Goal: Task Accomplishment & Management: Complete application form

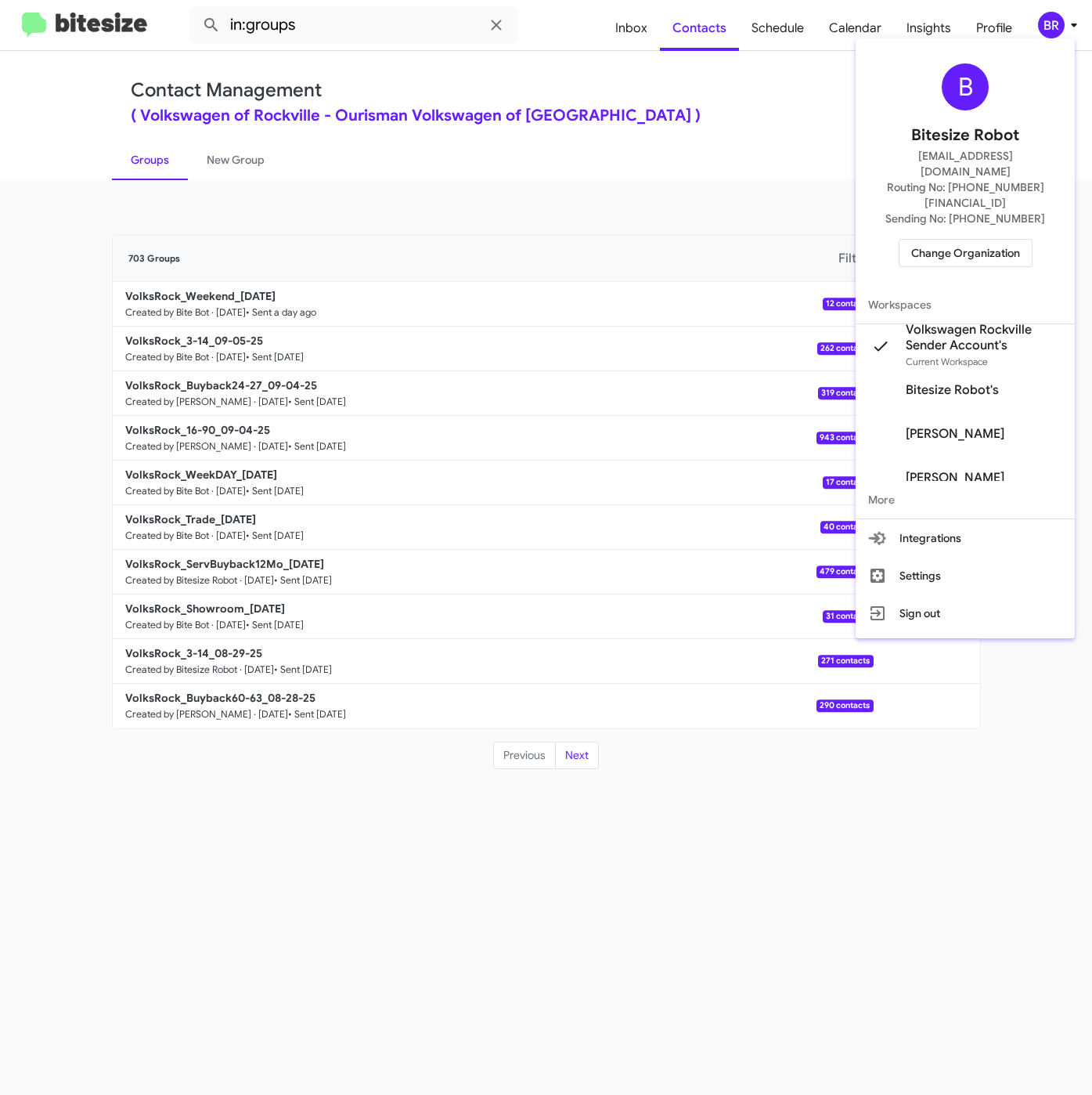
click at [667, 174] on div at bounding box center [546, 548] width 1092 height 1095
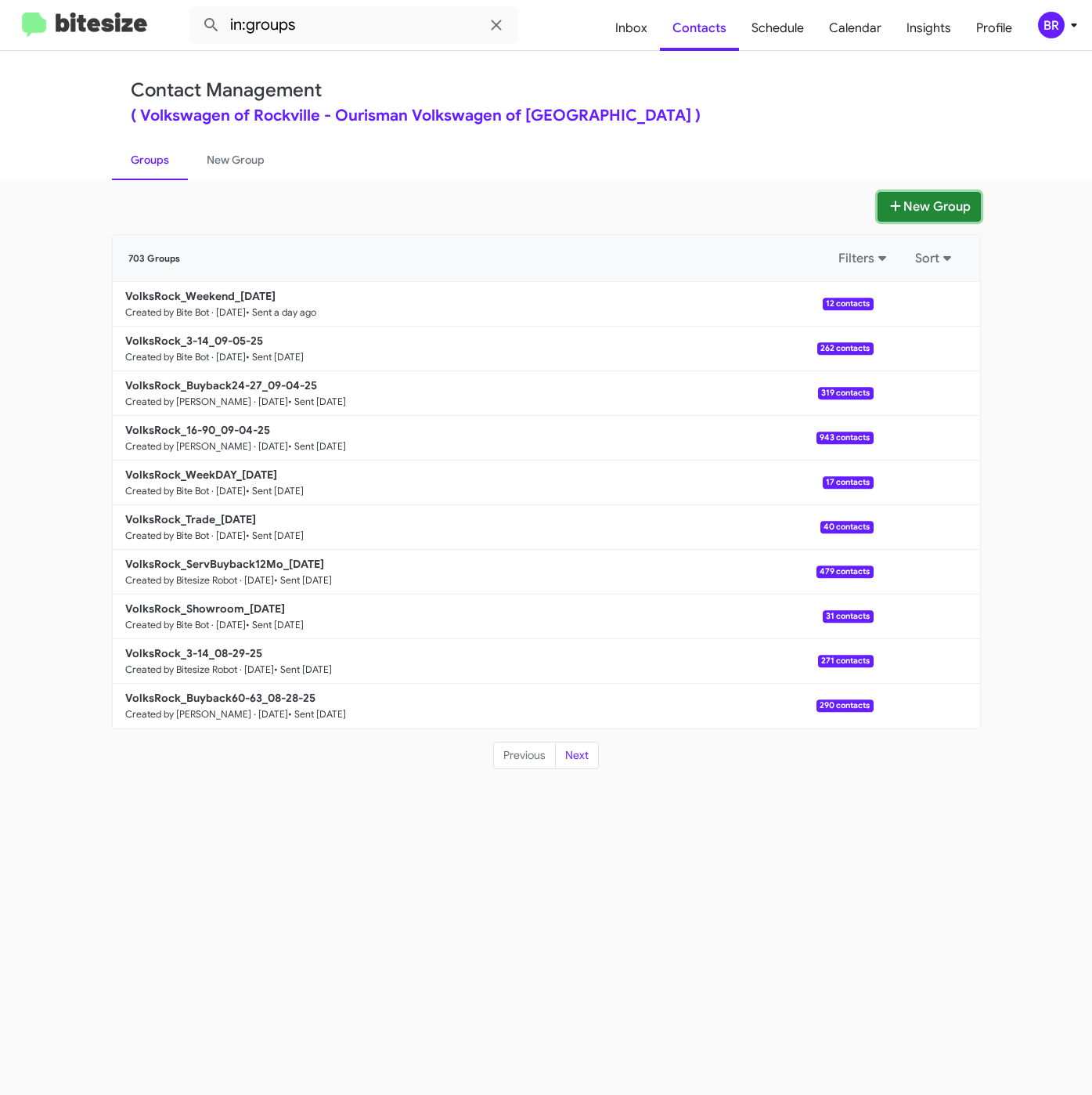
click at [911, 209] on button "New Group" at bounding box center [929, 206] width 103 height 30
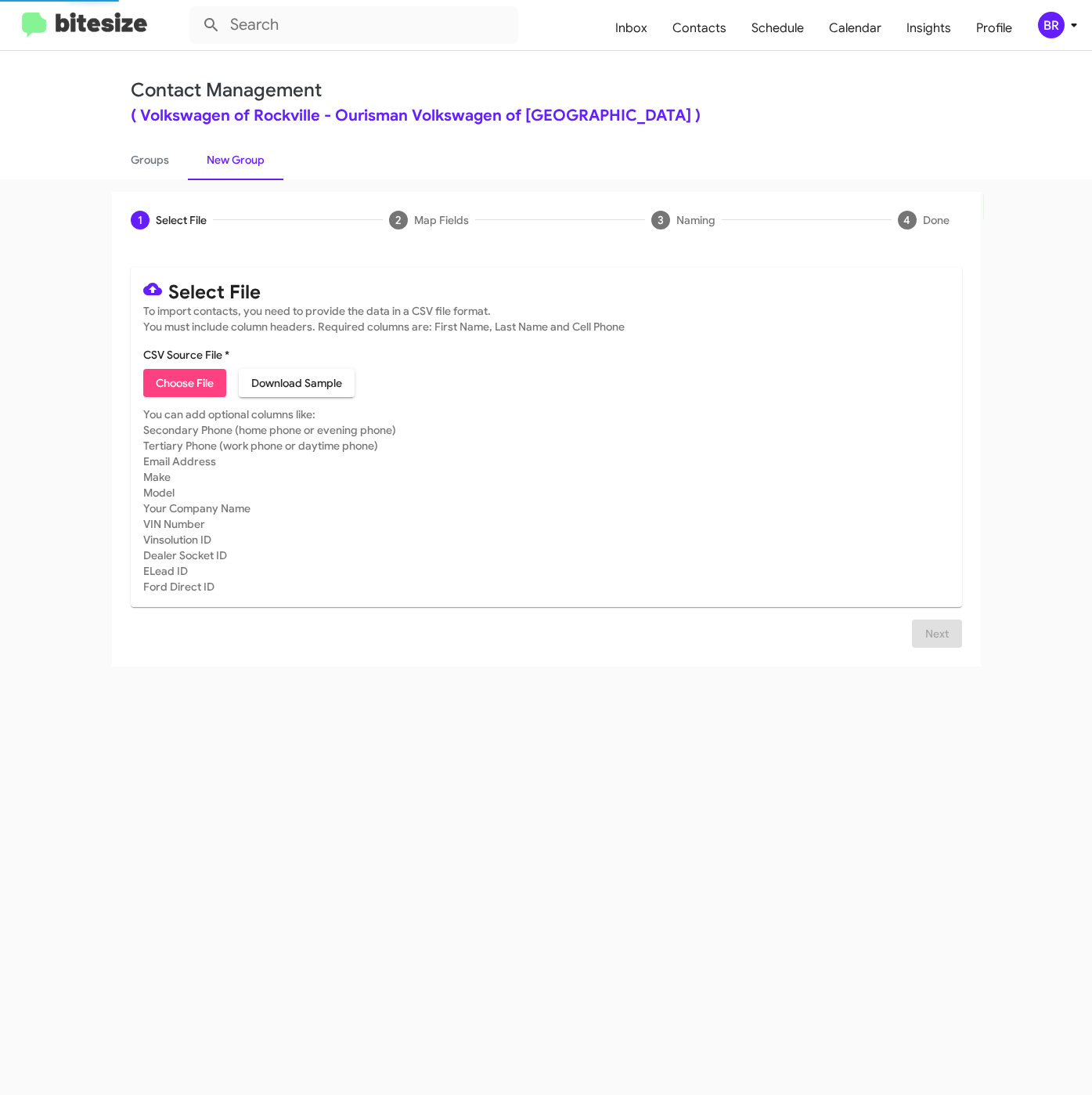
click at [203, 387] on span "Choose File" at bounding box center [184, 382] width 58 height 28
type input "VolksRock_ServBuyback24mo_09-10-25"
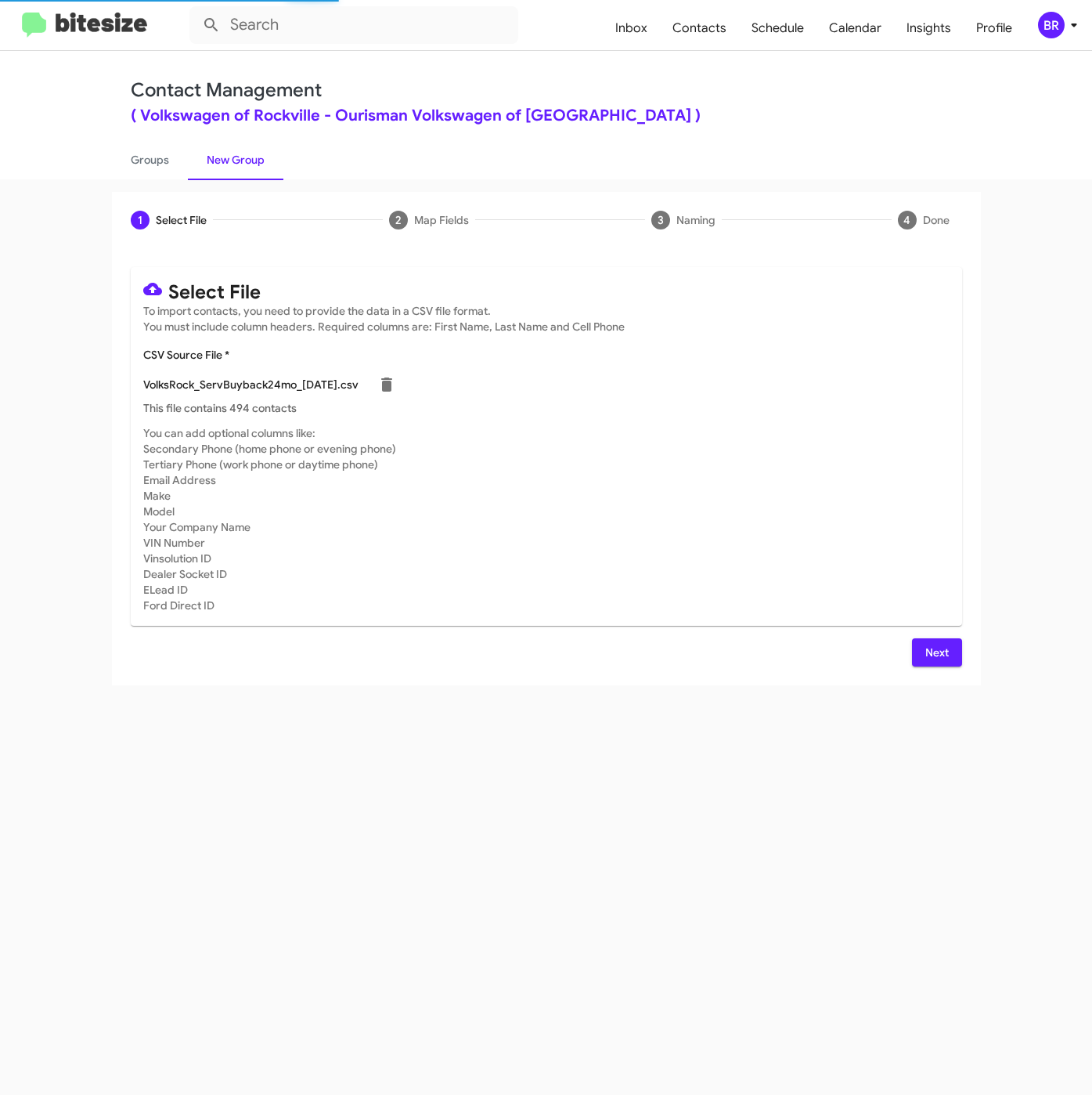
click at [938, 654] on span "Next" at bounding box center [937, 652] width 25 height 28
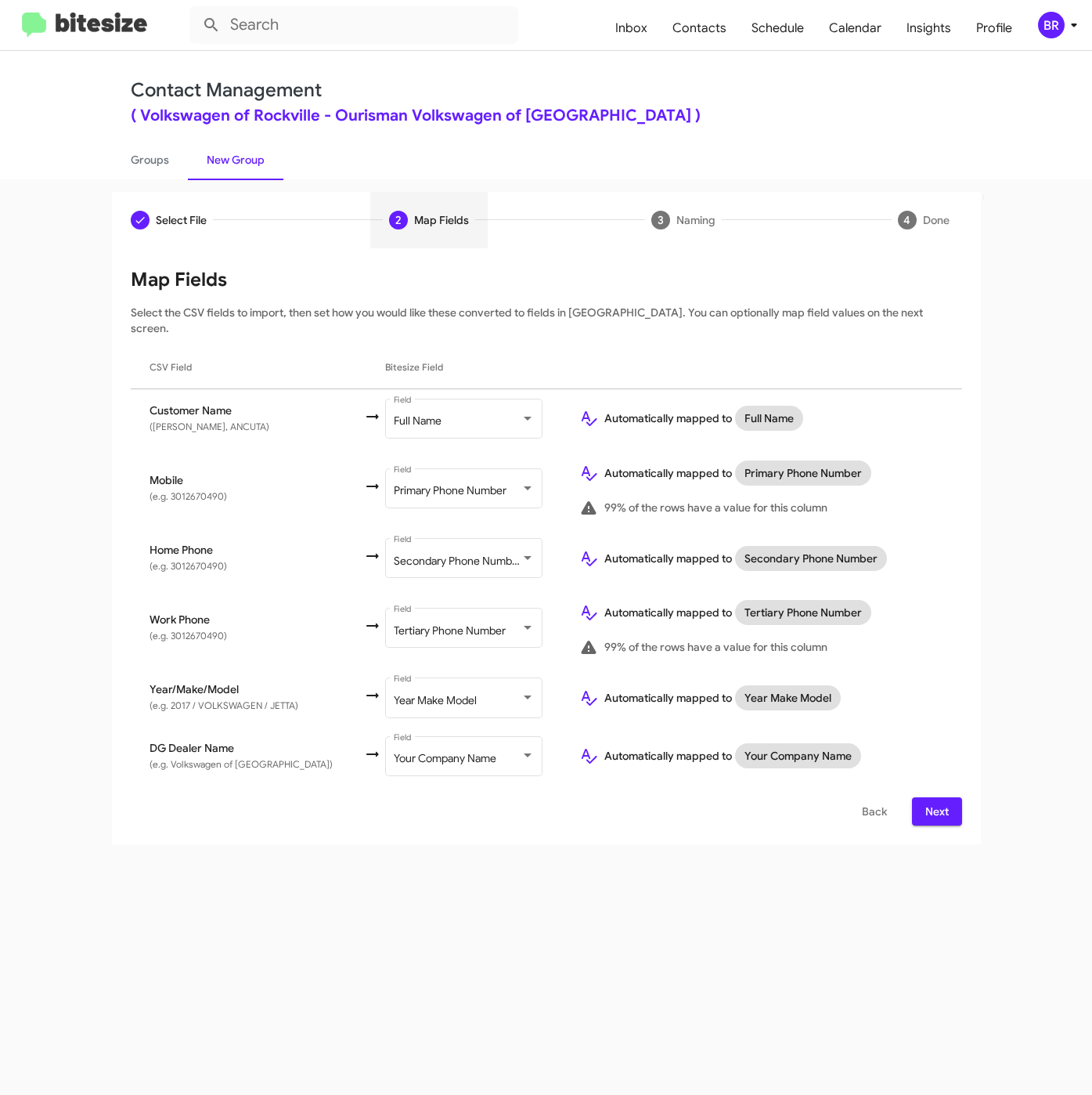
click at [937, 801] on span "Next" at bounding box center [937, 811] width 25 height 28
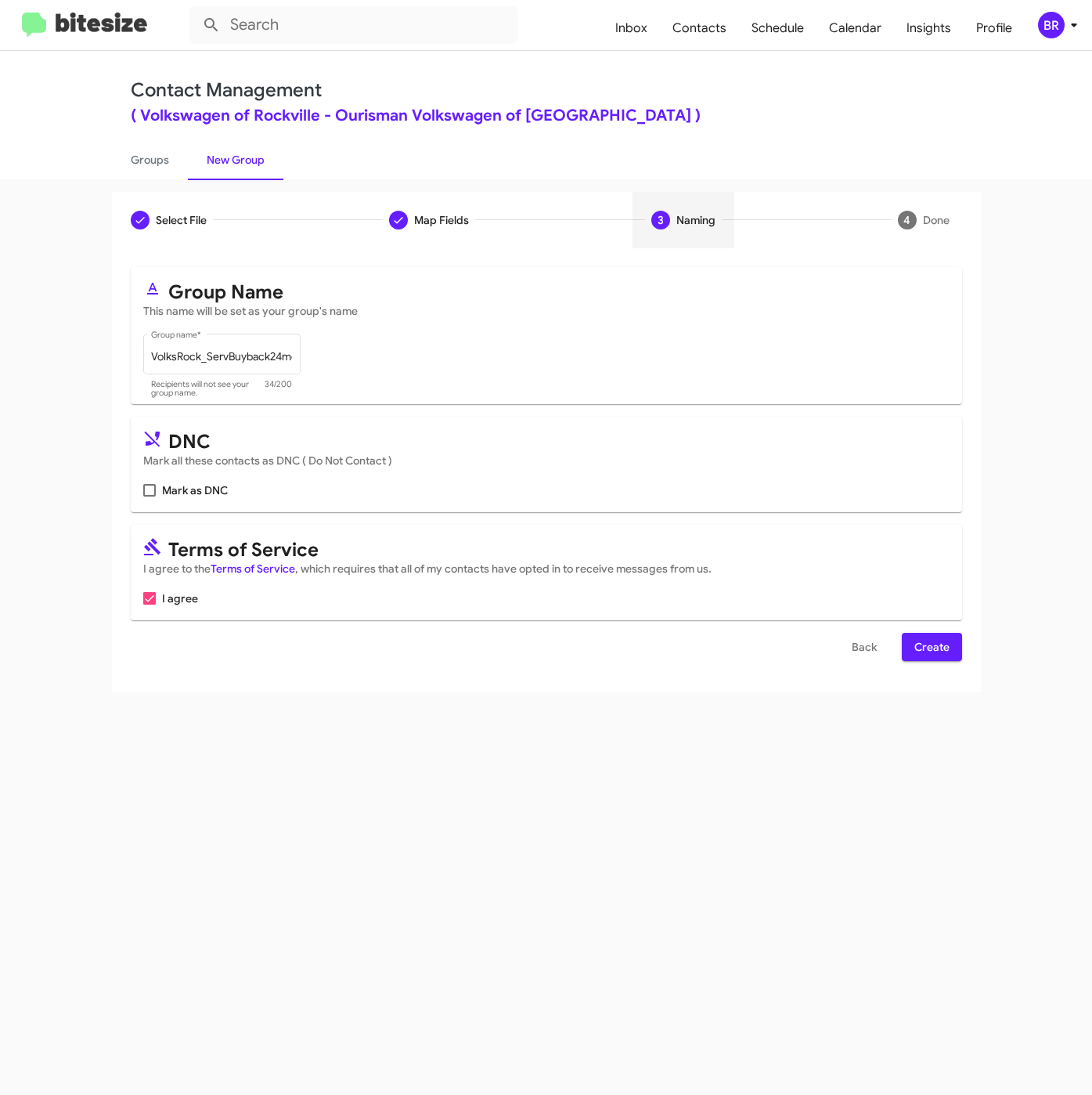
click at [931, 647] on span "Create" at bounding box center [932, 646] width 35 height 28
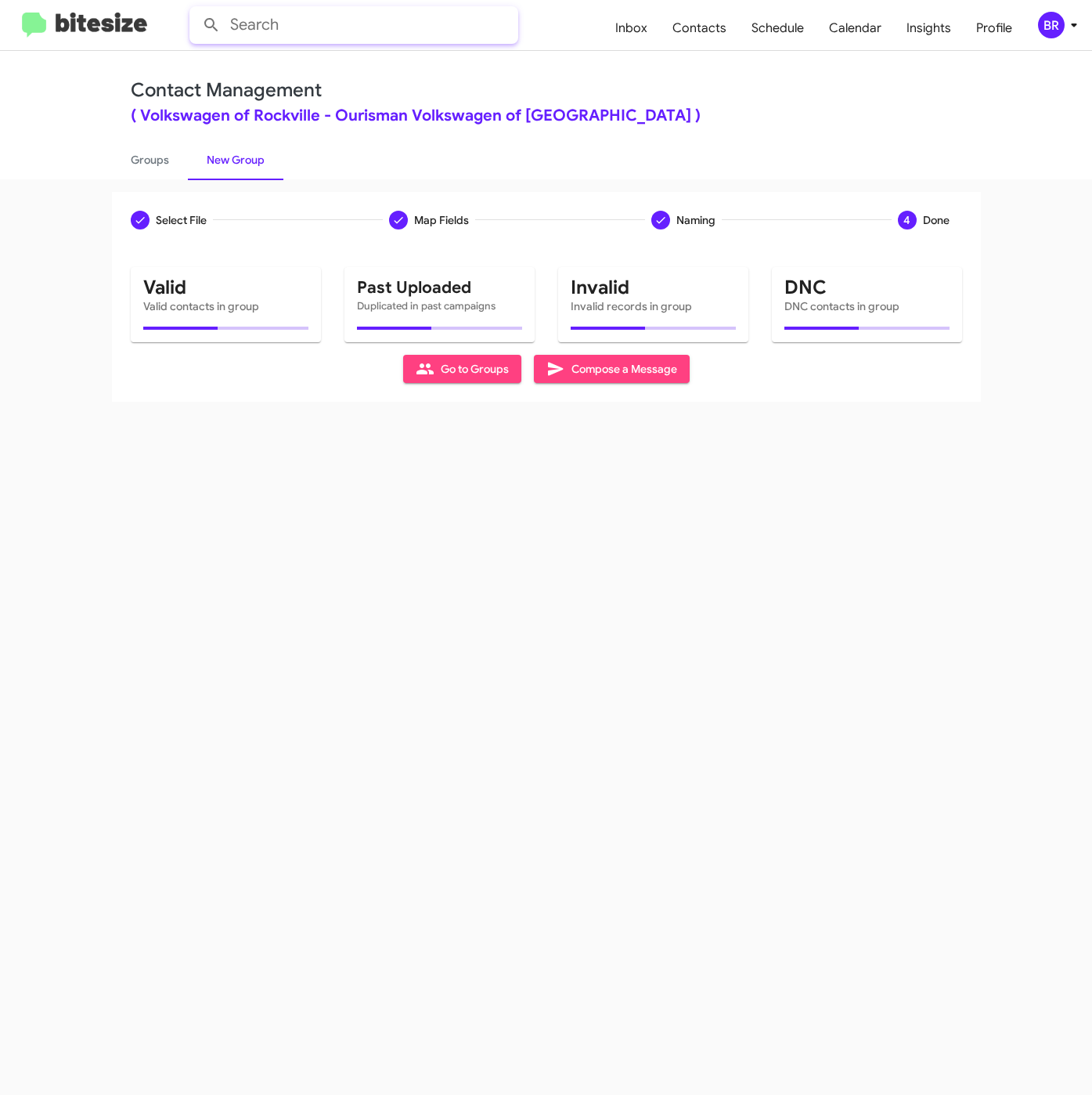
drag, startPoint x: 397, startPoint y: 33, endPoint x: 390, endPoint y: 40, distance: 9.9
click at [397, 33] on input "text" at bounding box center [354, 25] width 329 height 38
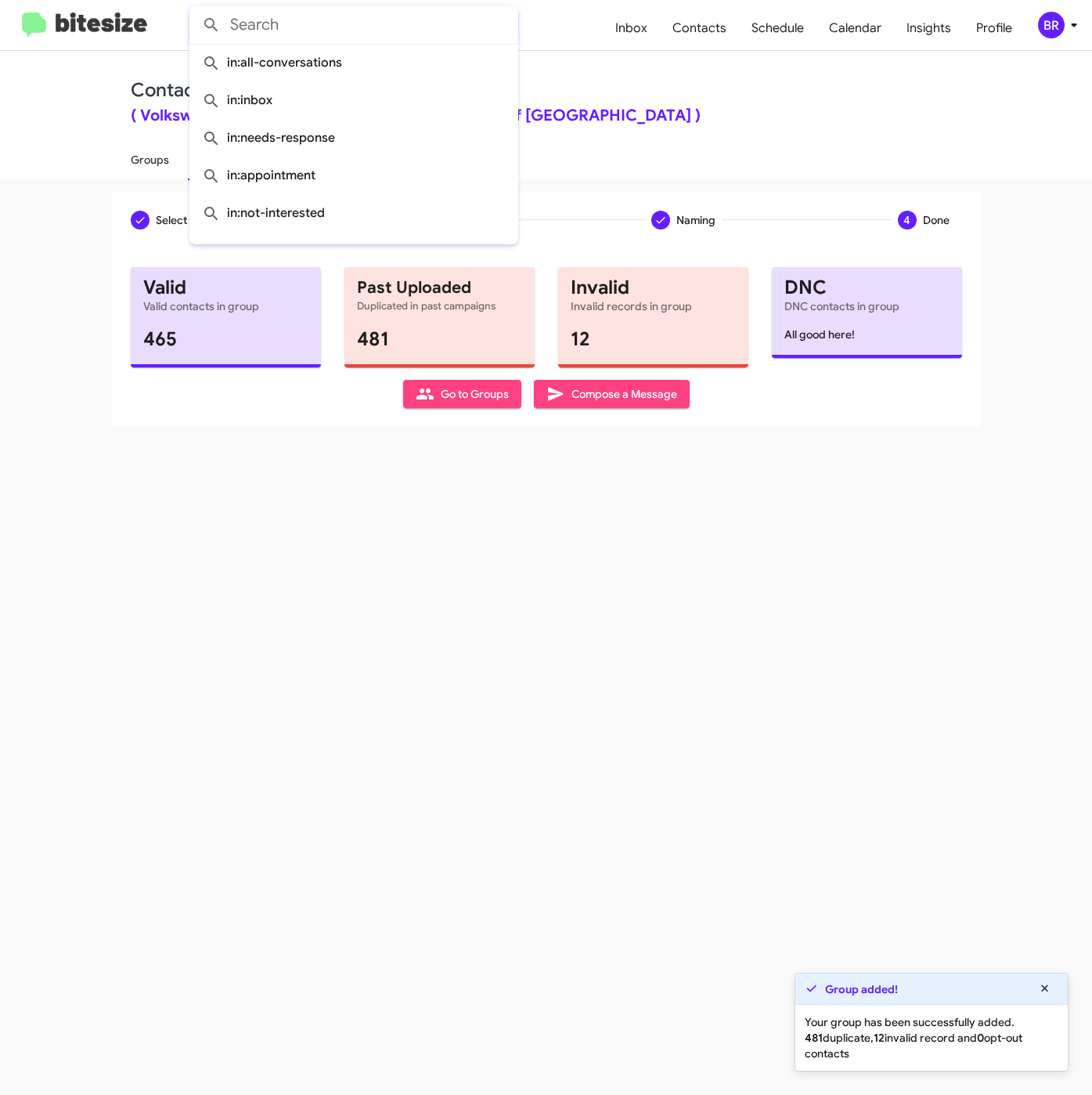
click at [151, 151] on link "Groups" at bounding box center [150, 159] width 76 height 40
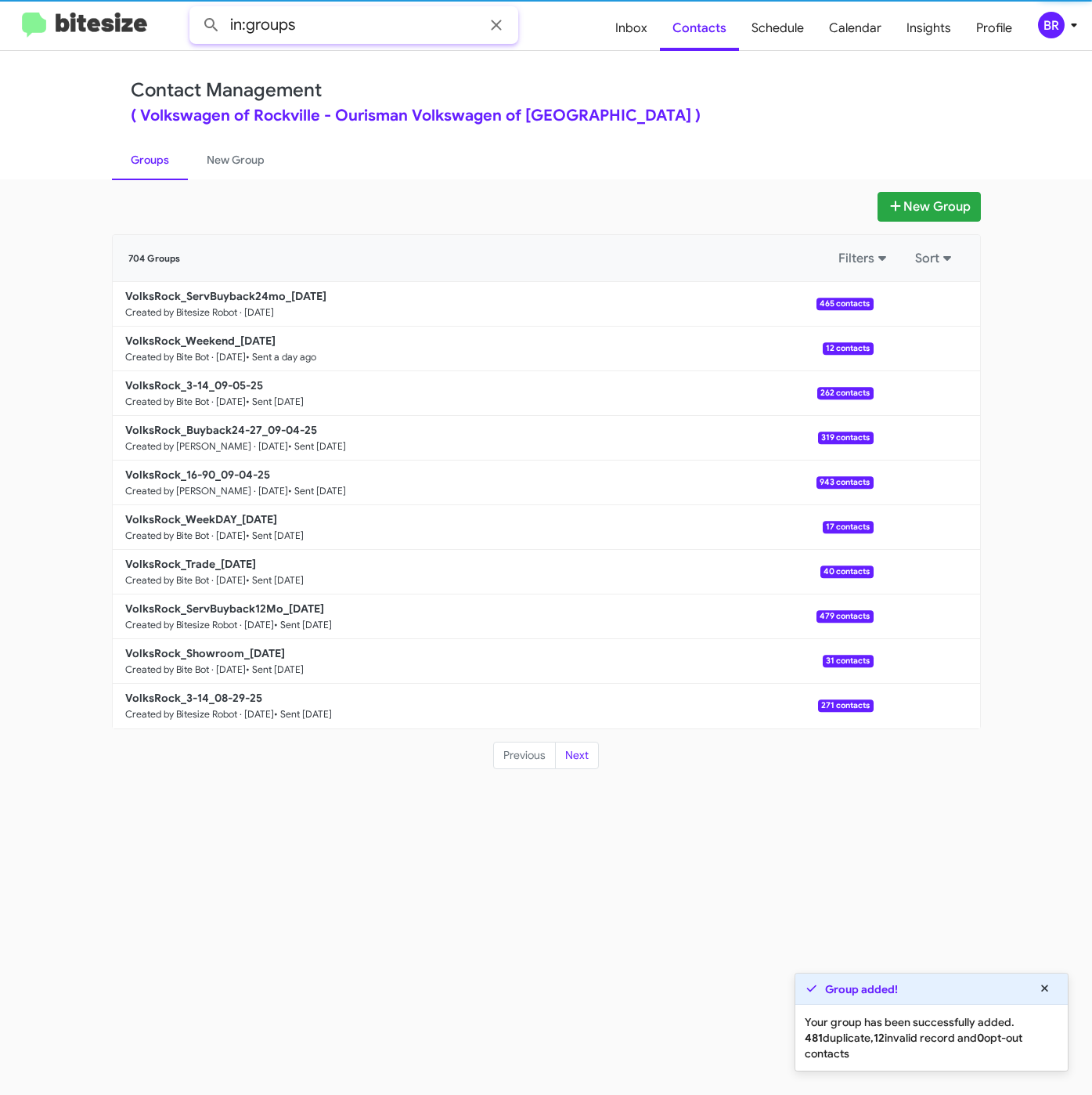
click at [353, 24] on input "in:groups" at bounding box center [354, 25] width 329 height 38
type input "in:groups 24m"
click at [196, 9] on button at bounding box center [211, 24] width 31 height 31
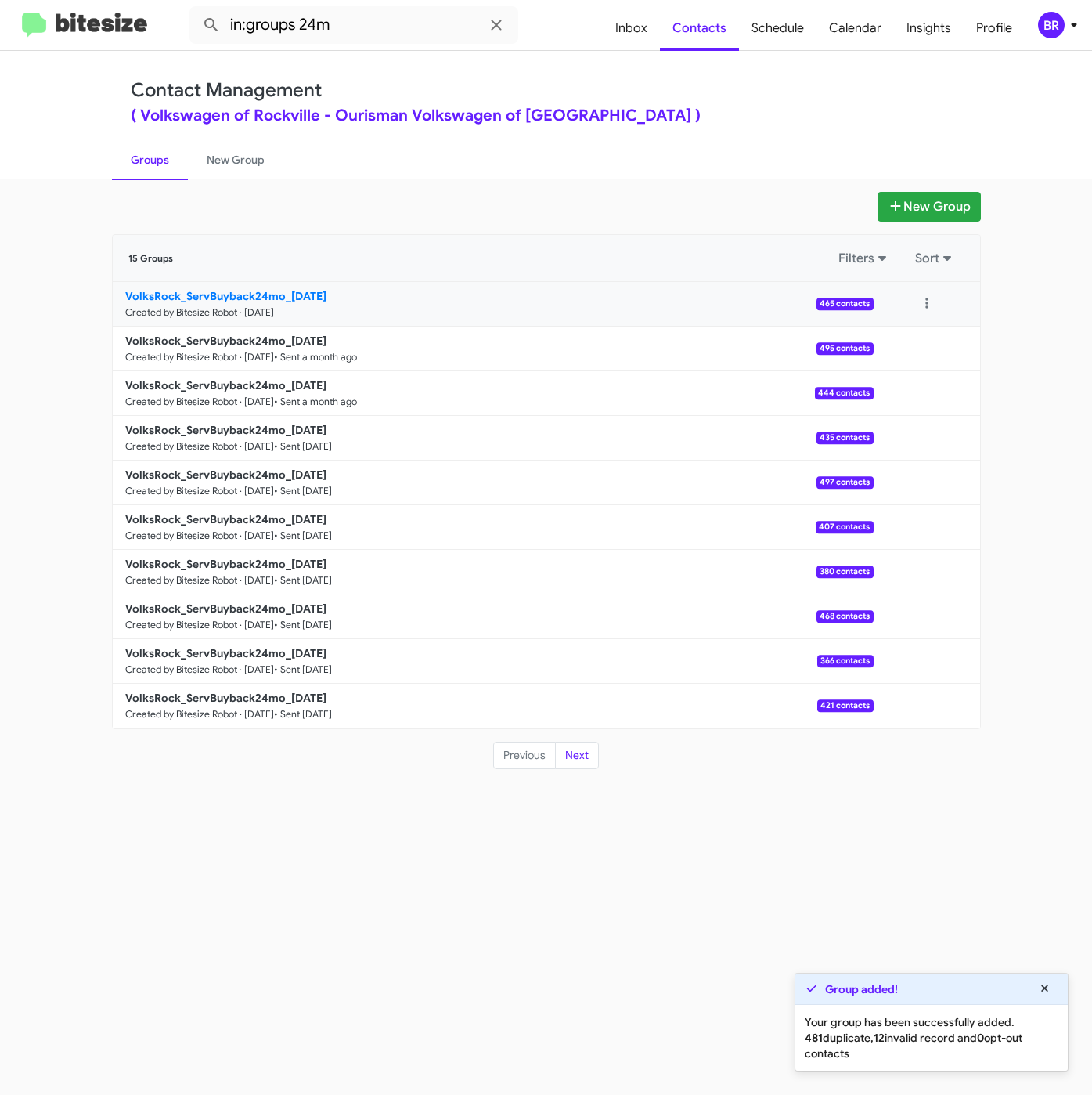
click at [245, 299] on b "VolksRock_ServBuyback24mo_09-10-25" at bounding box center [226, 296] width 201 height 14
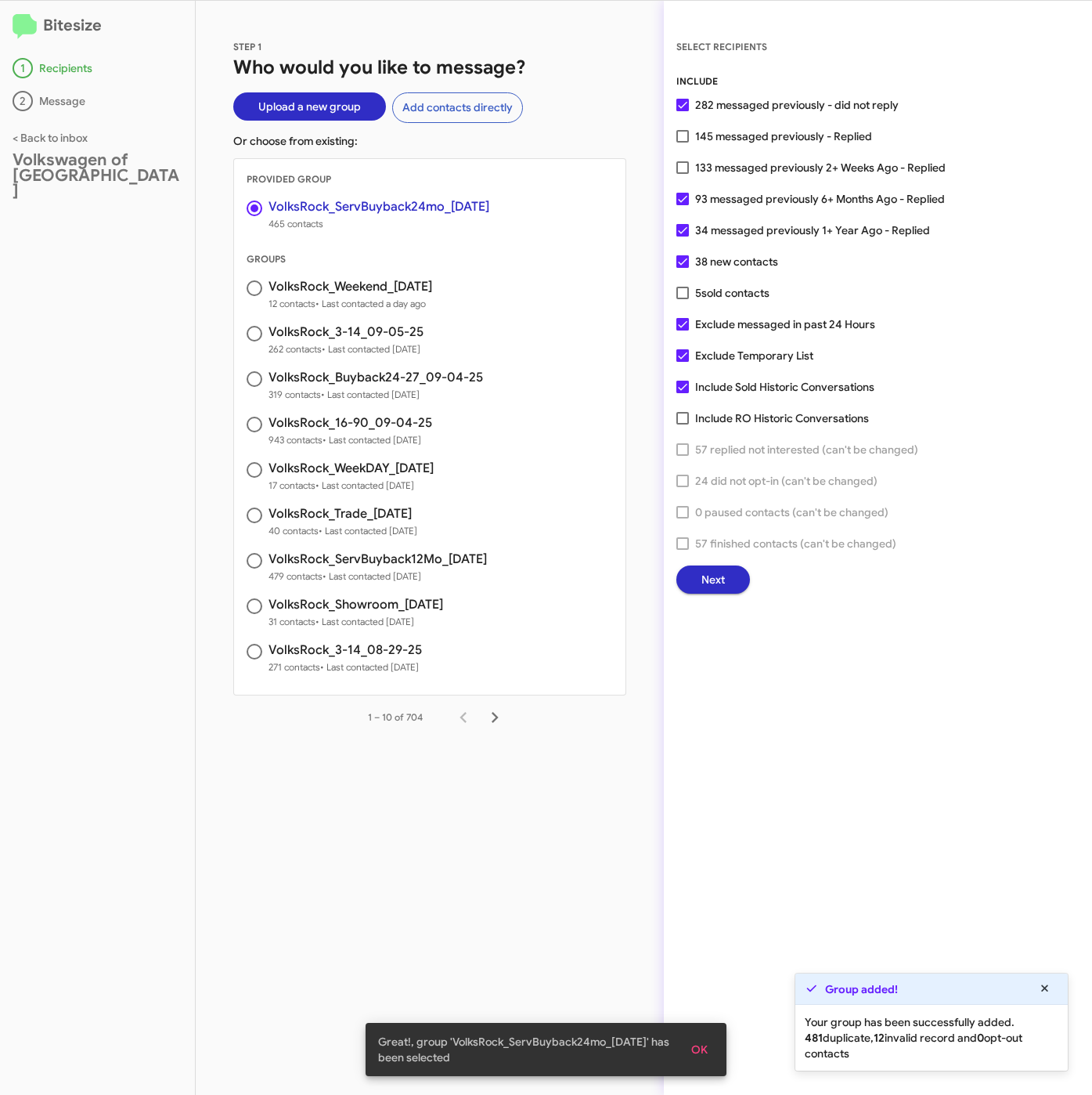
click at [713, 576] on span "Next" at bounding box center [714, 579] width 23 height 28
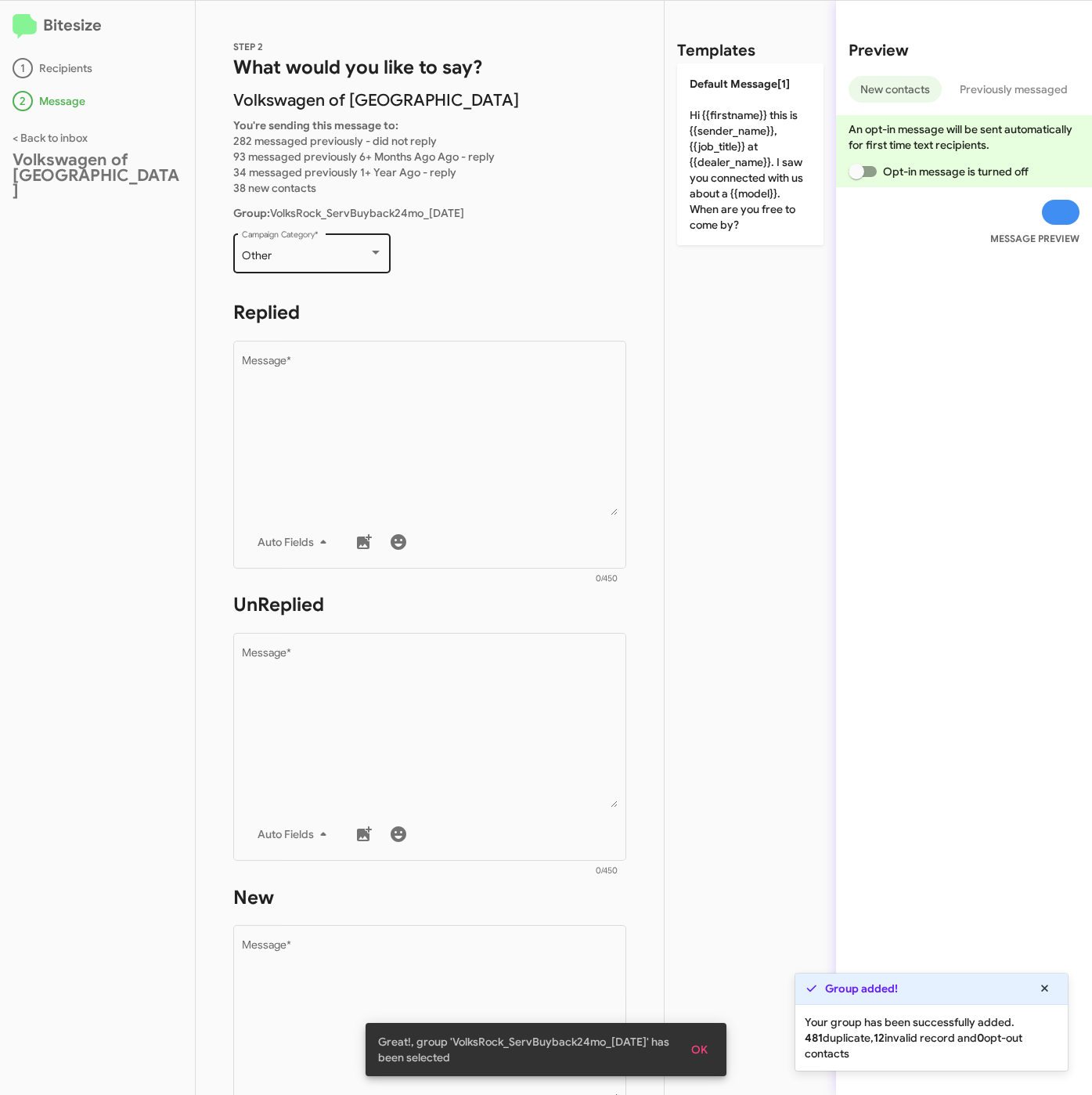
click at [280, 250] on div "Other" at bounding box center [305, 256] width 127 height 13
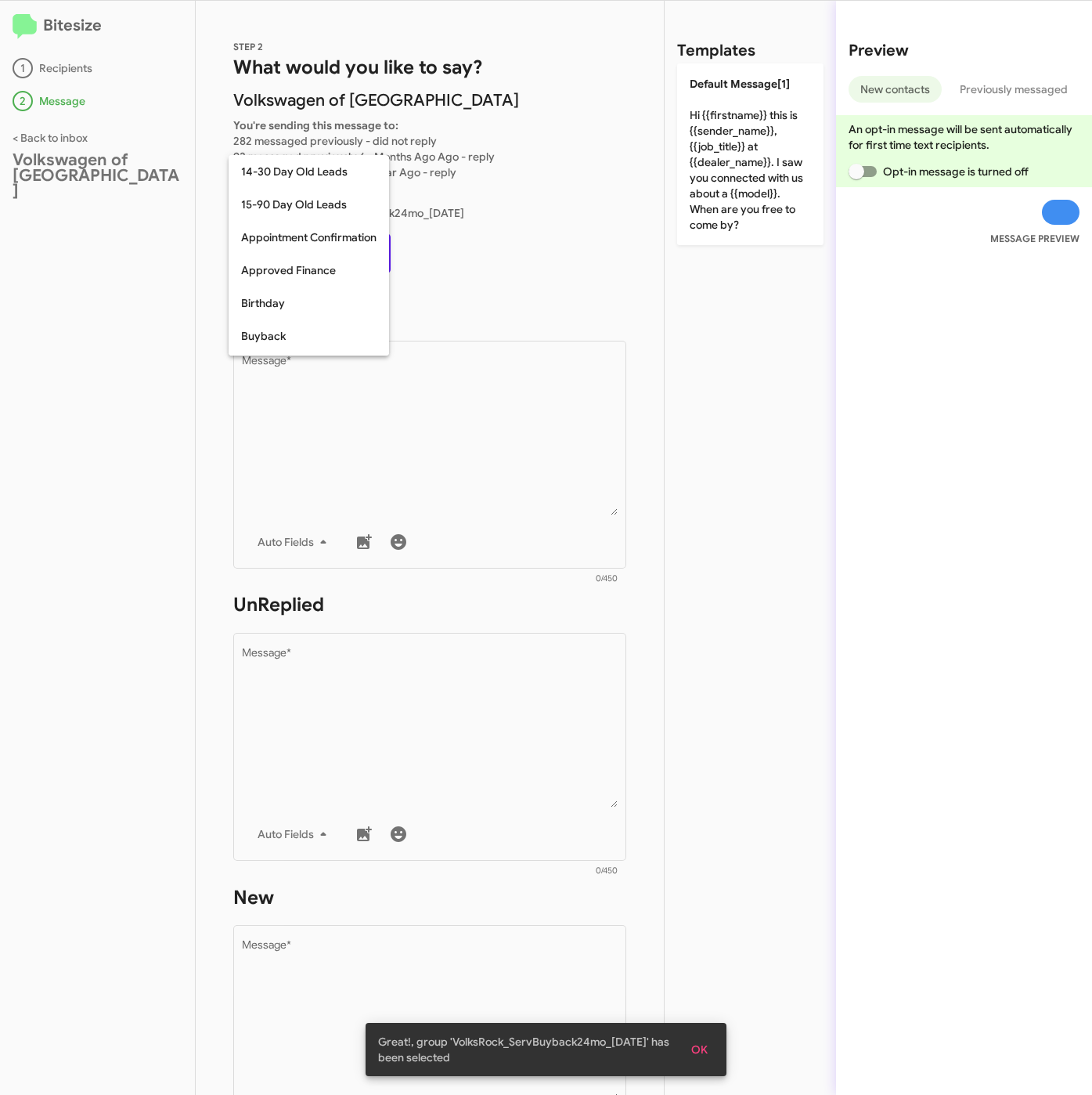
scroll to position [343, 0]
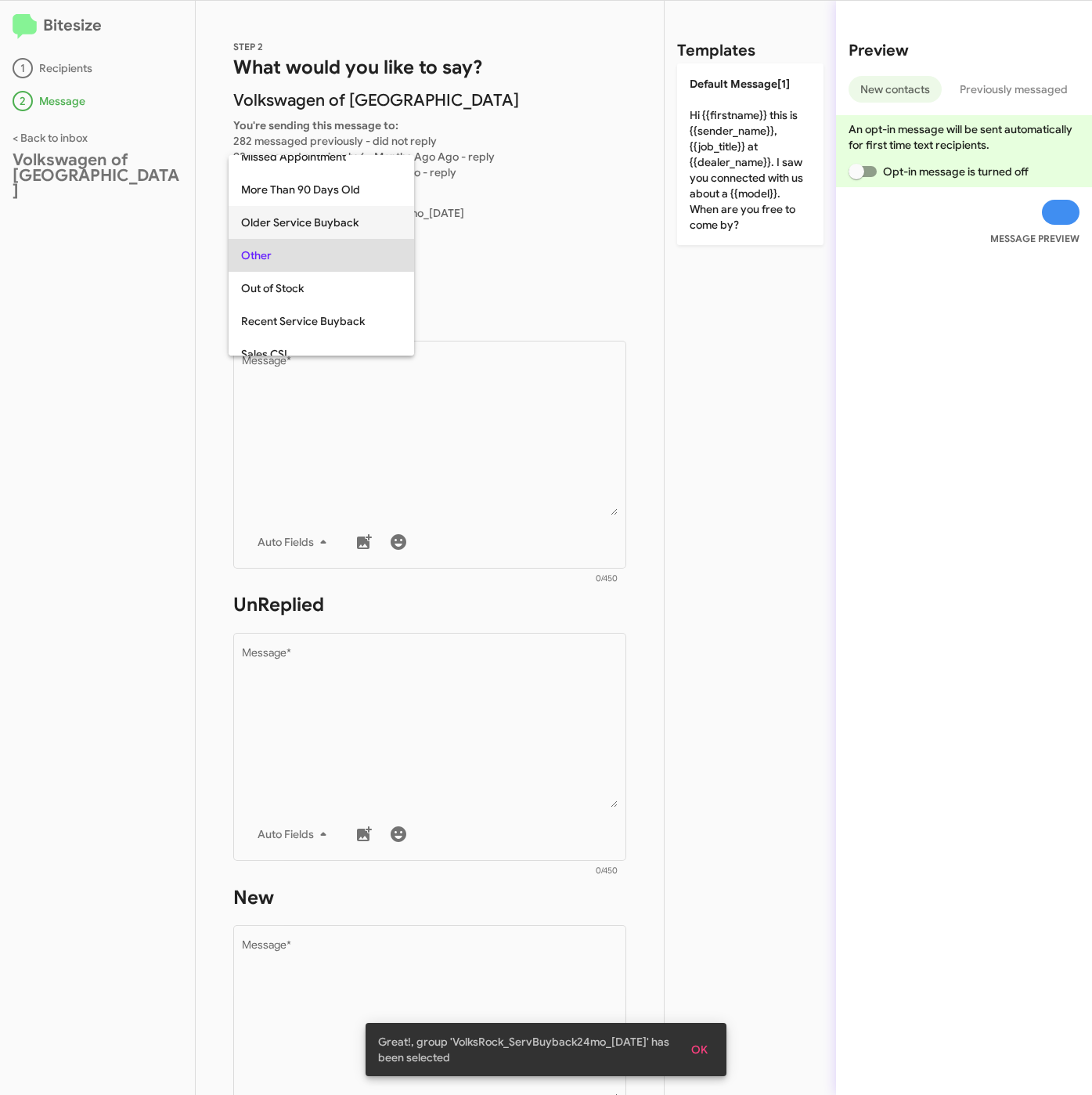
click at [288, 217] on span "Older Service Buyback" at bounding box center [321, 222] width 161 height 33
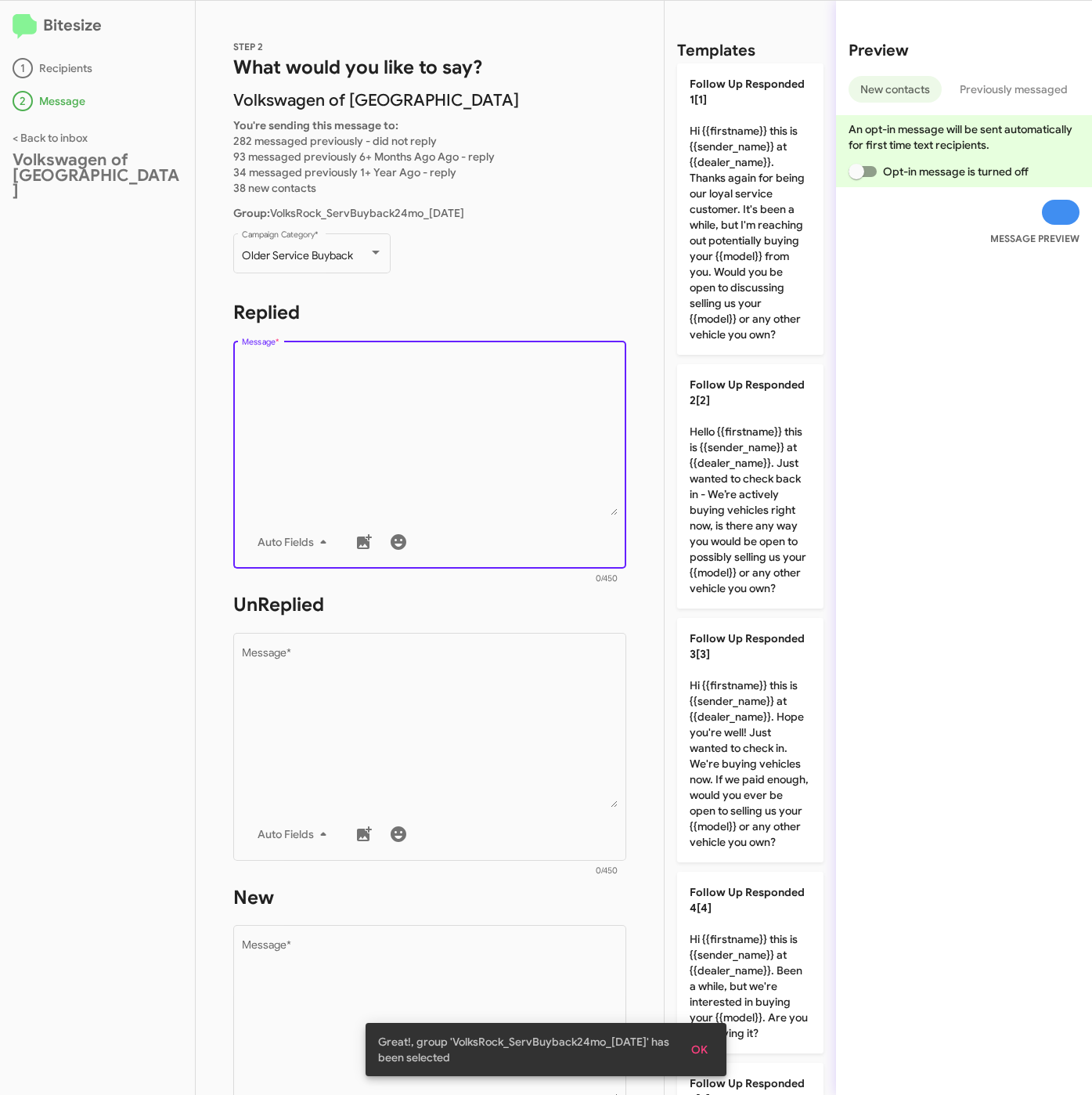
click at [348, 379] on textarea "Message *" at bounding box center [430, 436] width 377 height 160
drag, startPoint x: 743, startPoint y: 521, endPoint x: 552, endPoint y: 675, distance: 245.4
click at [743, 522] on p "Follow Up Responded 2[2] Hello {{firstname}} this is {{sender_name}} at {{deale…" at bounding box center [750, 486] width 146 height 245
type textarea "Hello {{firstname}} this is {{sender_name}} at {{dealer_name}}. Just wanted to …"
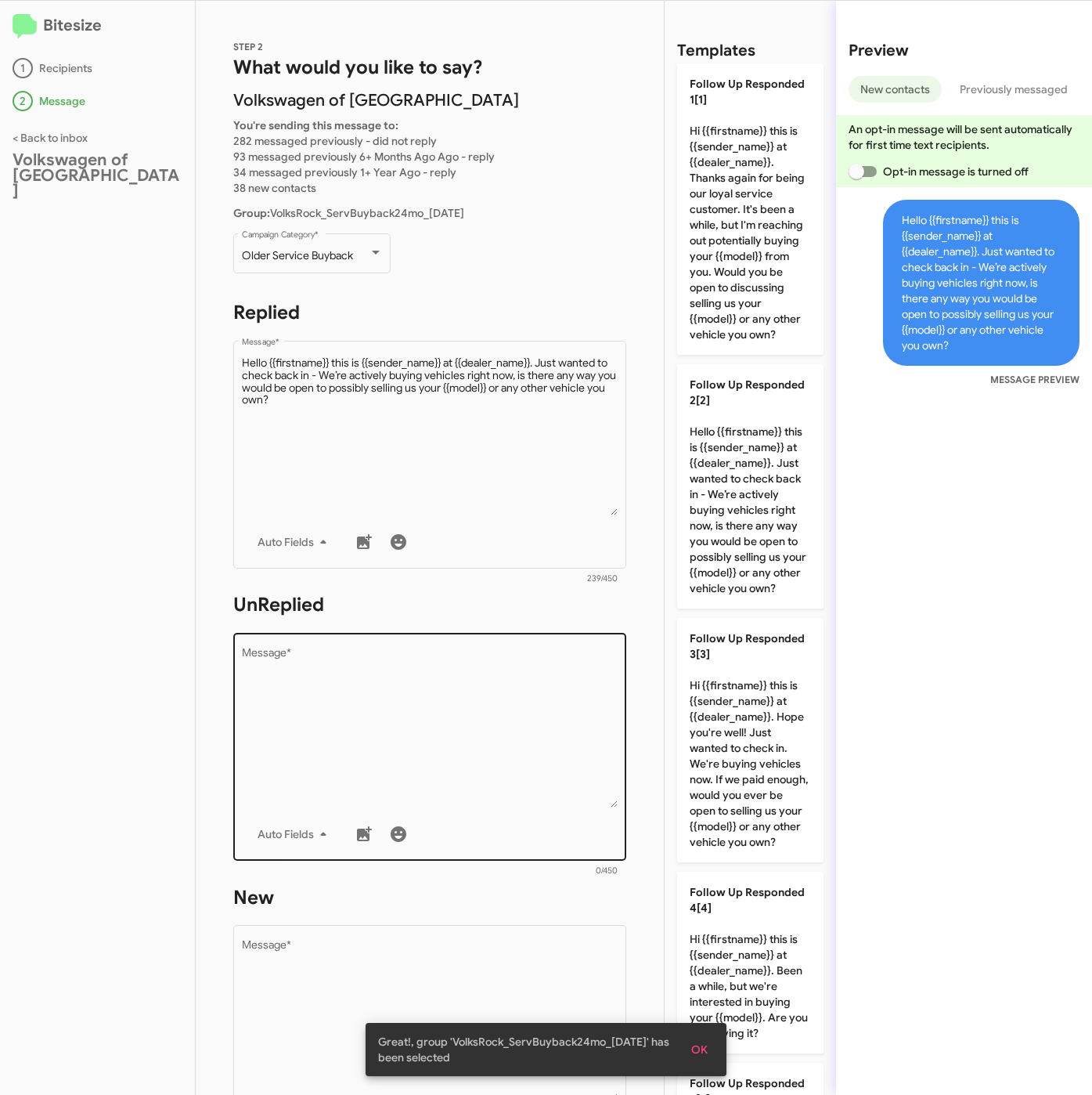
click at [545, 677] on textarea "Message *" at bounding box center [430, 728] width 377 height 160
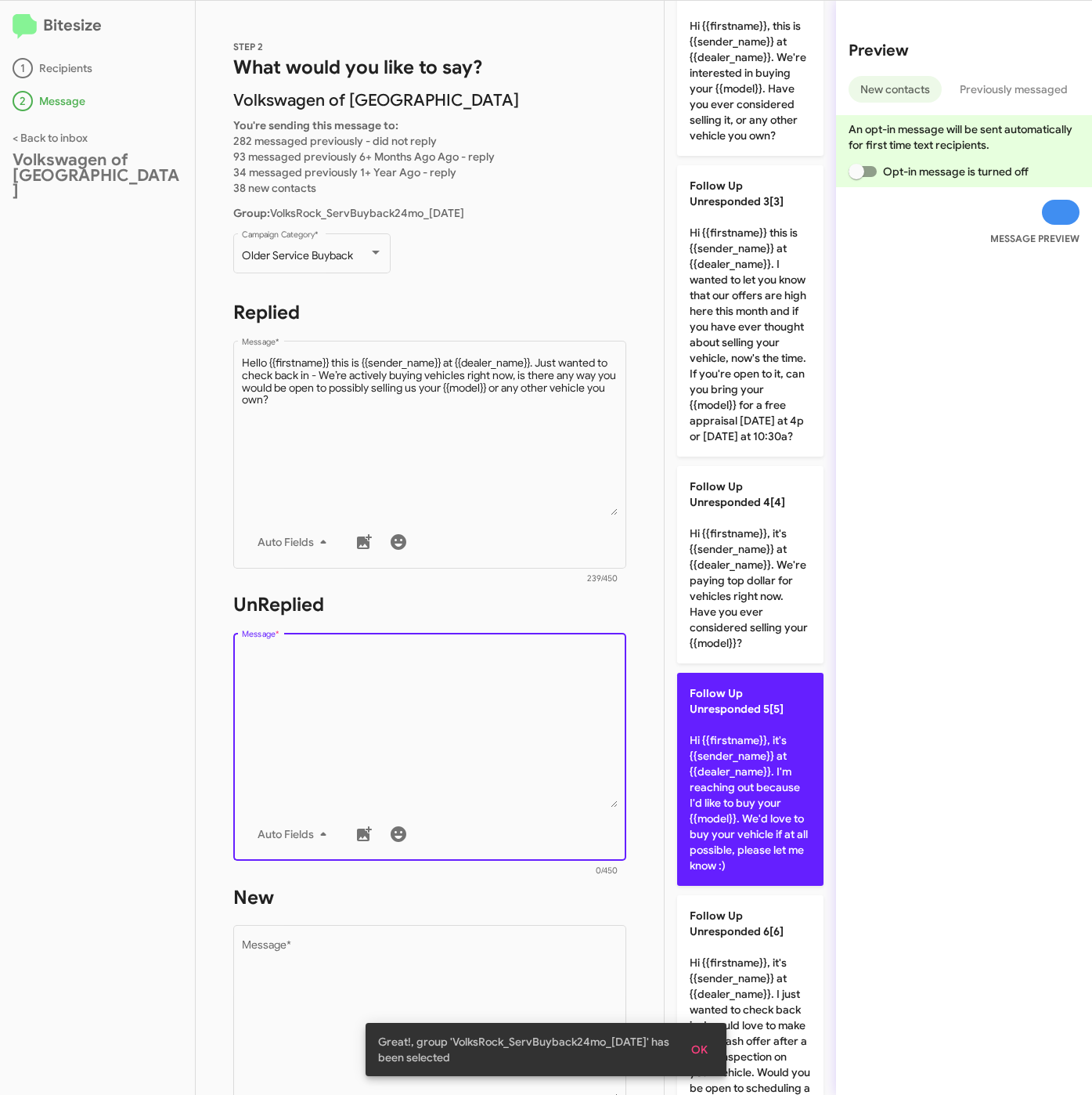
scroll to position [647, 0]
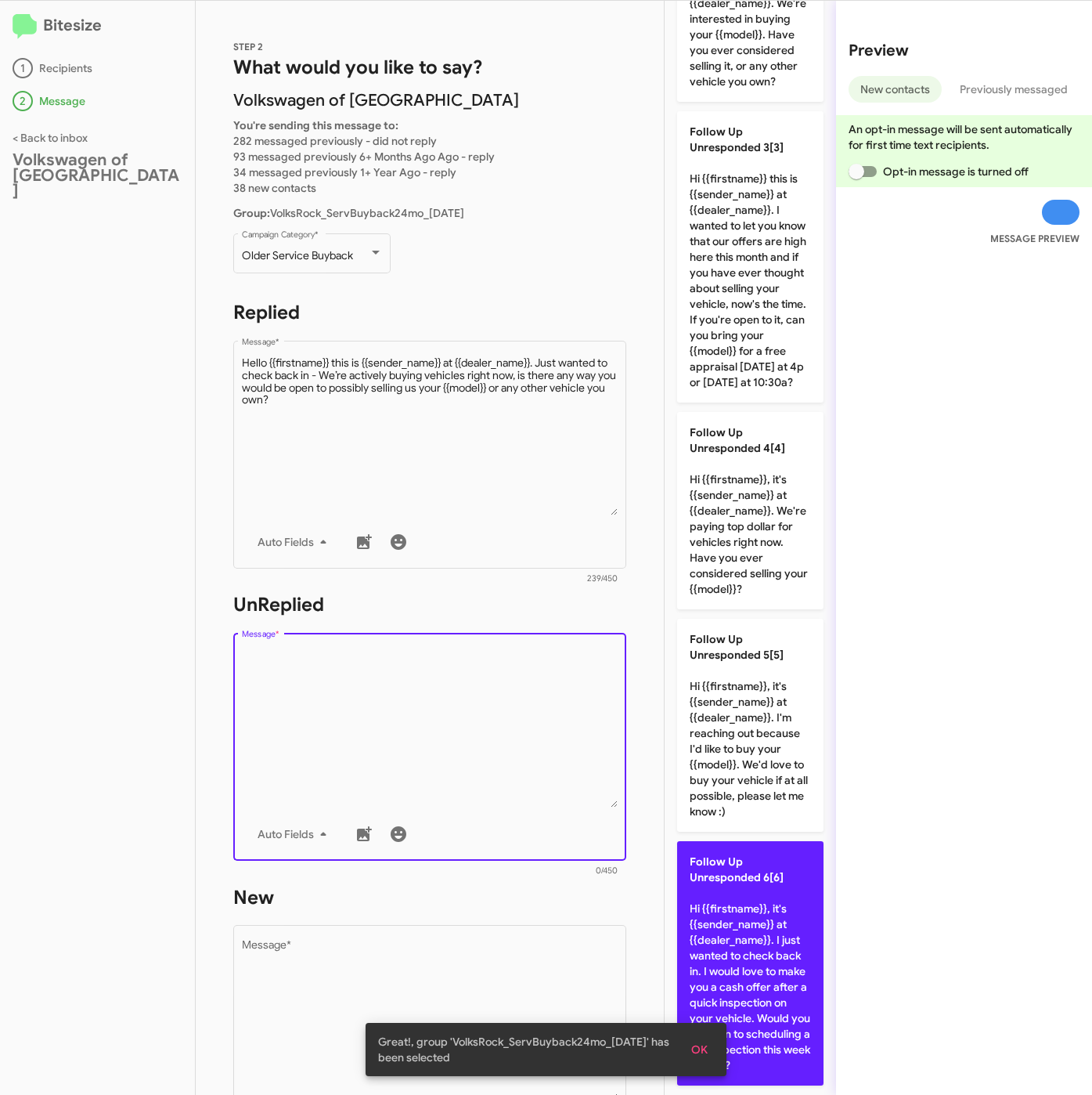
click at [759, 900] on p "Follow Up Unresponded 6[6] Hi {{firstname}}, it's {{sender_name}} at {{dealer_n…" at bounding box center [750, 964] width 146 height 245
type textarea "Hi {{firstname}}, it's {{sender_name}} at {{dealer_name}}. I just wanted to che…"
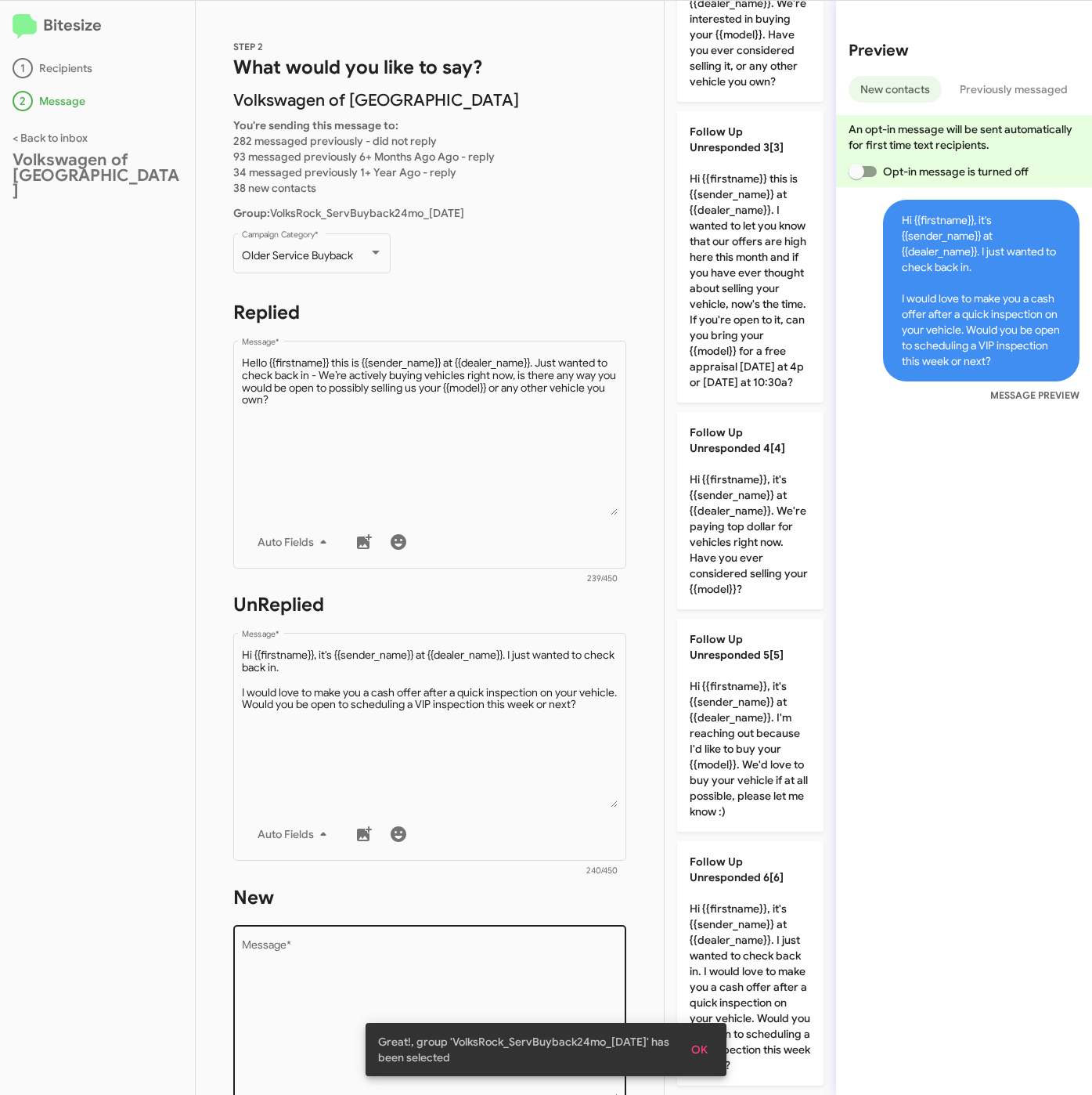
click at [475, 984] on textarea "Message *" at bounding box center [430, 1020] width 377 height 160
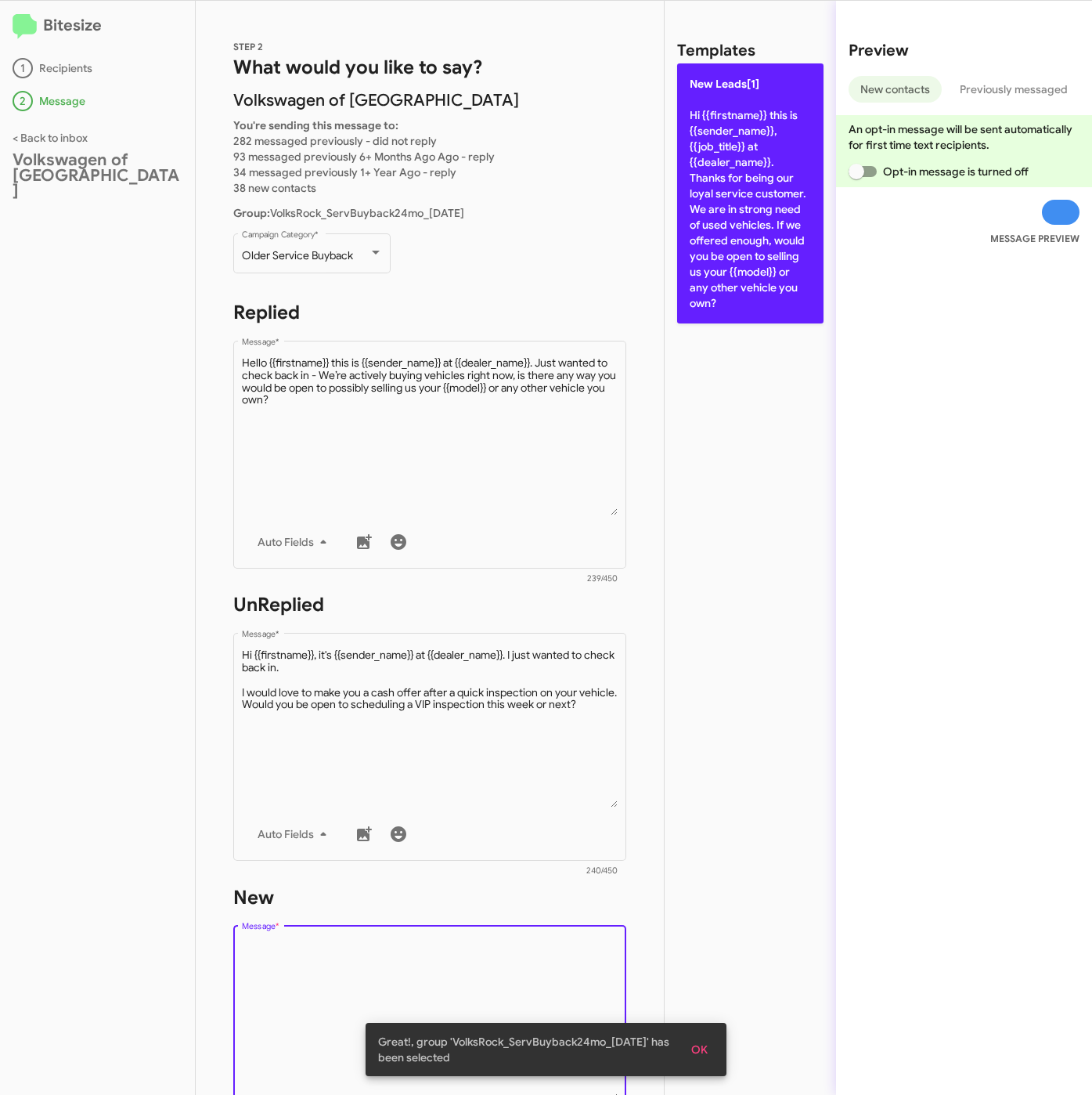
click at [693, 169] on p "New Leads[1] Hi {{firstname}} this is {{sender_name}}, {{job_title}} at {{deale…" at bounding box center [750, 193] width 146 height 260
type textarea "Hi {{firstname}} this is {{sender_name}}, {{job_title}} at {{dealer_name}}. Tha…"
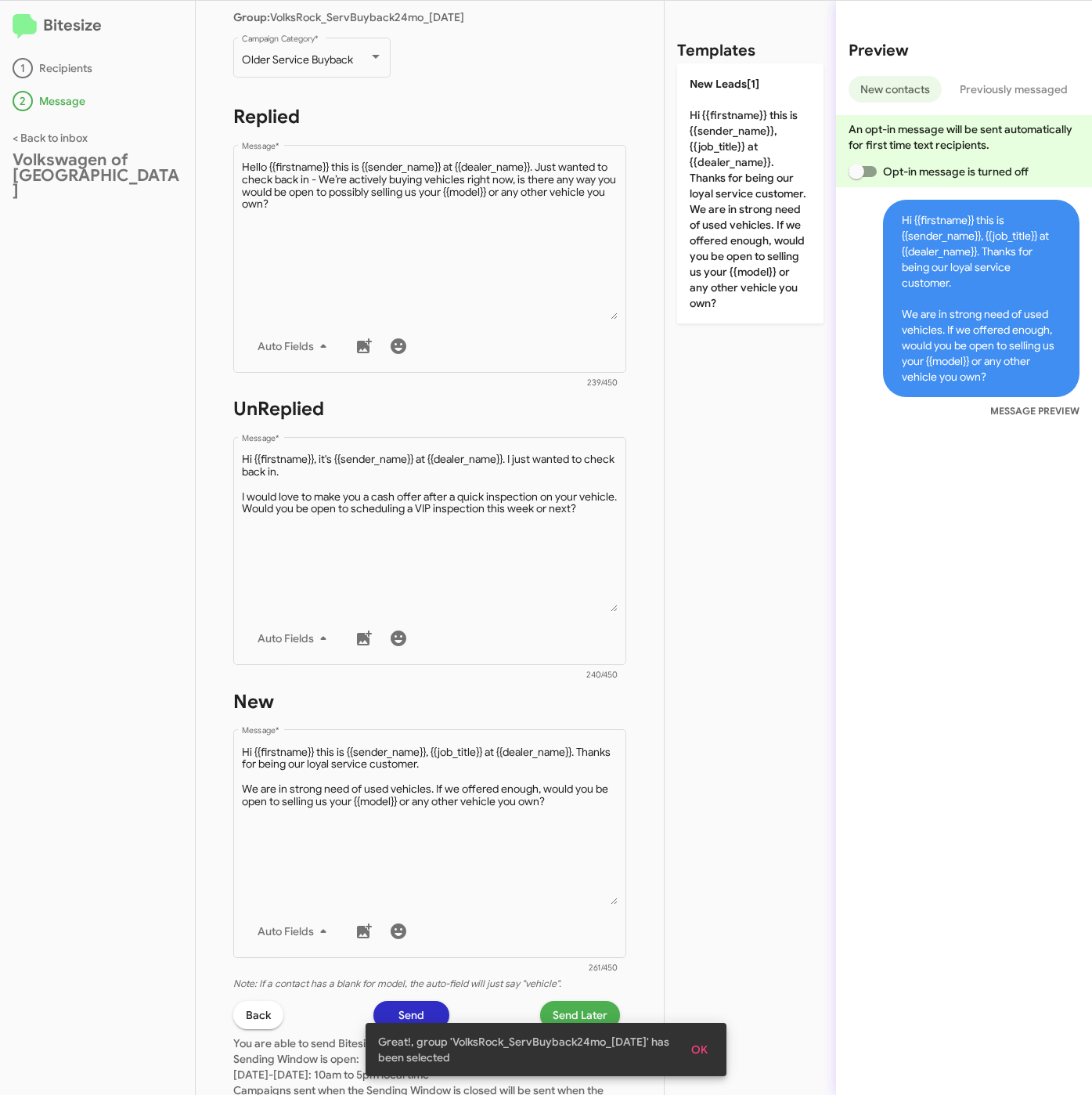
scroll to position [352, 0]
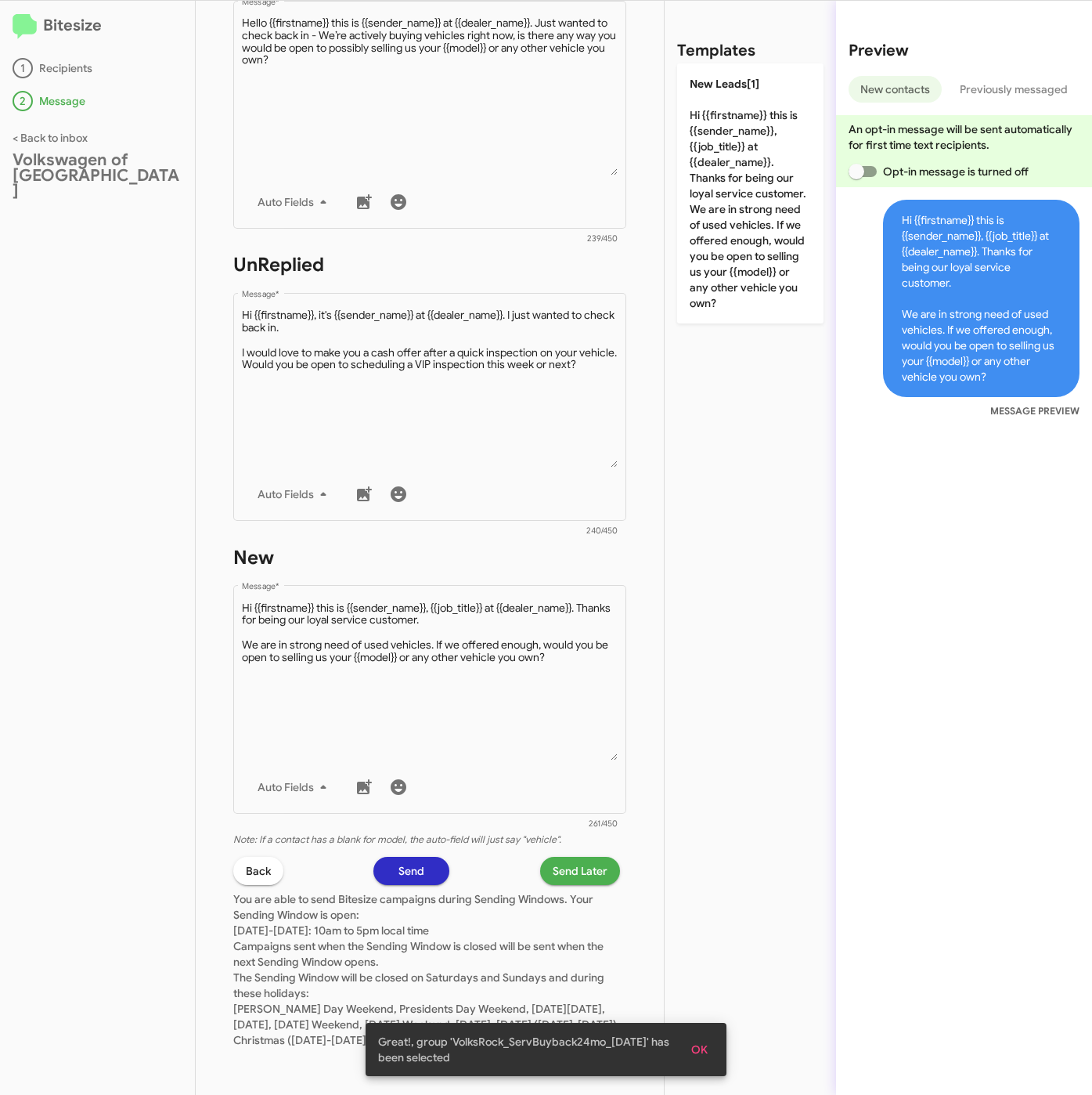
click at [560, 861] on span "Send Later" at bounding box center [580, 870] width 55 height 28
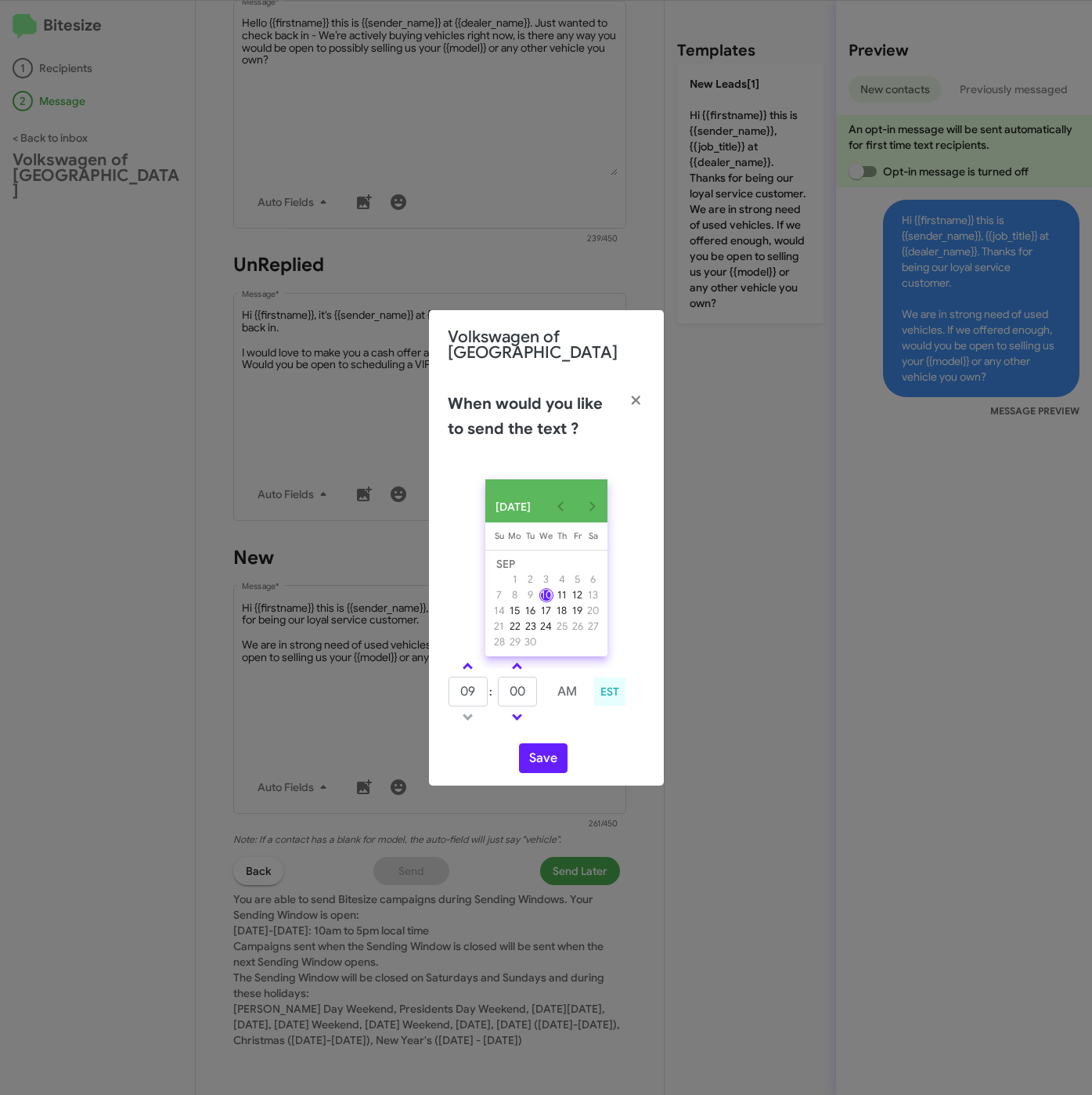
click at [475, 668] on link at bounding box center [467, 666] width 27 height 18
type input "10"
drag, startPoint x: 526, startPoint y: 687, endPoint x: 494, endPoint y: 687, distance: 32.0
click at [494, 687] on tr "10 : 00 AM" at bounding box center [518, 691] width 140 height 31
type input "31"
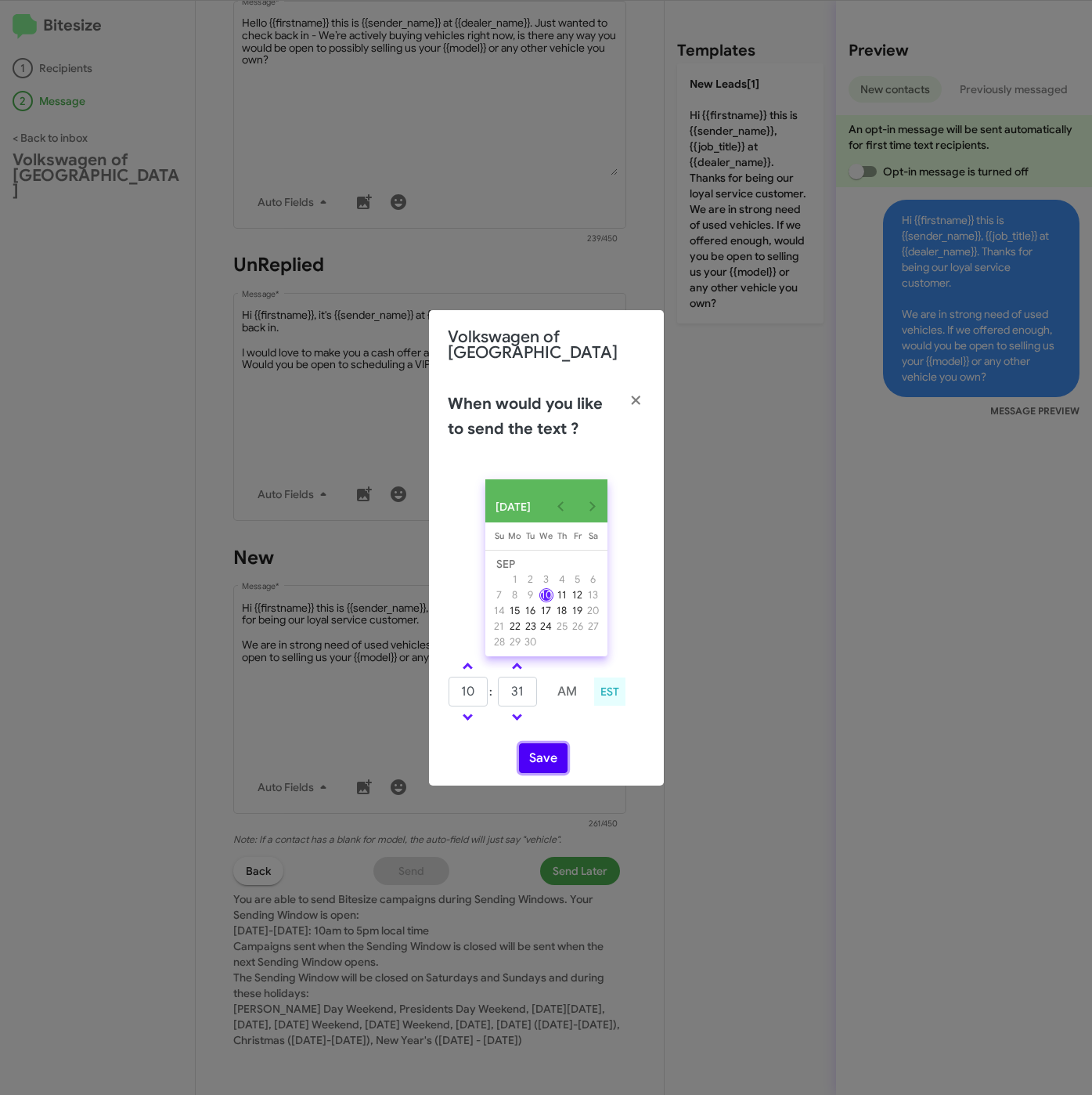
click at [543, 755] on button "Save" at bounding box center [544, 758] width 49 height 30
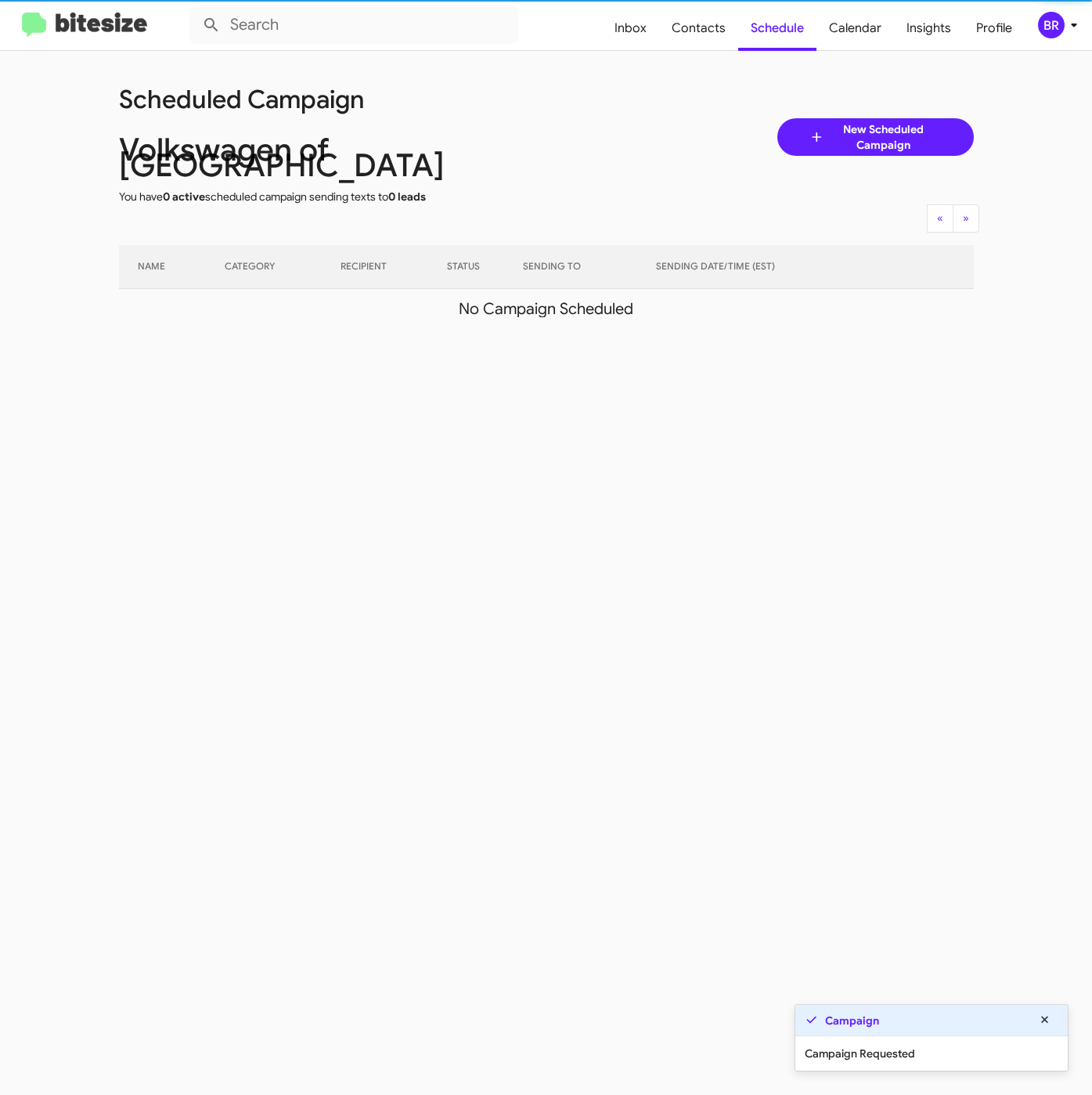
click at [1060, 31] on div "BR" at bounding box center [1052, 25] width 27 height 27
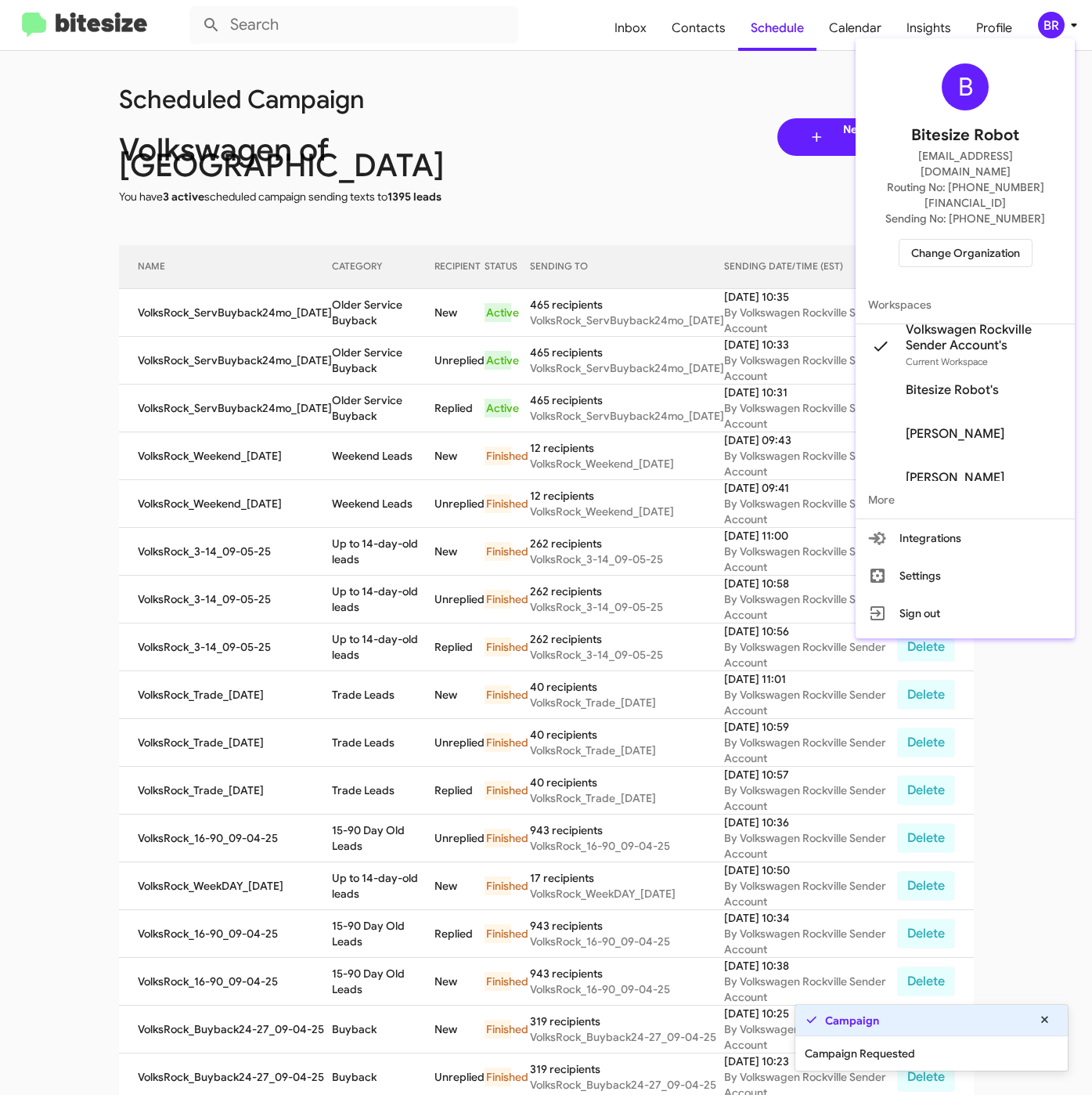
click at [649, 103] on div at bounding box center [546, 548] width 1092 height 1095
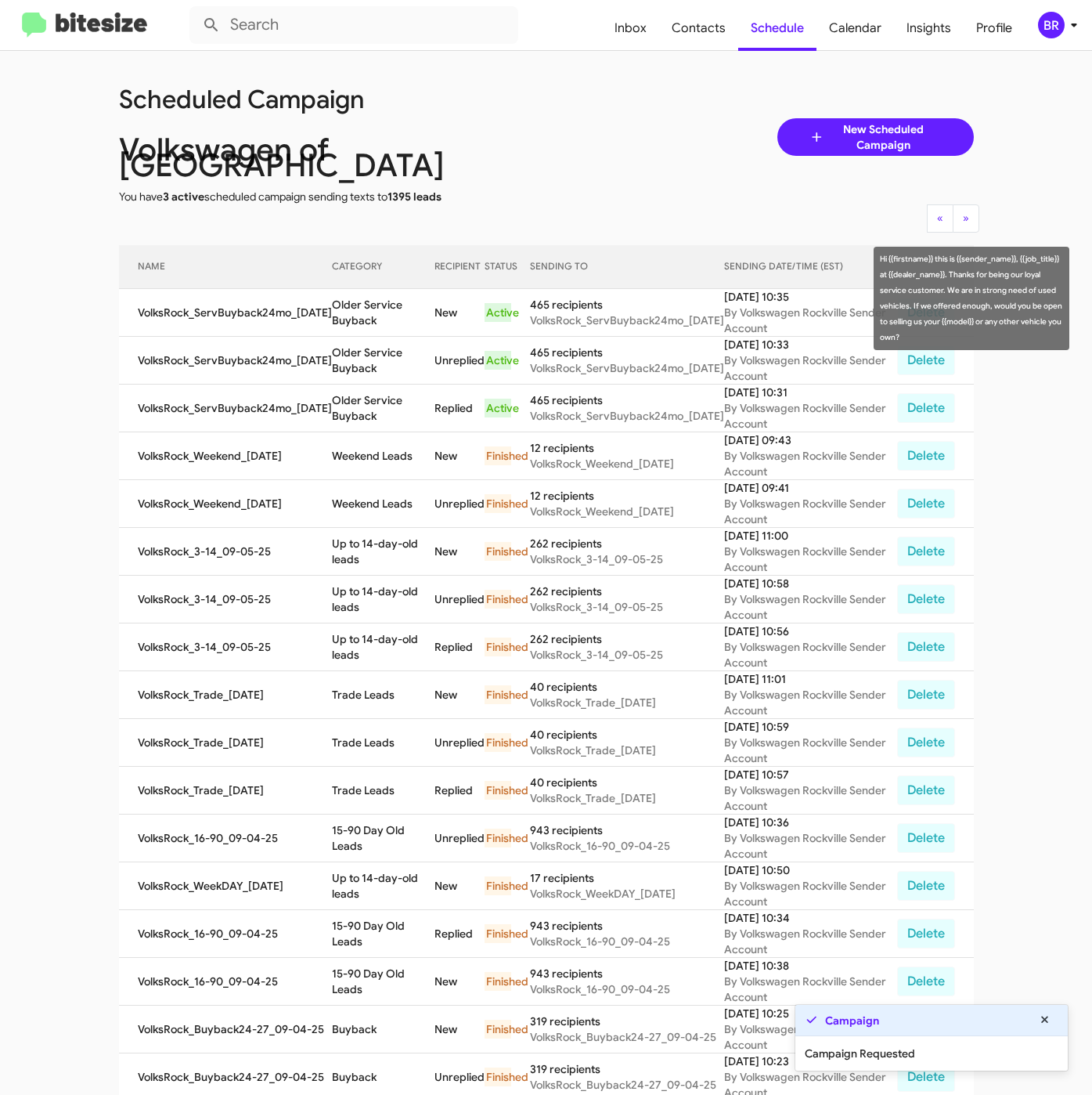
click at [343, 289] on td "Older Service Buyback" at bounding box center [383, 312] width 102 height 48
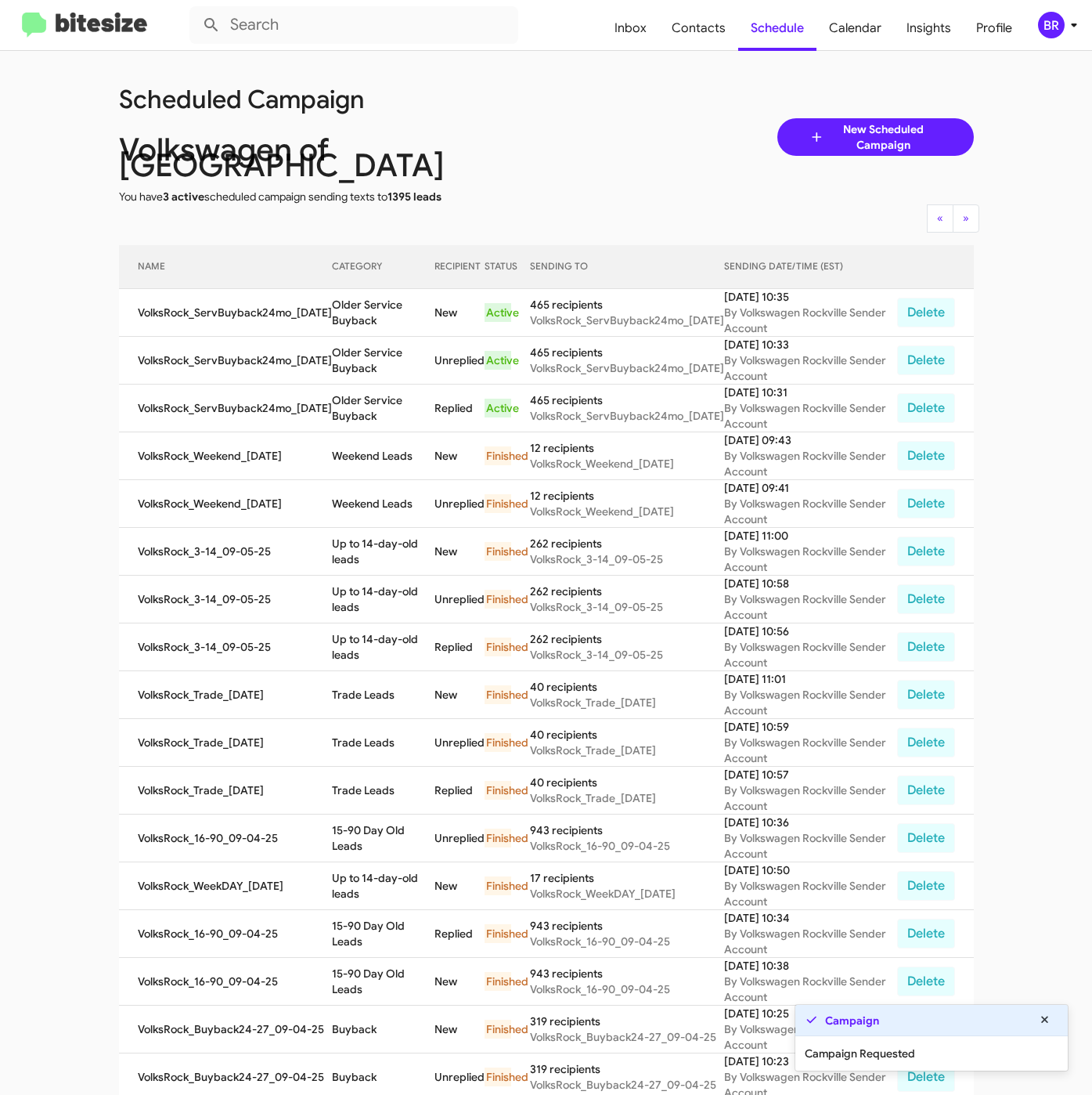
drag, startPoint x: 329, startPoint y: 284, endPoint x: 400, endPoint y: 323, distance: 81.0
click at [374, 304] on td "Older Service Buyback" at bounding box center [383, 312] width 102 height 48
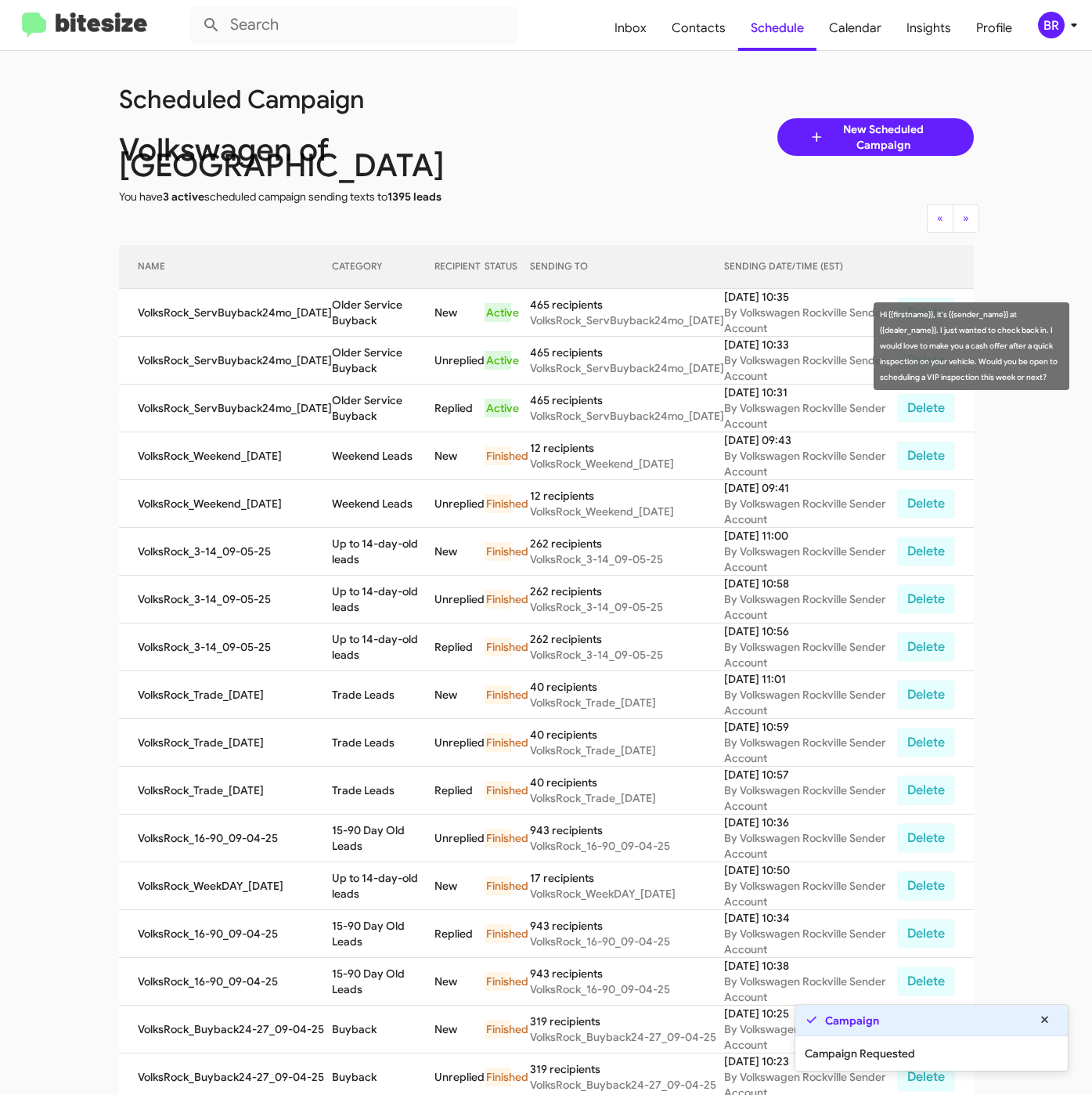
copy td "Older Service Buyback"
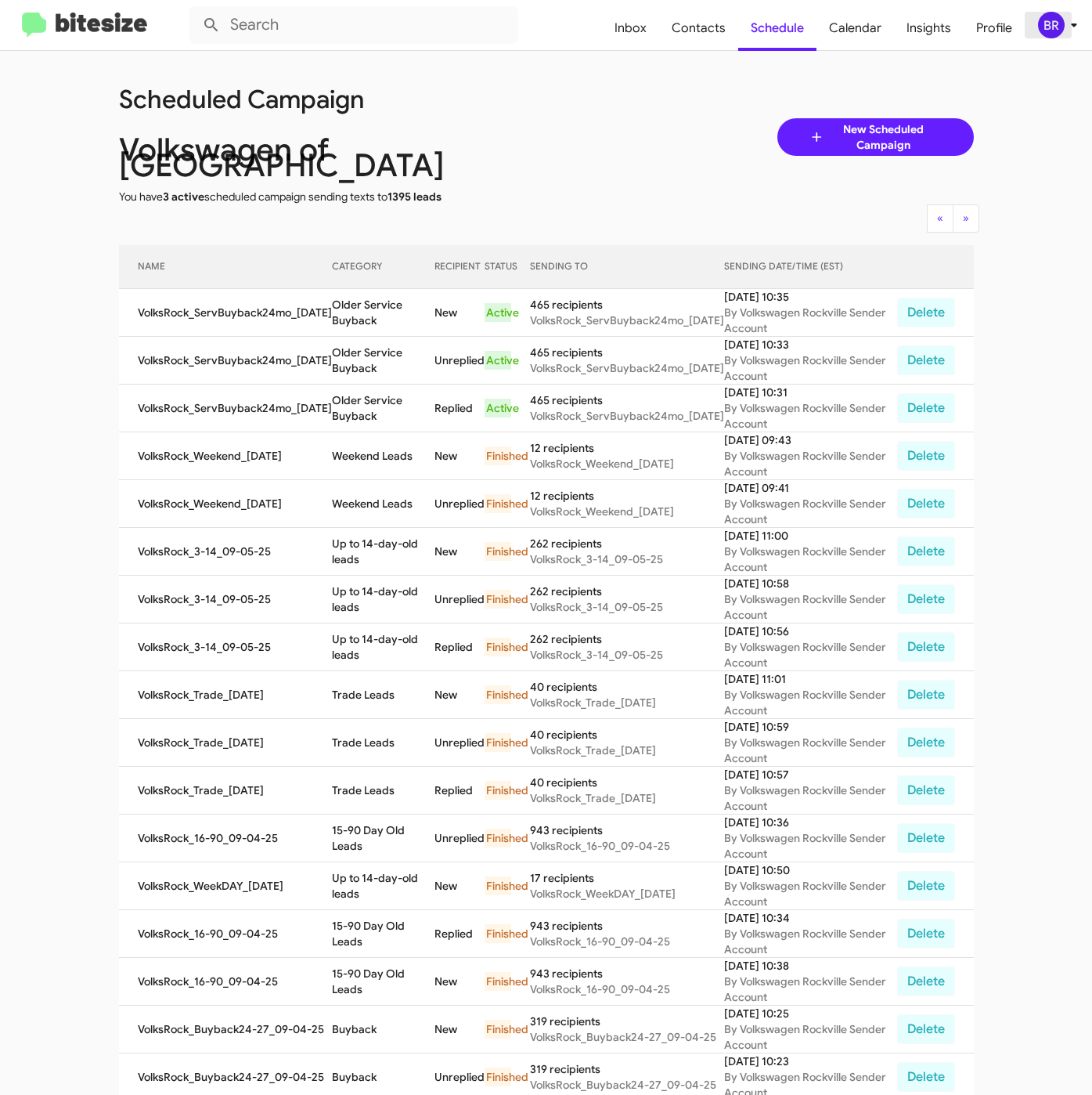
click at [1042, 19] on div "BR" at bounding box center [1052, 25] width 27 height 27
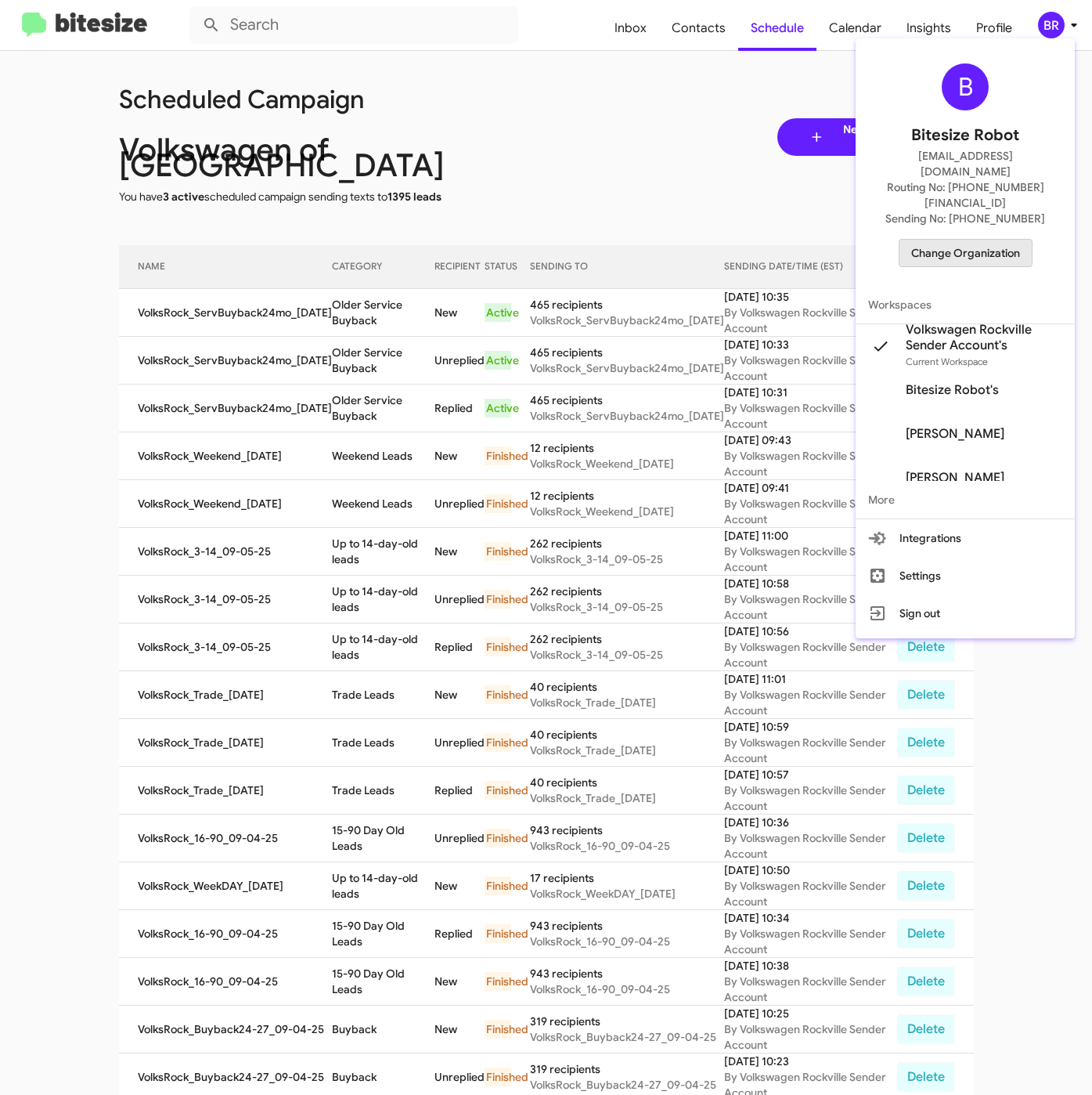
click at [950, 240] on span "Change Organization" at bounding box center [965, 254] width 109 height 27
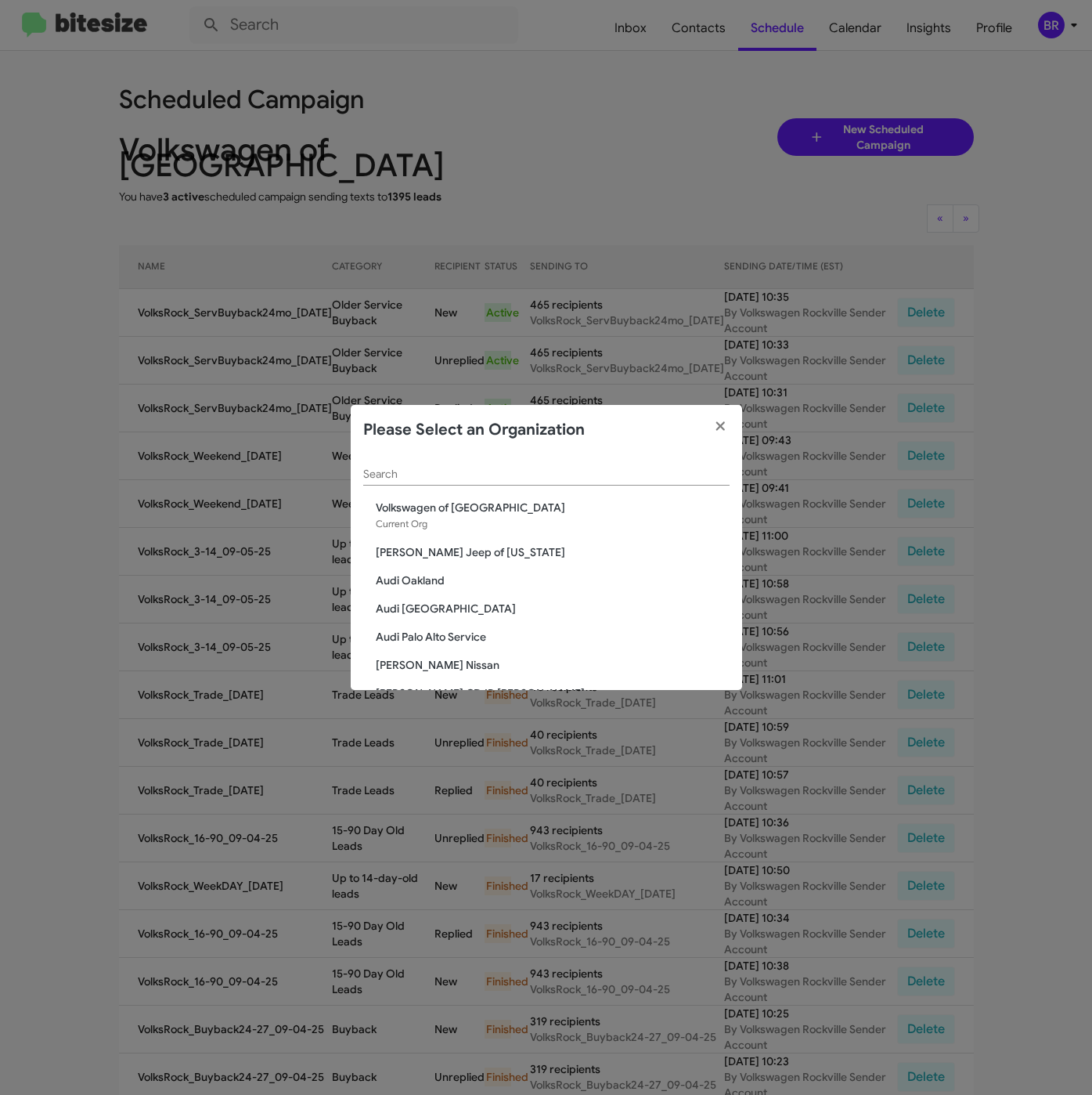
click at [422, 473] on input "Search" at bounding box center [546, 475] width 367 height 13
paste input "Volkswagen of Laurel"
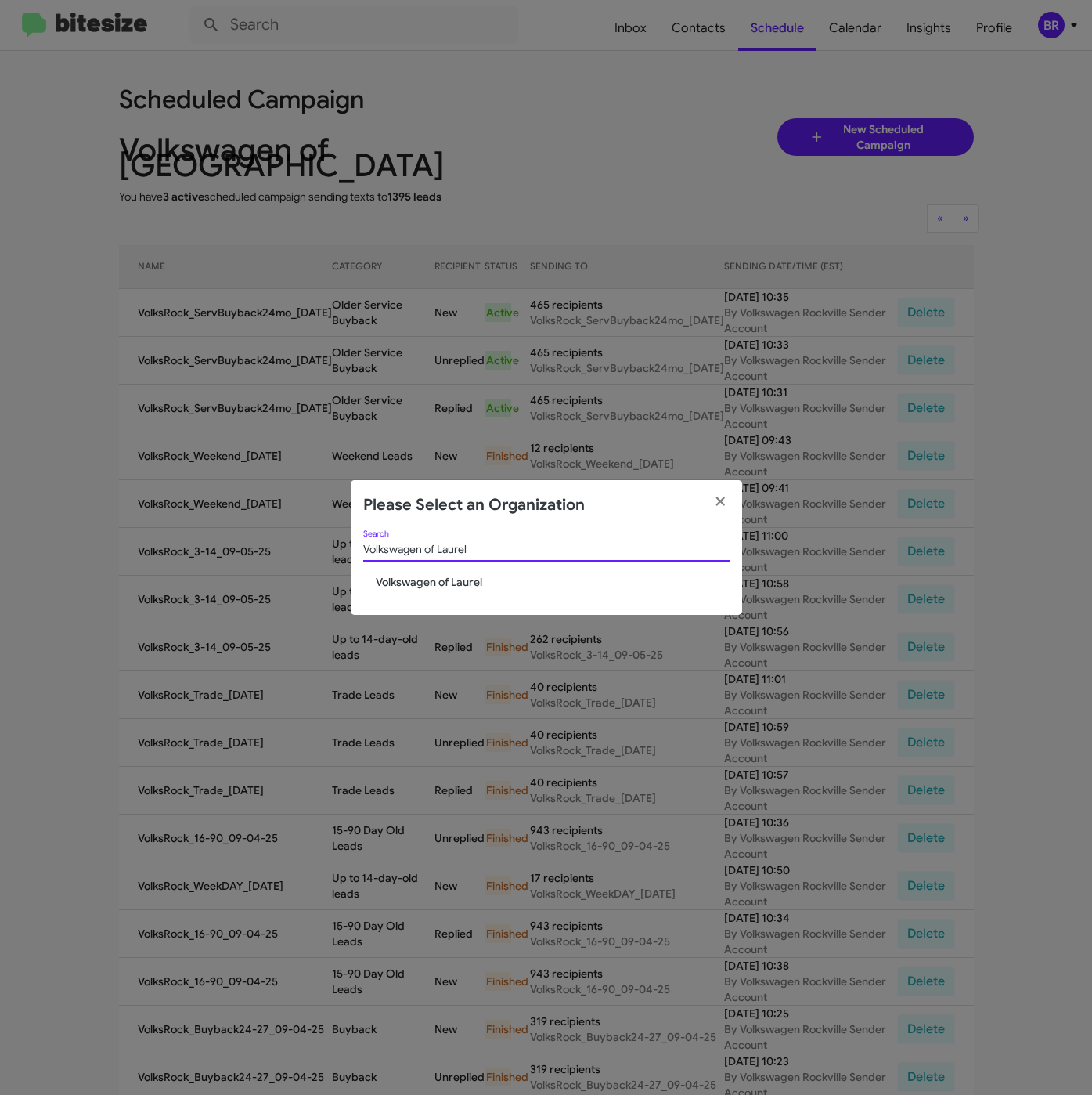
type input "Volkswagen of Laurel"
click at [419, 575] on span "Volkswagen of Laurel" at bounding box center [553, 582] width 354 height 15
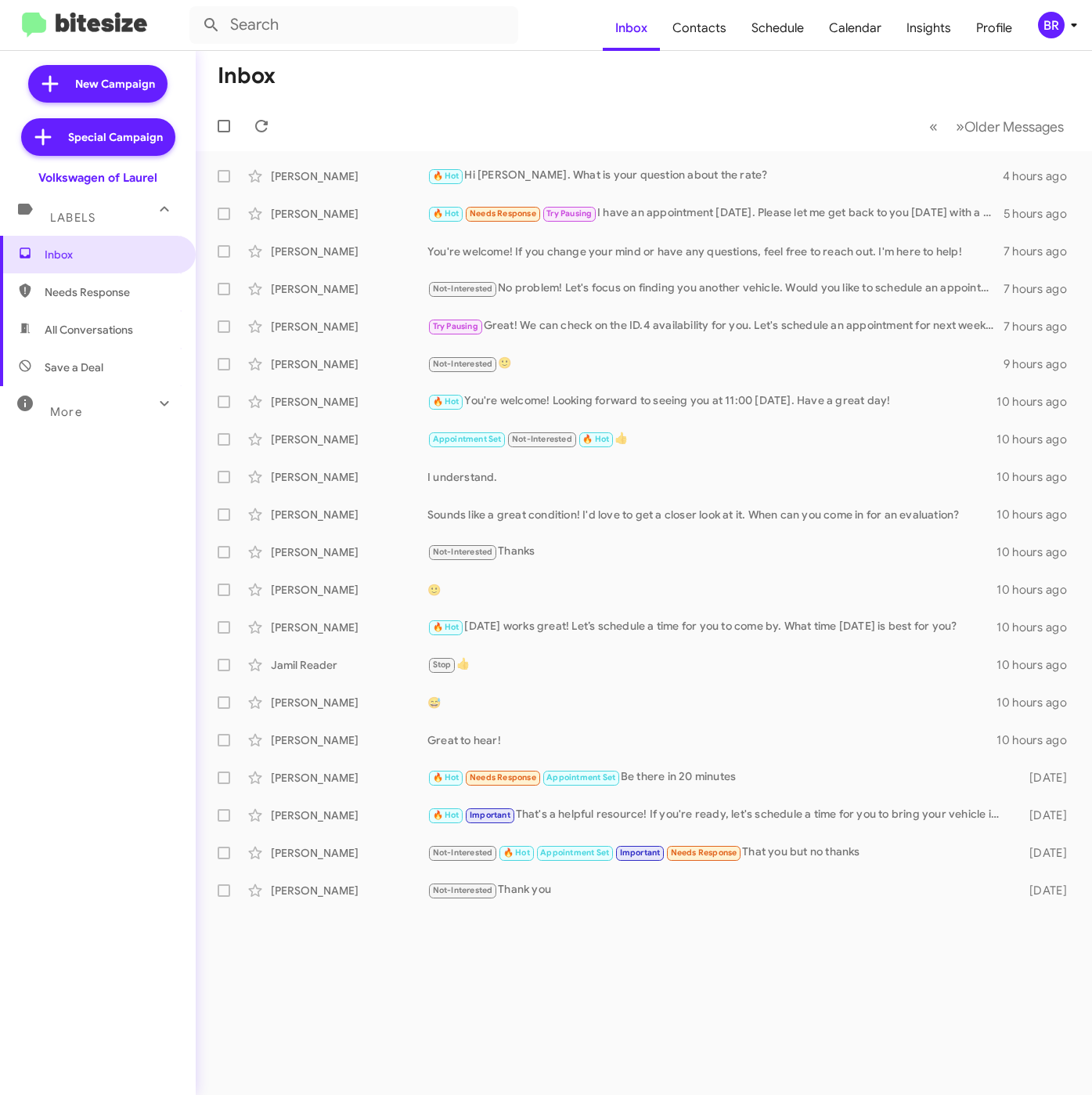
click at [1051, 33] on div "BR" at bounding box center [1052, 25] width 27 height 27
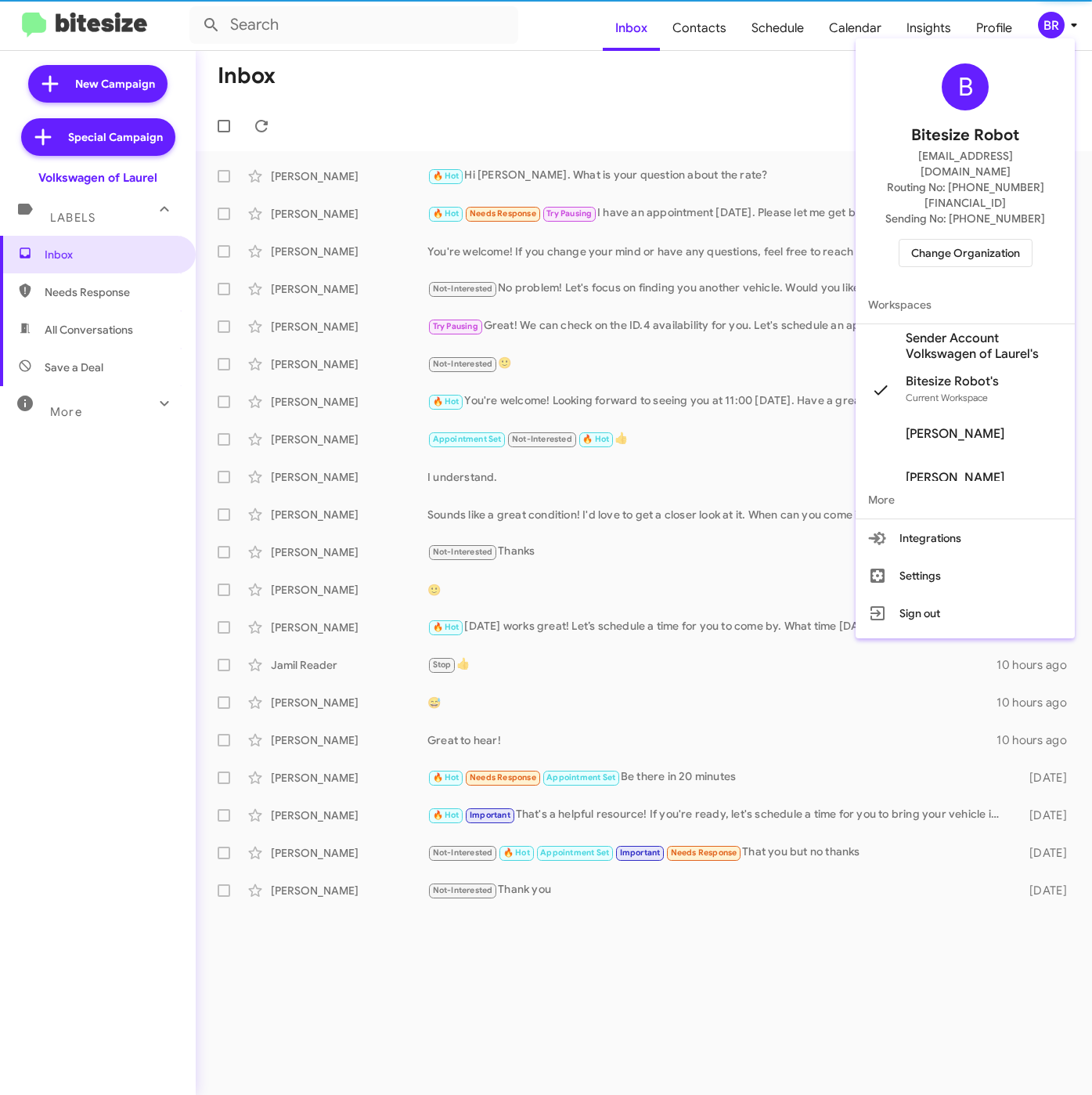
click at [936, 331] on span "Sender Account Volkswagen of Laurel's" at bounding box center [984, 346] width 156 height 31
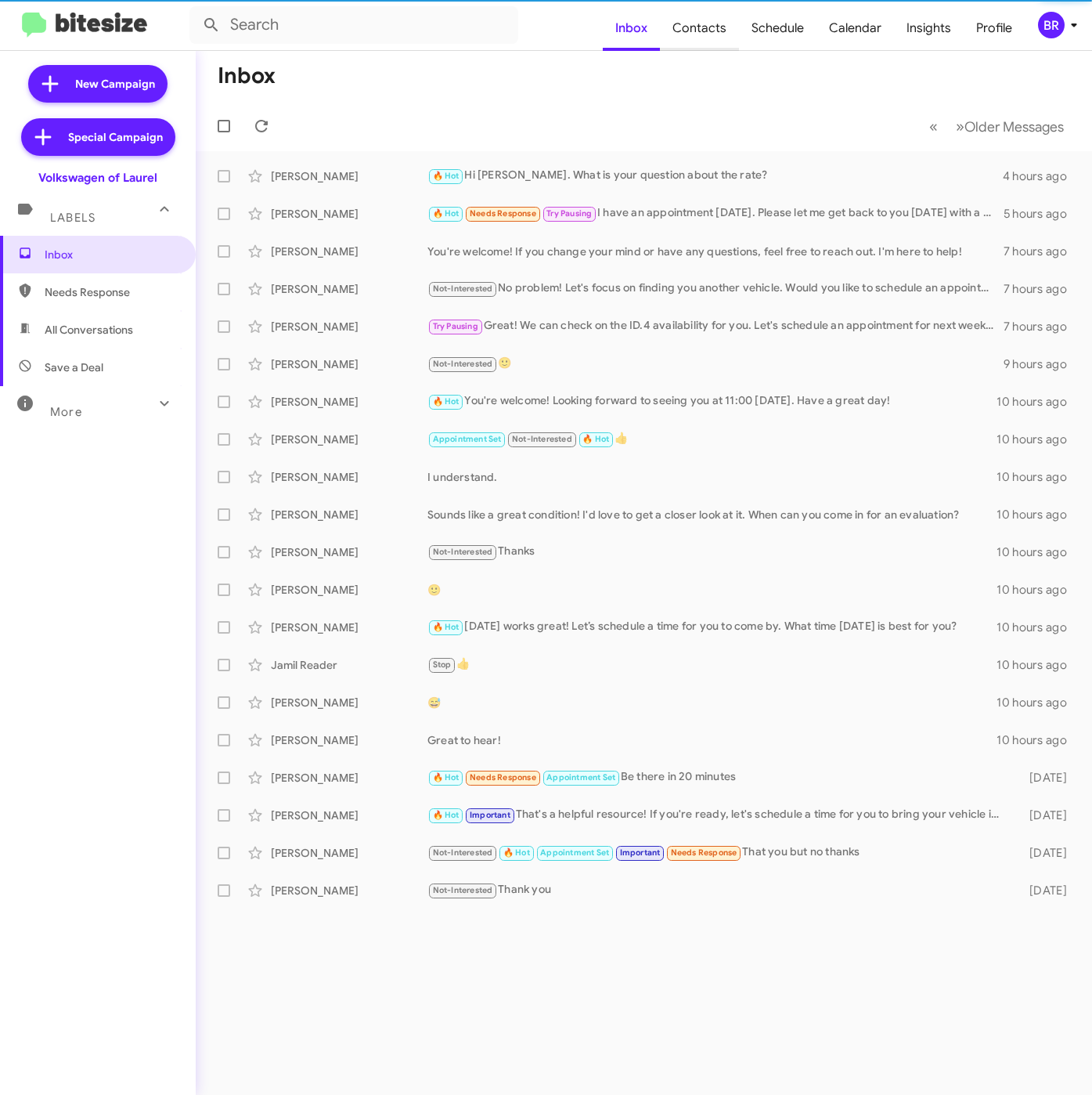
drag, startPoint x: 0, startPoint y: 0, endPoint x: 703, endPoint y: 42, distance: 704.3
click at [703, 22] on span "Contacts" at bounding box center [699, 28] width 79 height 46
type input "in:groups"
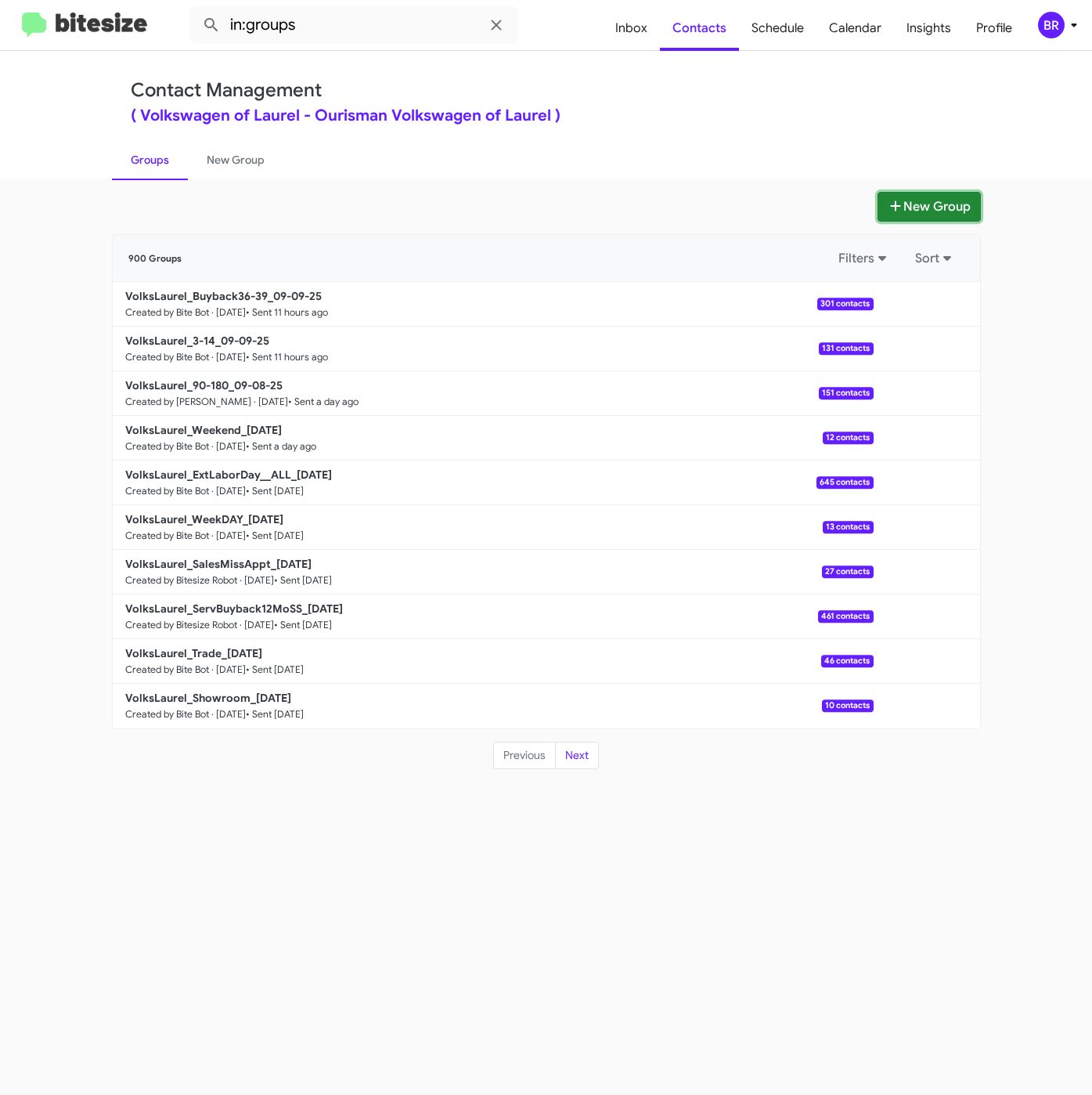
click at [930, 209] on button "New Group" at bounding box center [929, 206] width 103 height 30
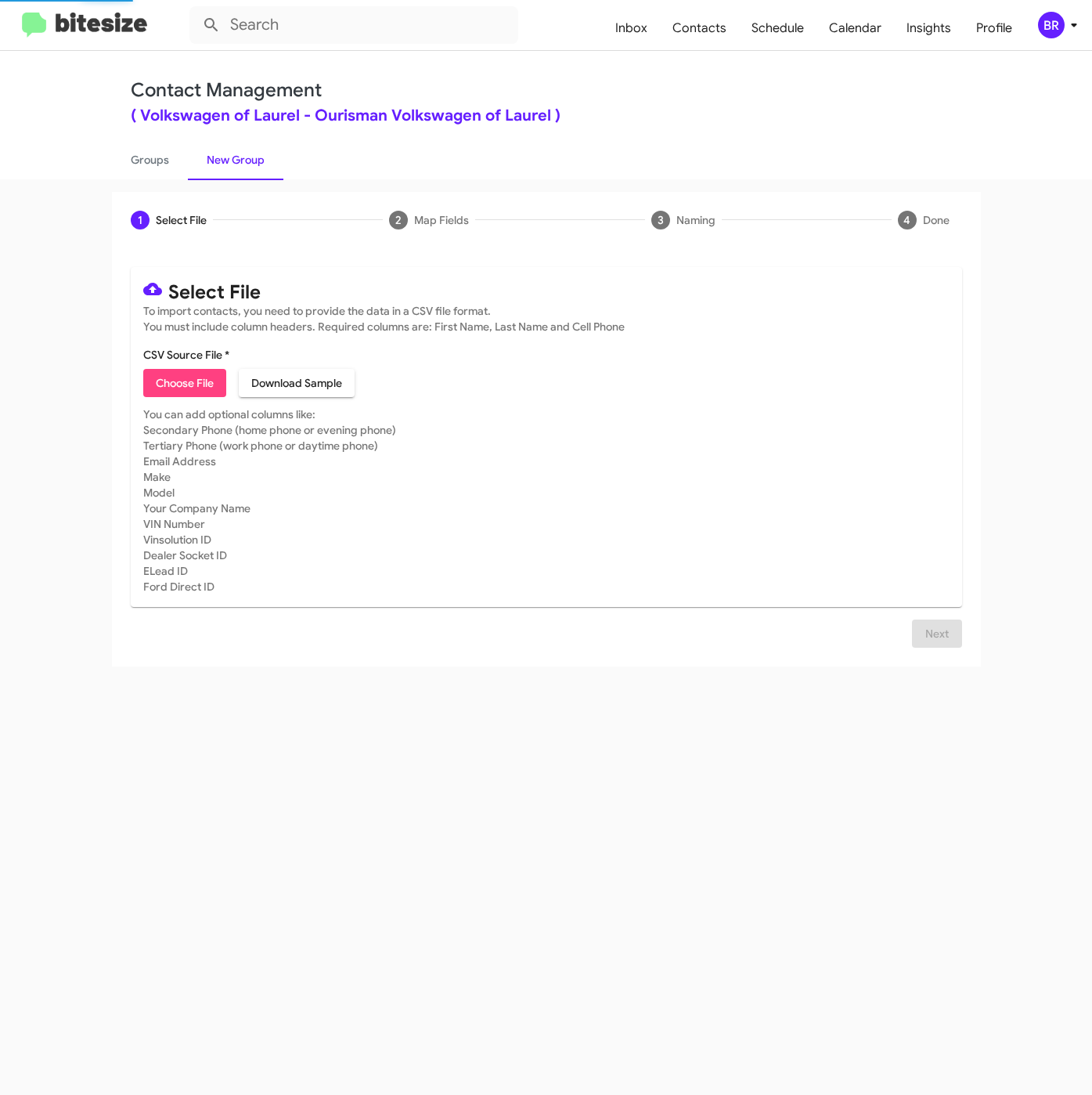
click at [195, 383] on span "Choose File" at bounding box center [184, 382] width 58 height 28
type input "VolksLaurel_SalesMissAppt_09-10-25"
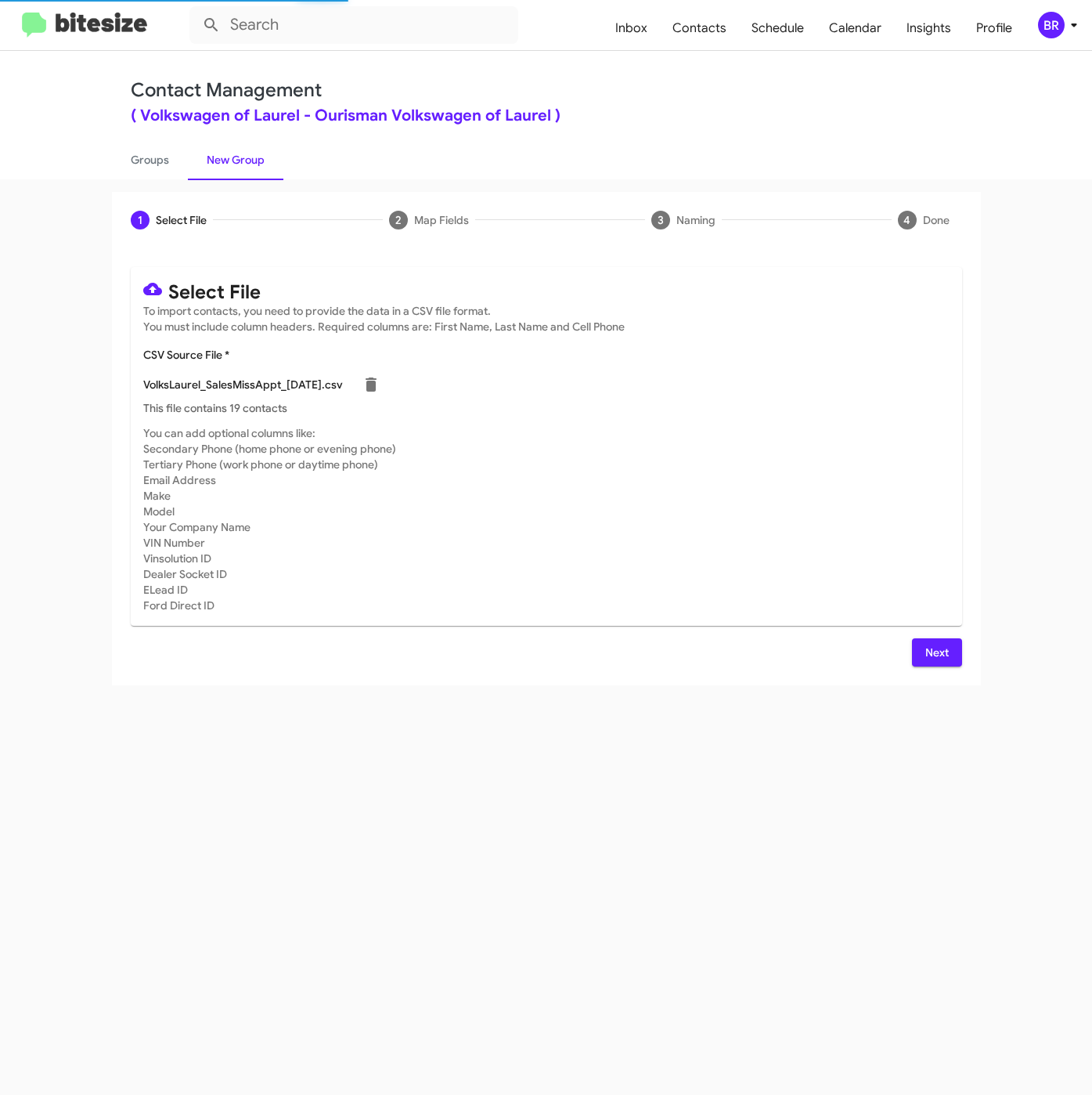
drag, startPoint x: 924, startPoint y: 636, endPoint x: 931, endPoint y: 649, distance: 14.8
click at [927, 636] on div "Select File To import contacts, you need to provide the data in a CSV file form…" at bounding box center [546, 467] width 831 height 399
click at [936, 656] on span "Next" at bounding box center [937, 652] width 25 height 28
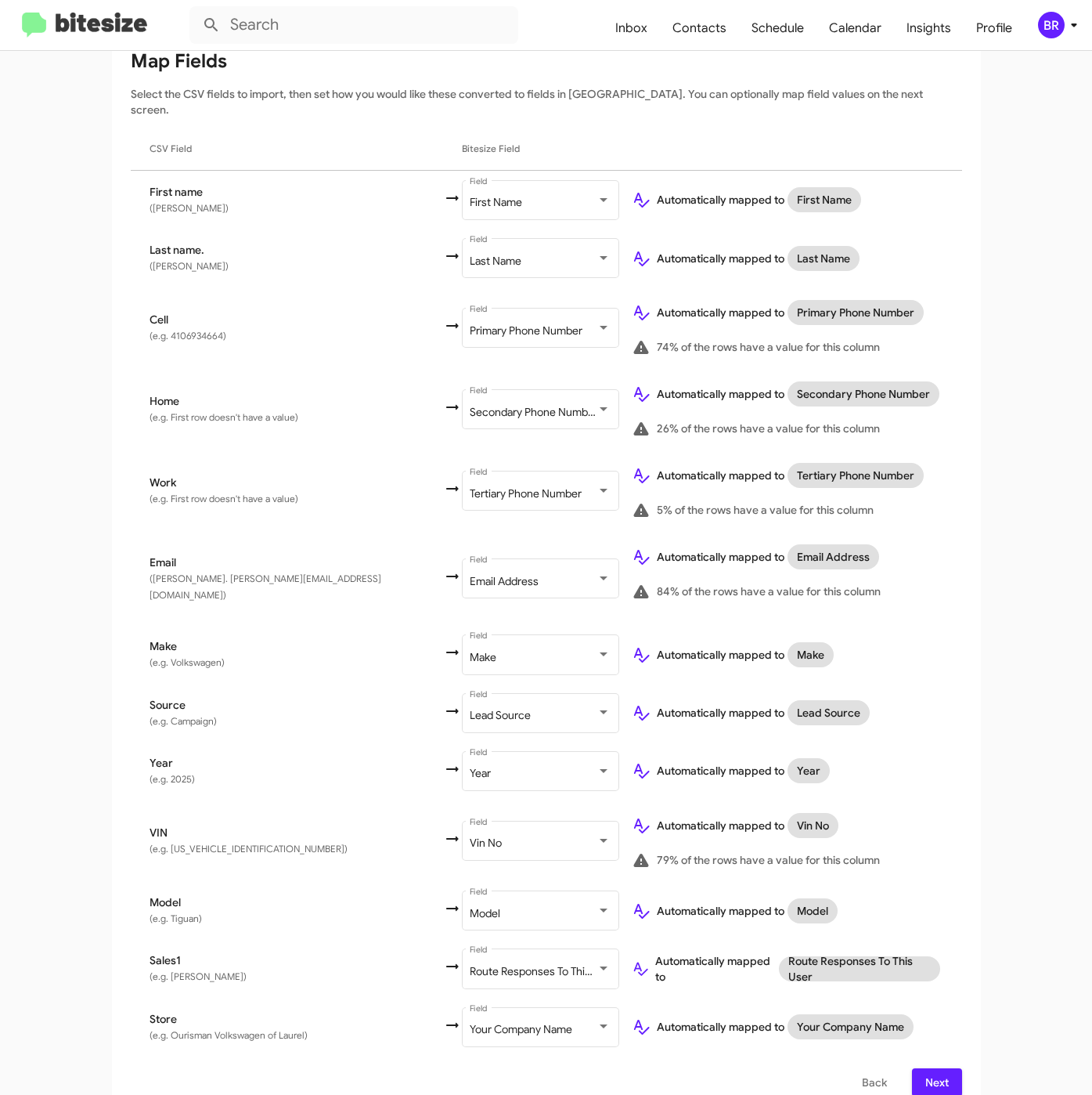
scroll to position [221, 0]
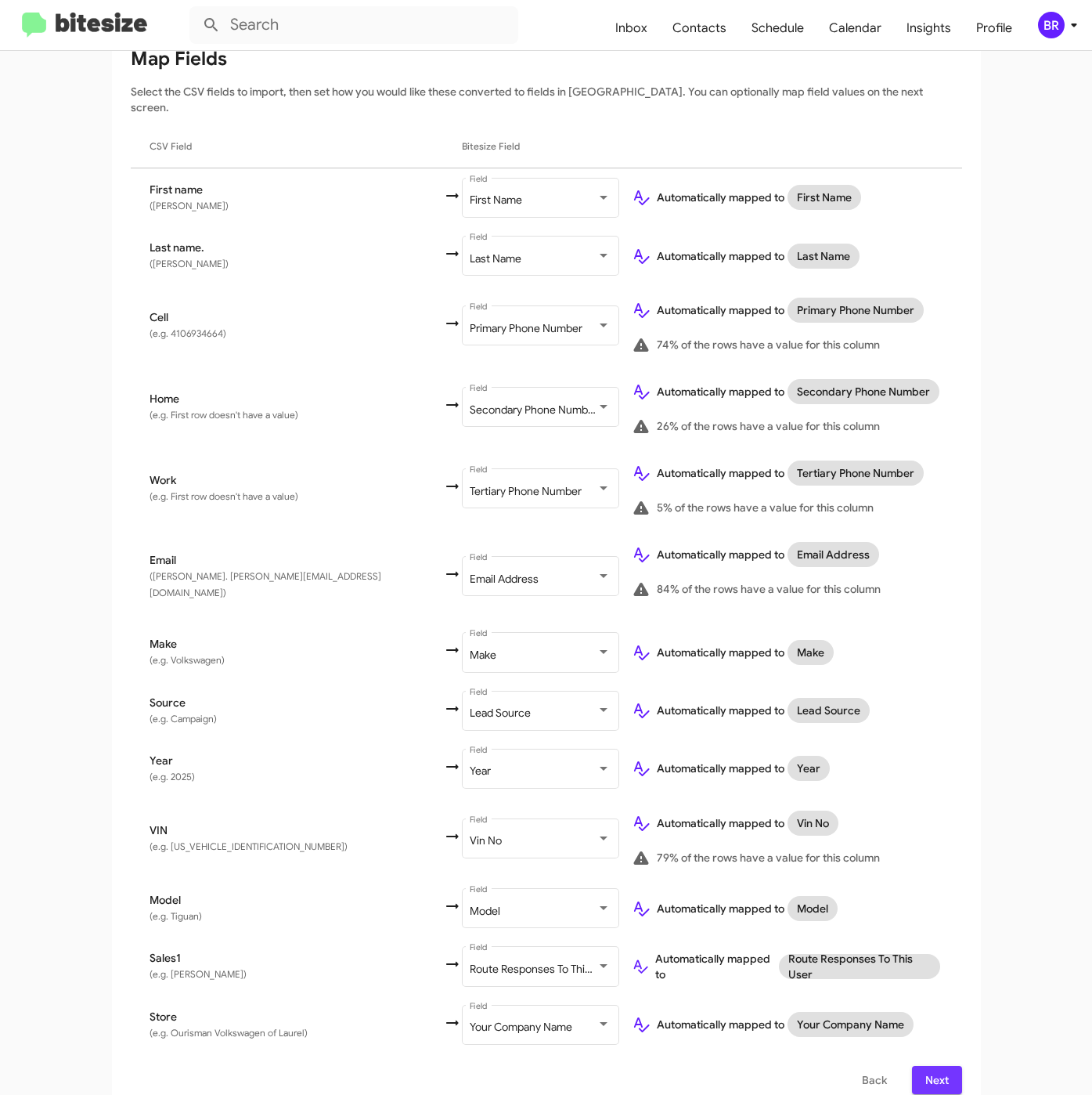
click at [943, 1066] on button "Next" at bounding box center [937, 1080] width 50 height 28
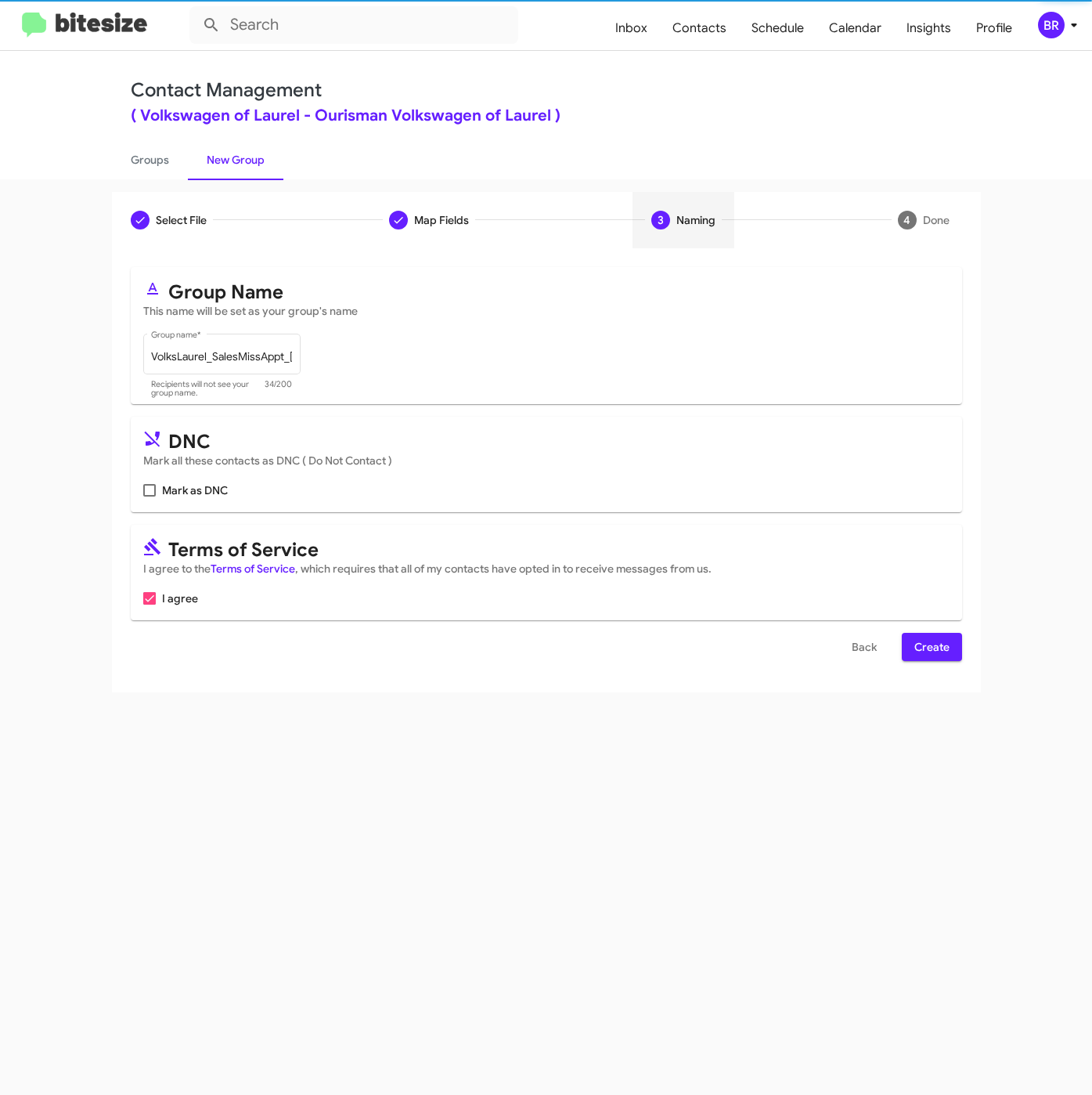
scroll to position [0, 0]
click at [919, 661] on span "Create" at bounding box center [932, 646] width 35 height 28
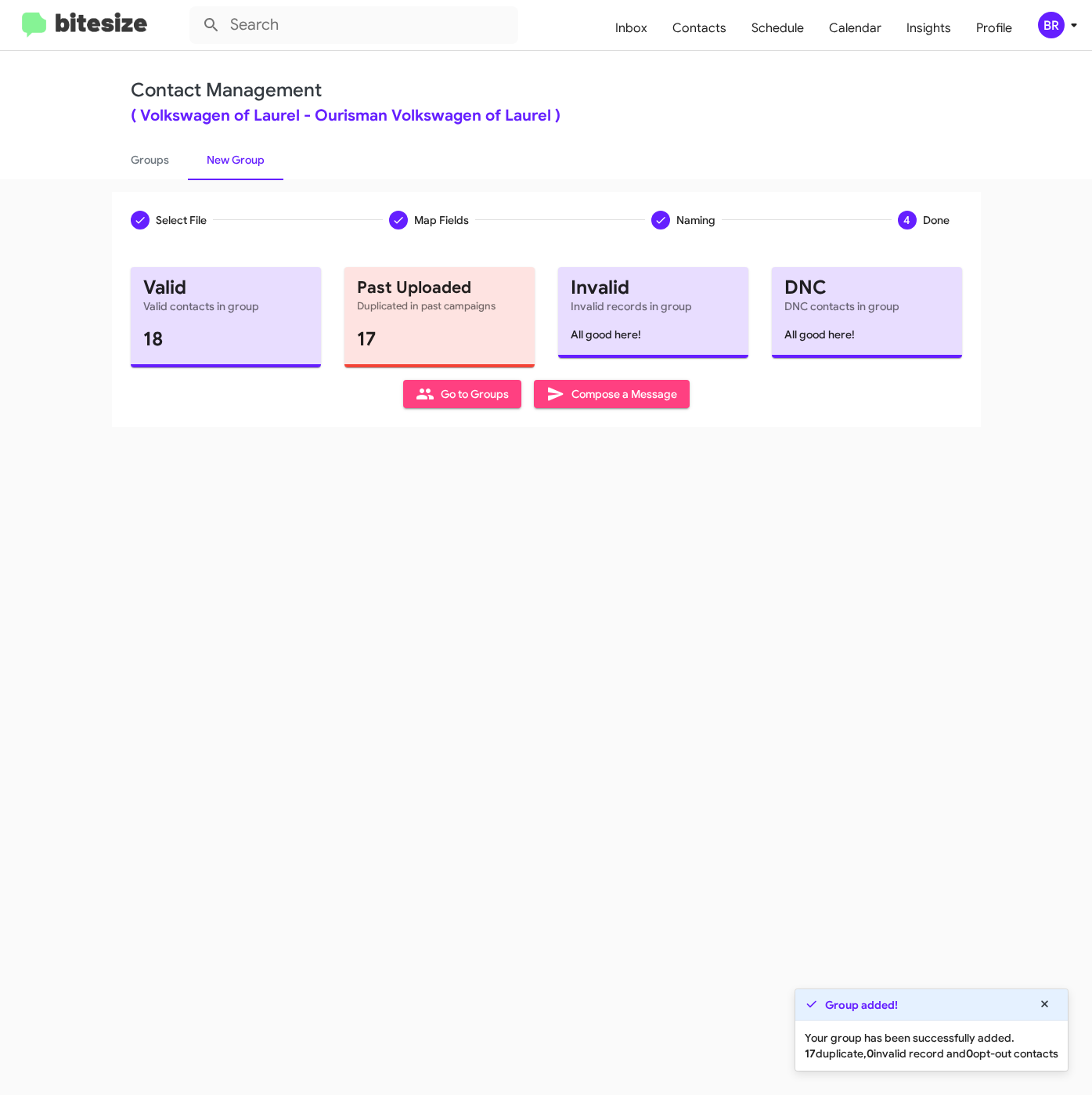
drag, startPoint x: 165, startPoint y: 151, endPoint x: 181, endPoint y: 191, distance: 43.1
click at [165, 151] on link "Groups" at bounding box center [150, 159] width 76 height 40
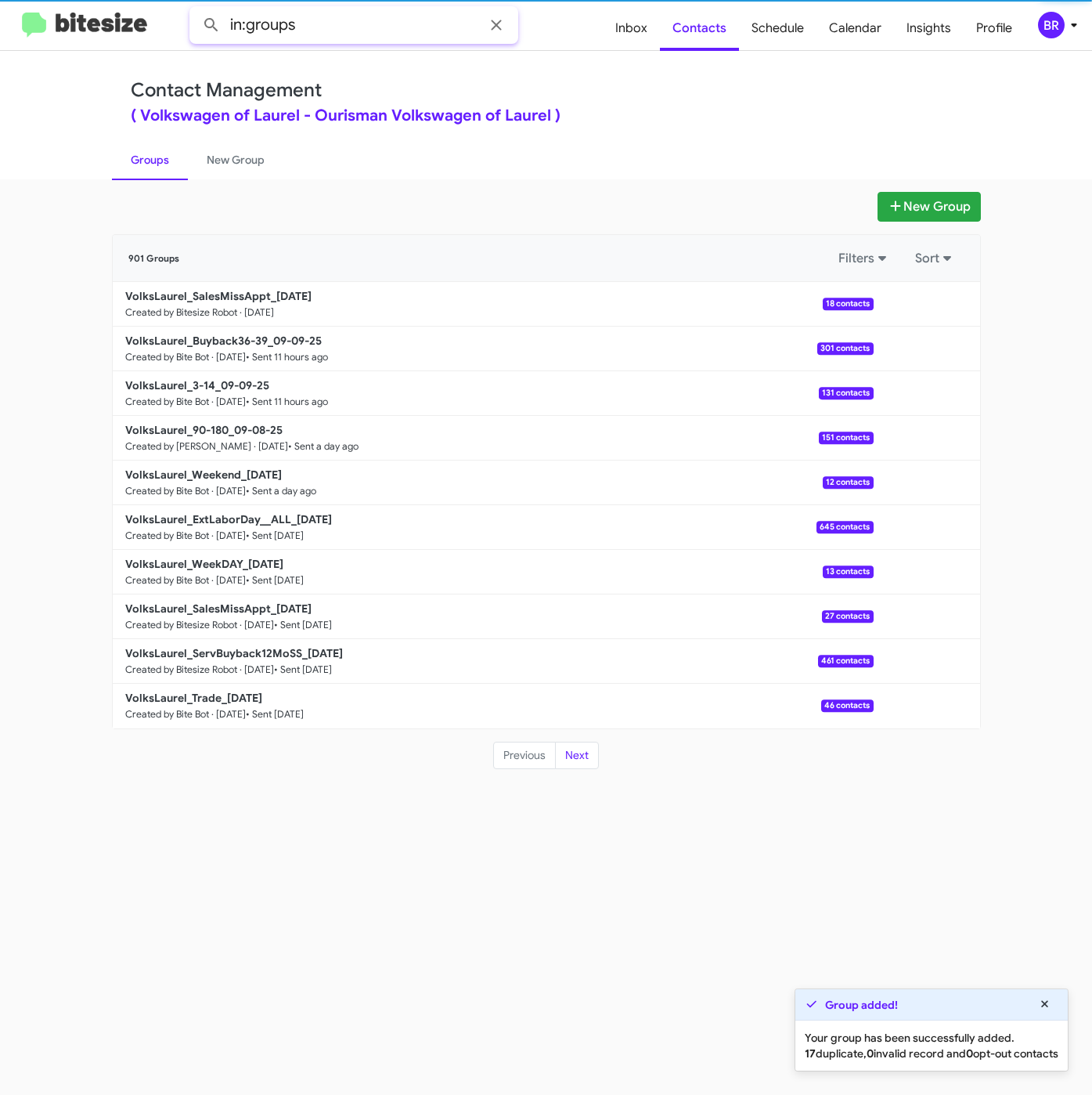
click at [417, 26] on input "in:groups" at bounding box center [354, 25] width 329 height 38
type input "in:groups salesm"
click at [196, 9] on button at bounding box center [211, 24] width 31 height 31
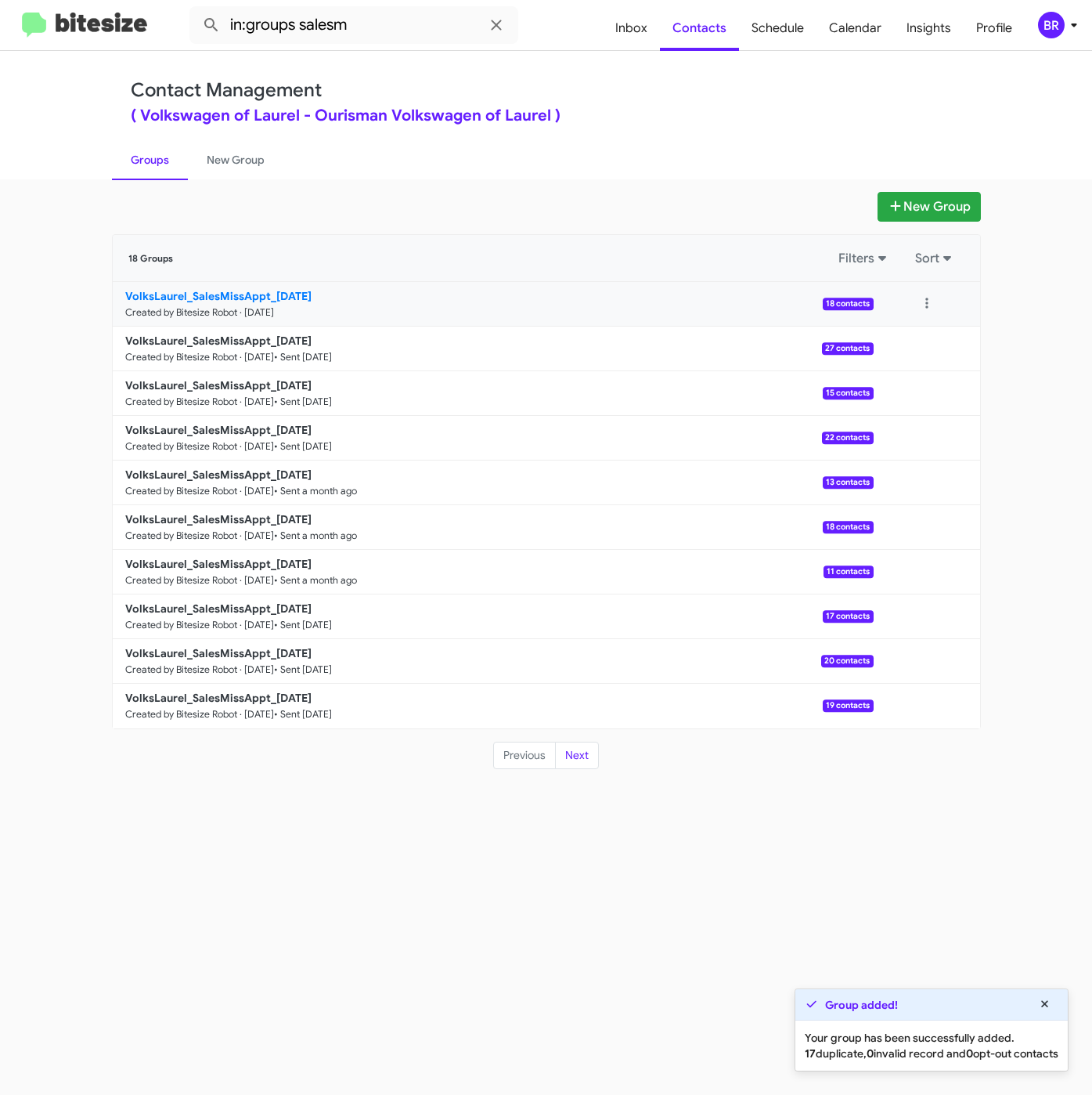
click at [268, 291] on b "VolksLaurel_SalesMissAppt_09-10-25" at bounding box center [218, 296] width 186 height 14
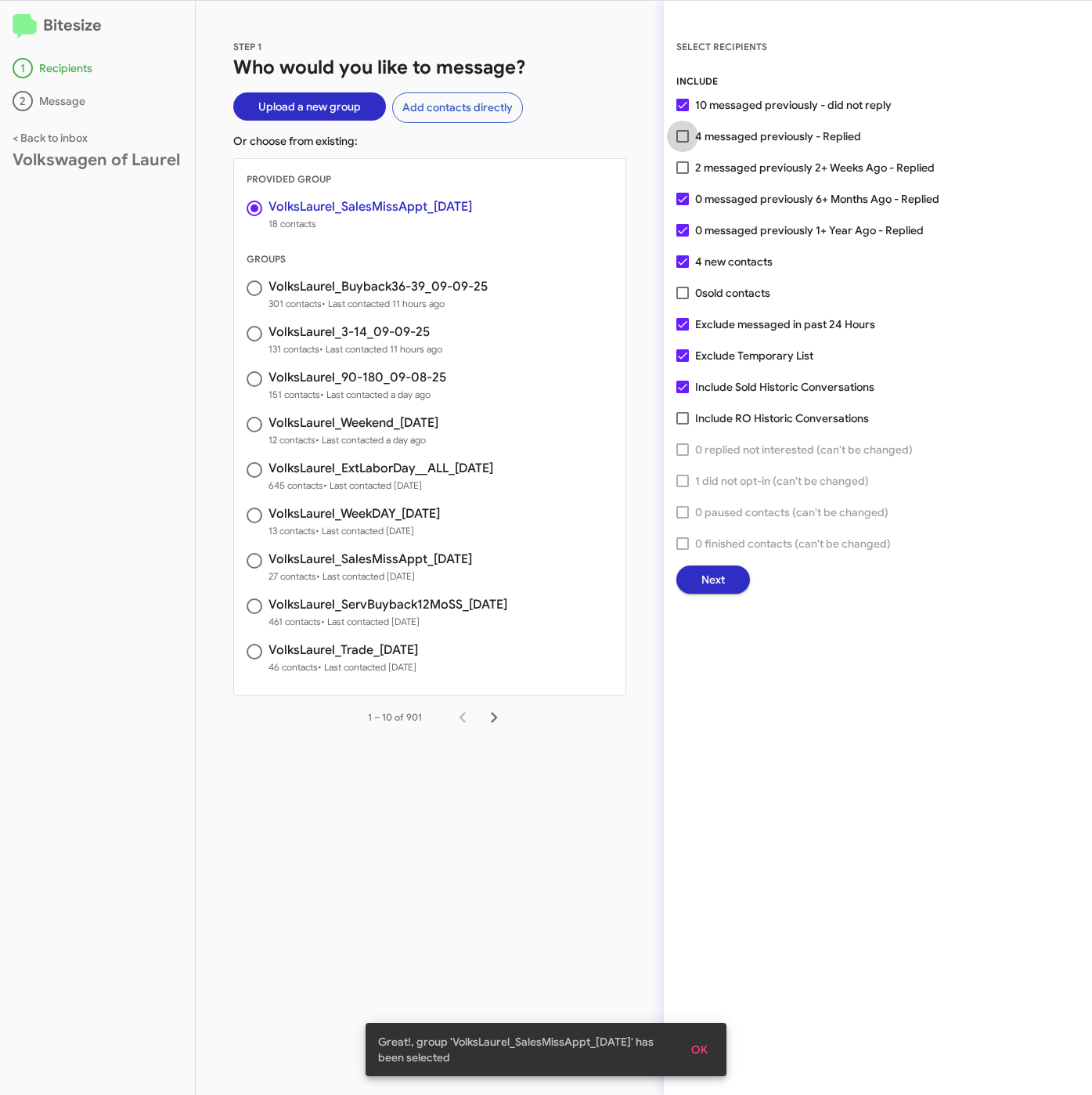
click at [708, 138] on span "4 messaged previously - Replied" at bounding box center [778, 136] width 166 height 19
click at [683, 143] on input "4 messaged previously - Replied" at bounding box center [682, 143] width 1 height 1
checkbox input "true"
drag, startPoint x: 703, startPoint y: 327, endPoint x: 705, endPoint y: 355, distance: 28.1
click at [705, 330] on span "Exclude messaged in past 24 Hours" at bounding box center [786, 324] width 180 height 19
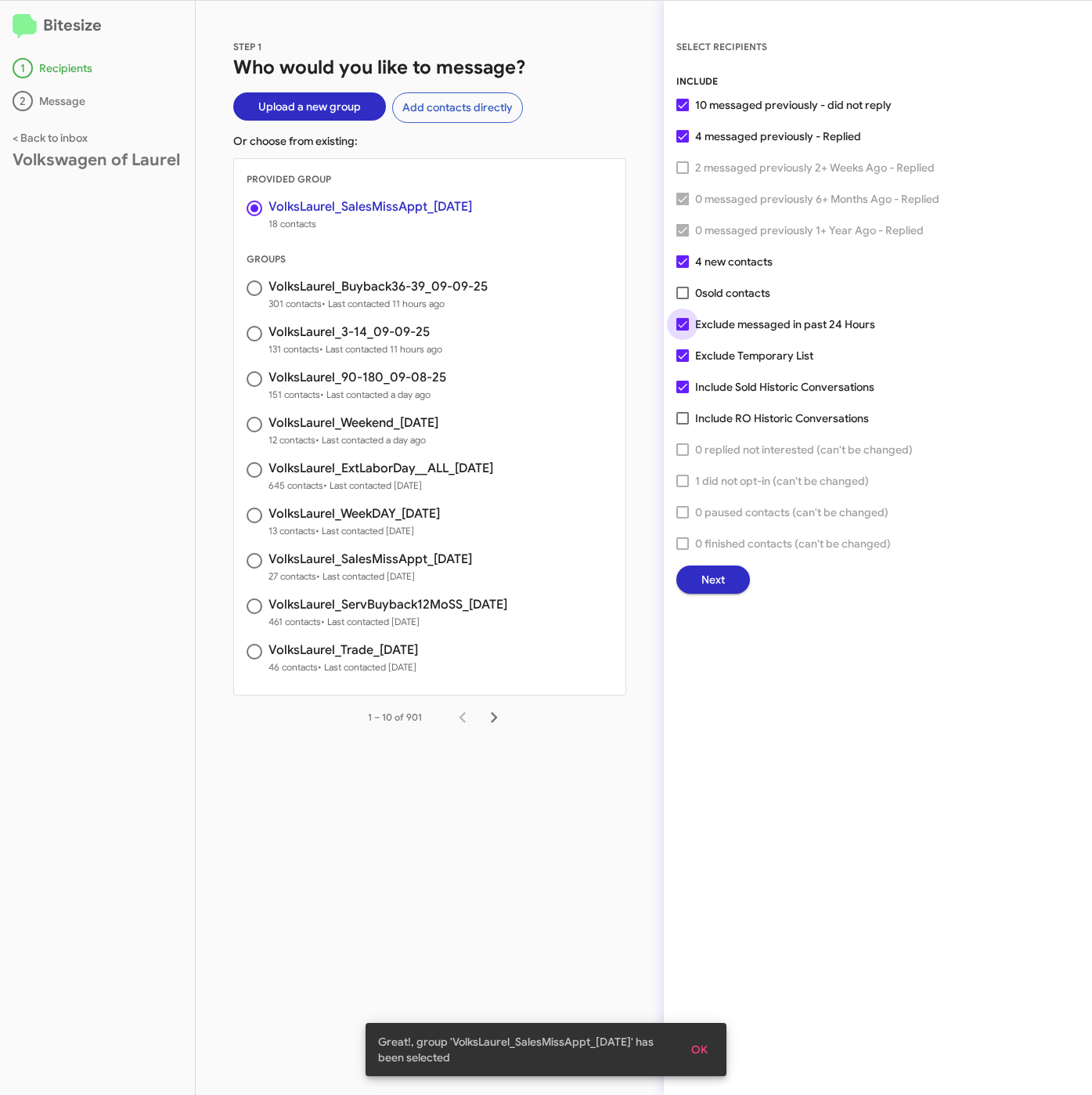
click at [683, 331] on input "Exclude messaged in past 24 Hours" at bounding box center [682, 331] width 1 height 1
checkbox input "false"
click at [706, 355] on span "Exclude Temporary List" at bounding box center [755, 355] width 119 height 19
click at [683, 362] on input "Exclude Temporary List" at bounding box center [682, 362] width 1 height 1
checkbox input "false"
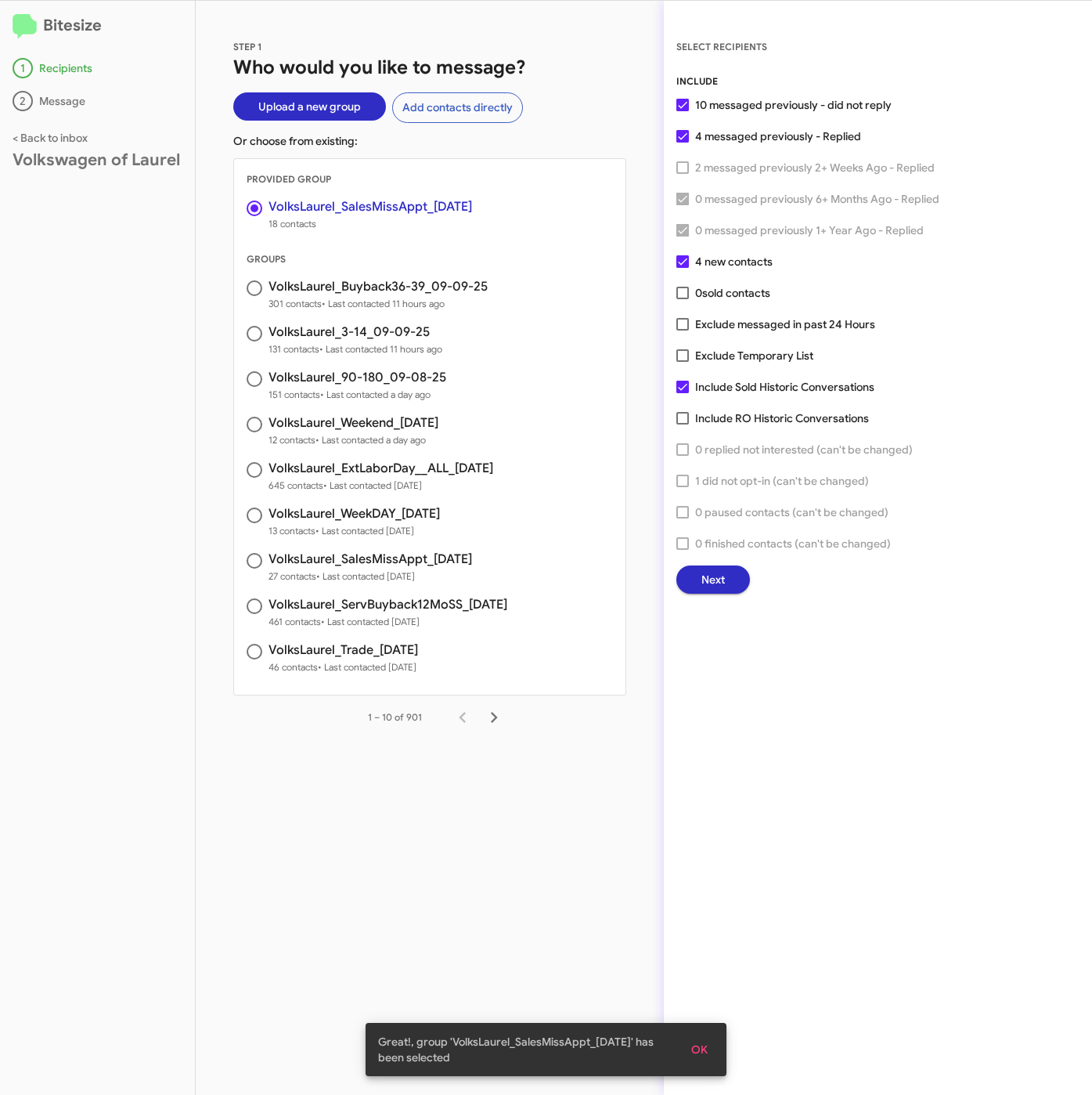
click at [706, 574] on span "Next" at bounding box center [714, 579] width 23 height 28
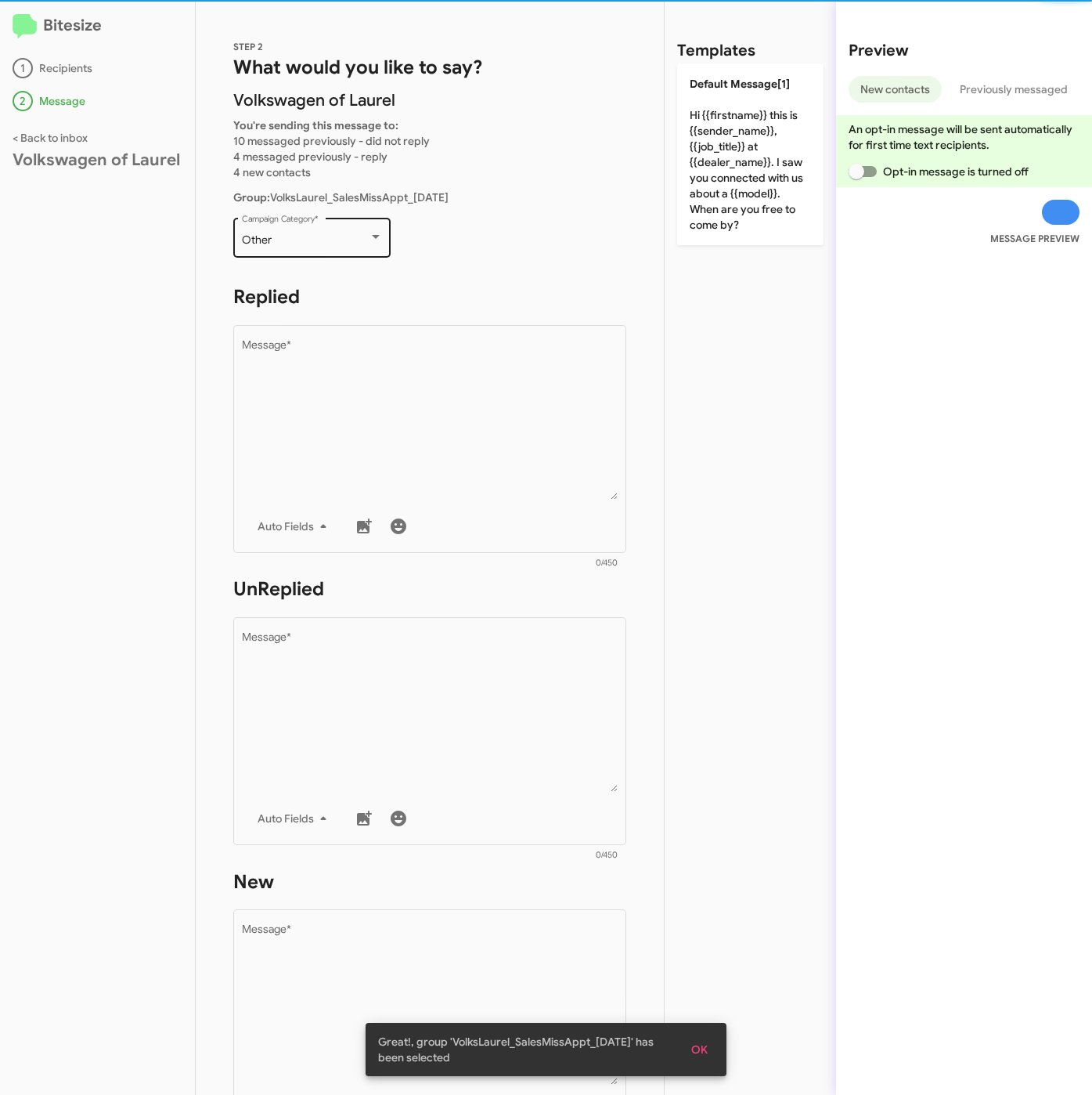
click at [294, 226] on div "Other Campaign Category *" at bounding box center [312, 236] width 141 height 43
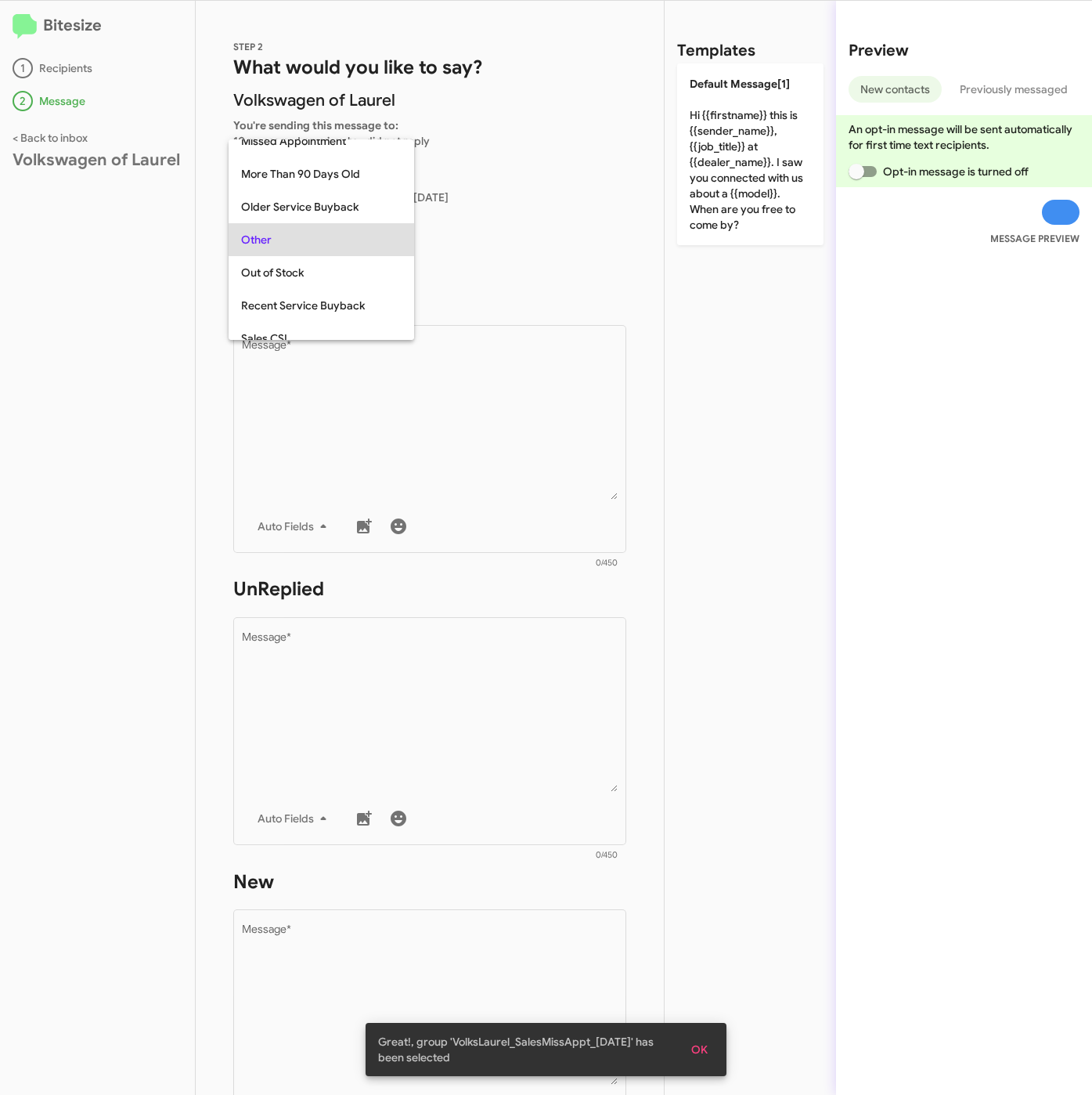
scroll to position [329, 0]
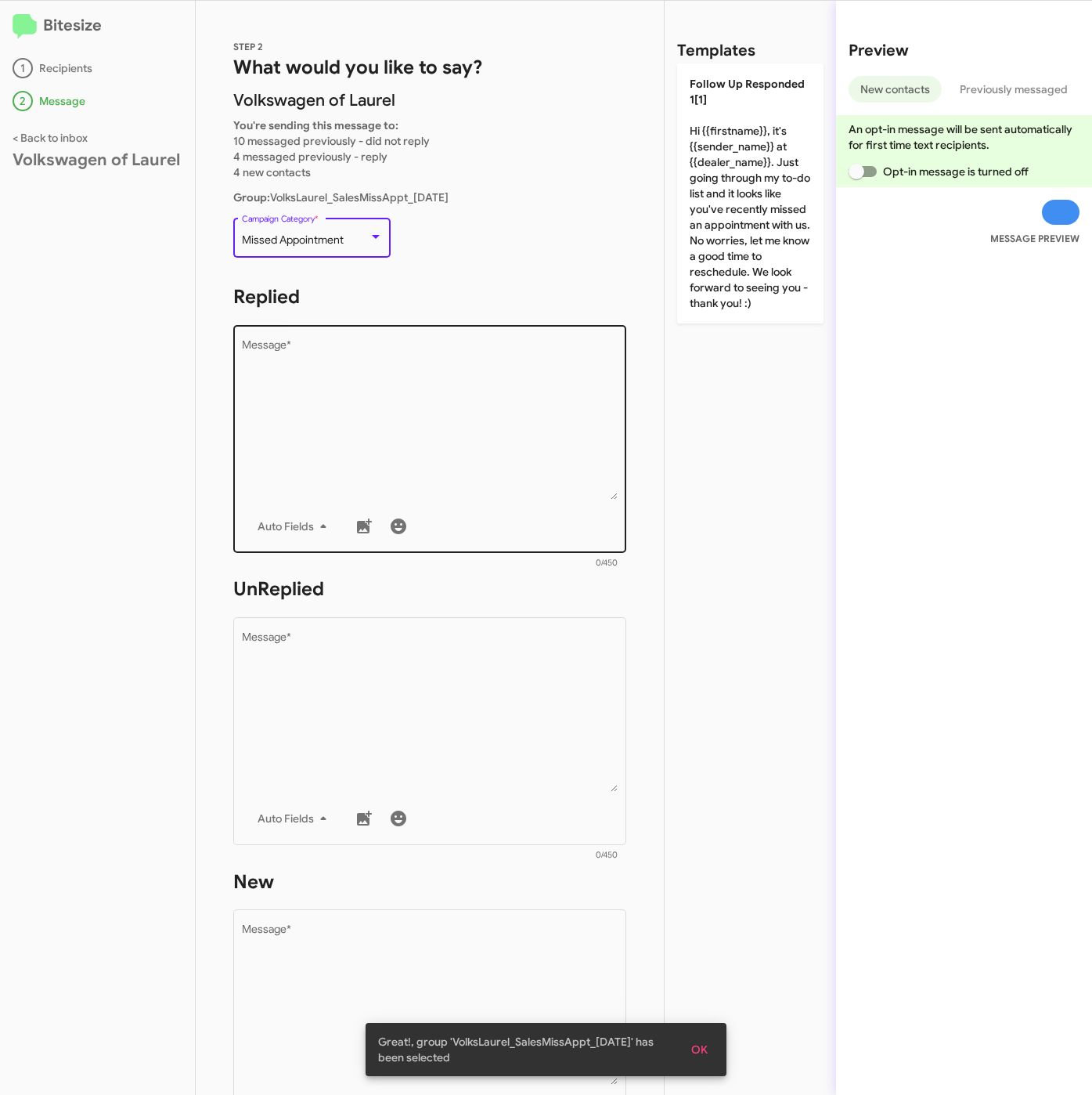
click at [336, 353] on textarea "Message *" at bounding box center [430, 420] width 377 height 160
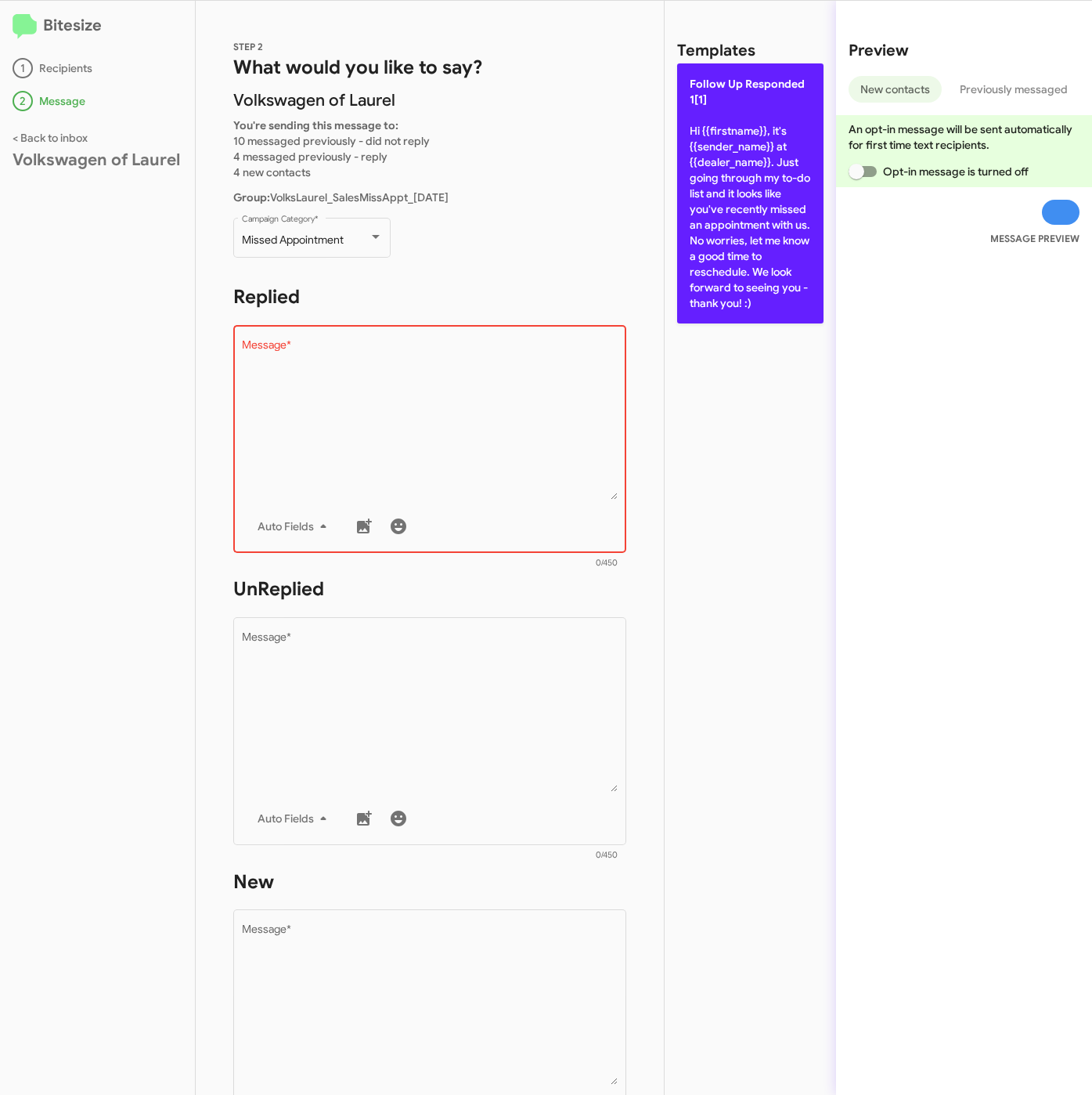
drag, startPoint x: 790, startPoint y: 228, endPoint x: 525, endPoint y: 654, distance: 501.7
click at [787, 231] on p "Follow Up Responded 1[1] Hi {{firstname}}, it's {{sender_name}} at {{dealer_nam…" at bounding box center [750, 193] width 146 height 260
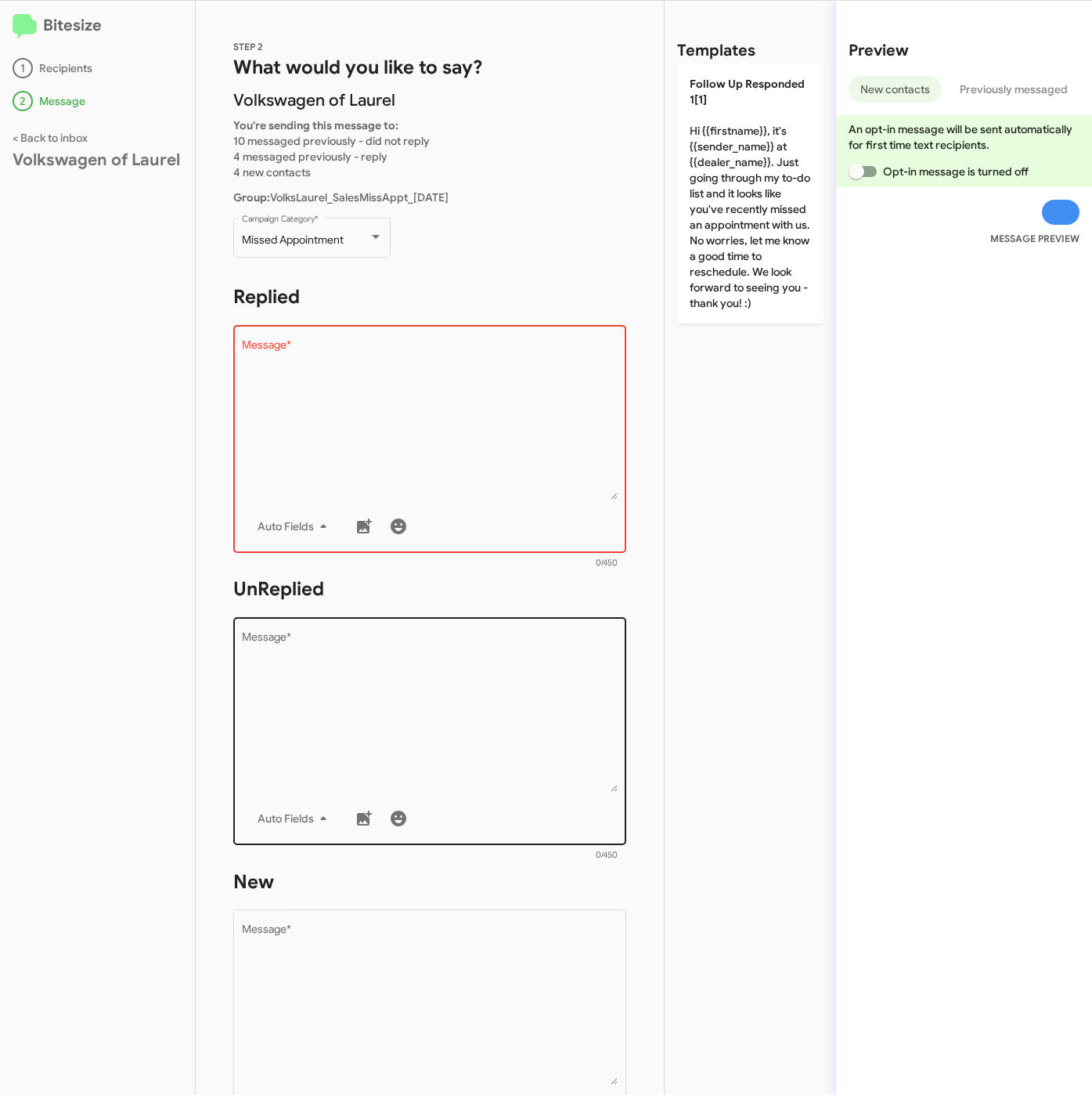
type textarea "Hi {{firstname}}, it's {{sender_name}} at {{dealer_name}}. Just going through m…"
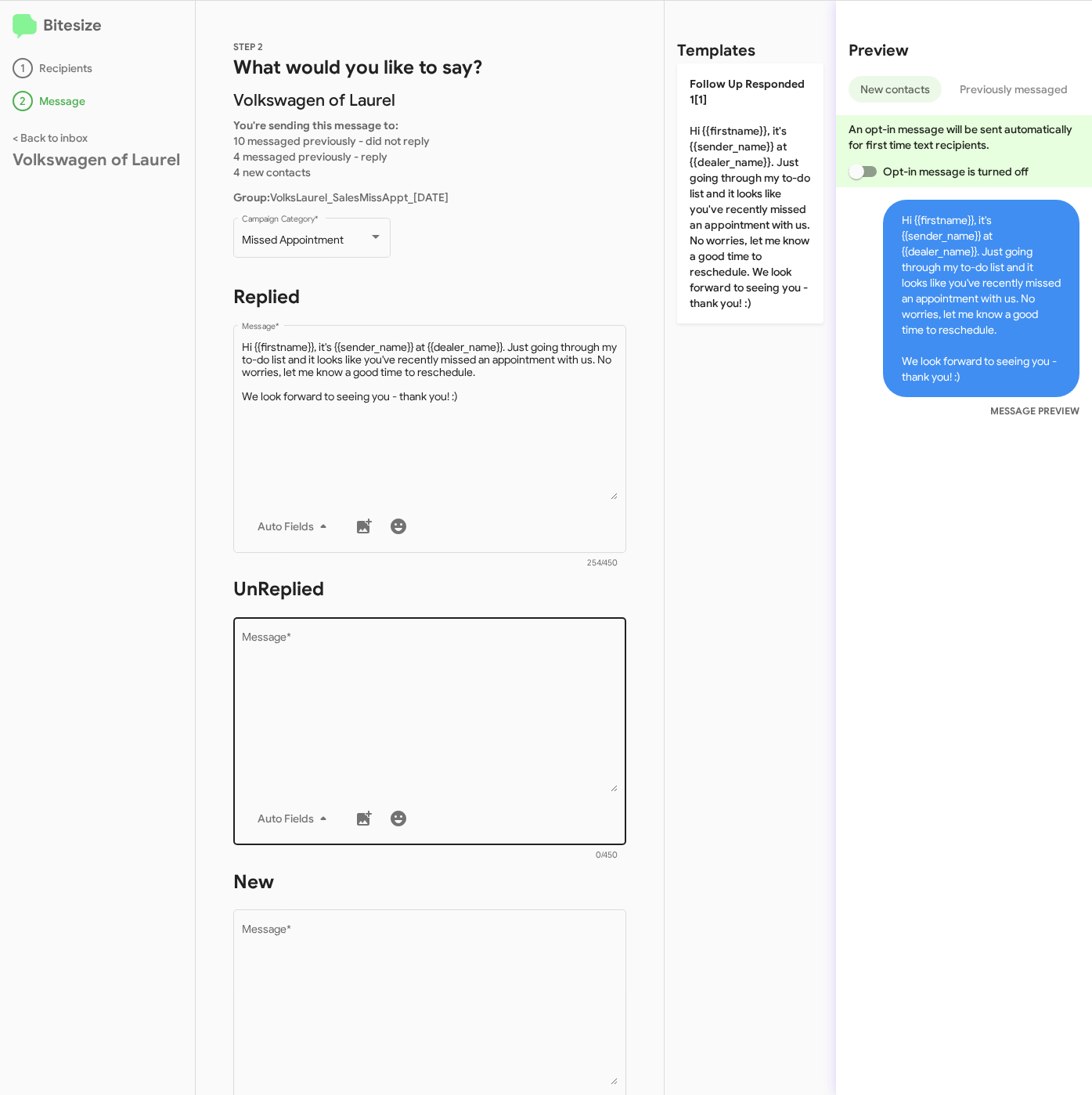
click at [493, 686] on textarea "Message *" at bounding box center [430, 712] width 377 height 160
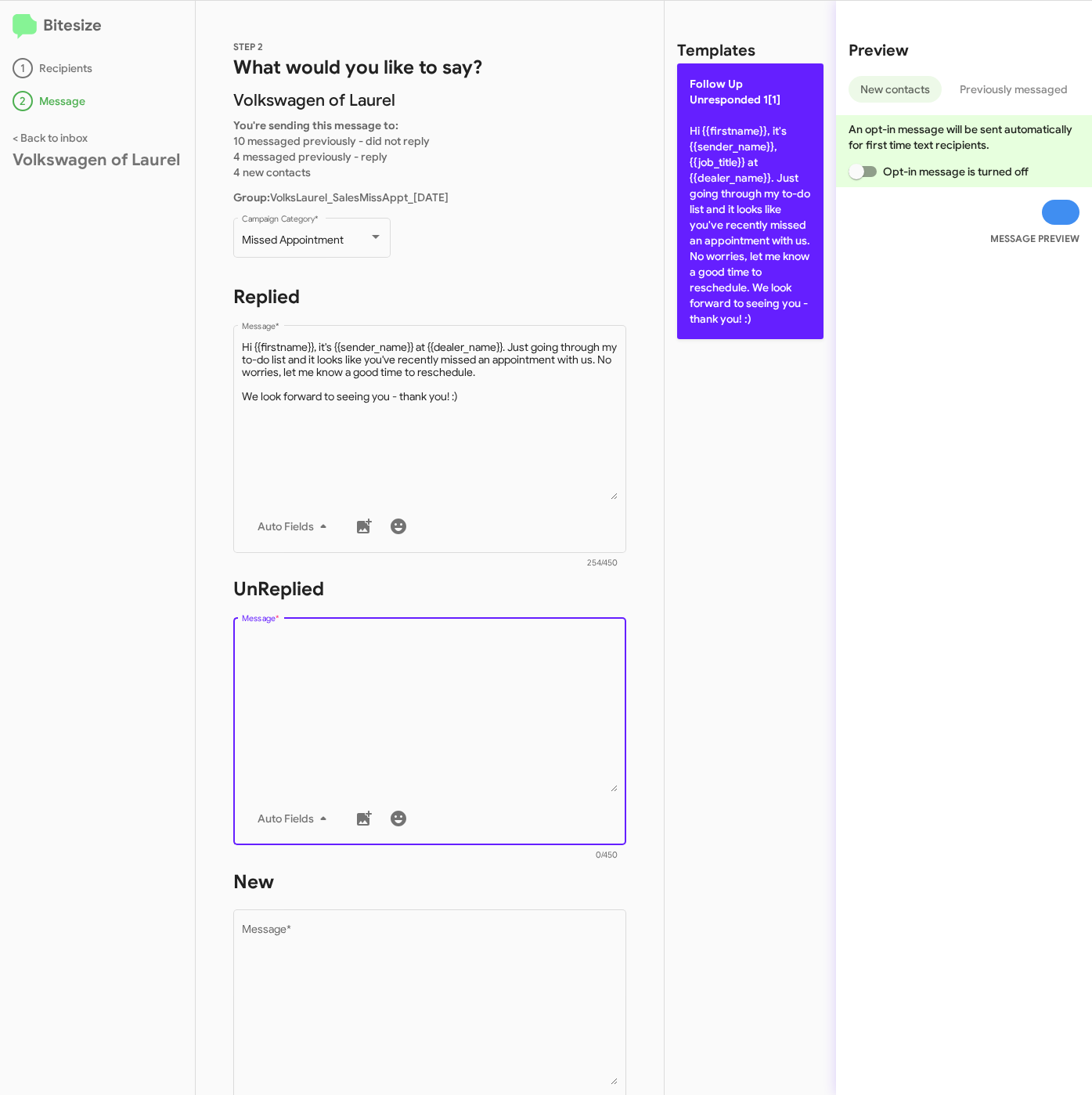
click at [754, 250] on p "Follow Up Unresponded 1[1] Hi {{firstname}}, it's {{sender_name}}, {{job_title}…" at bounding box center [750, 201] width 146 height 276
type textarea "Hi {{firstname}}, it's {{sender_name}}, {{job_title}} at {{dealer_name}}. Just …"
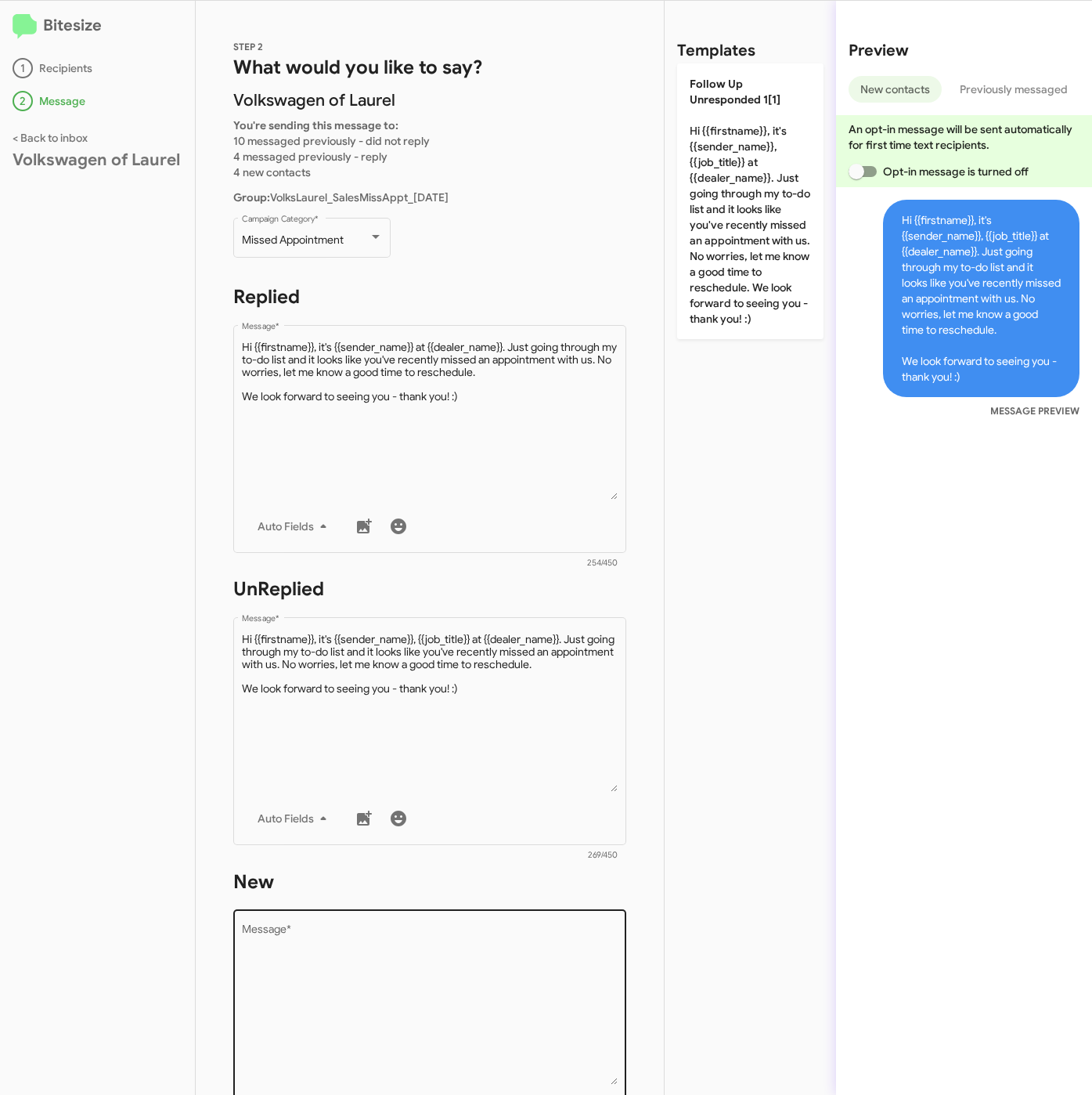
click at [449, 946] on textarea "Message *" at bounding box center [430, 1005] width 377 height 160
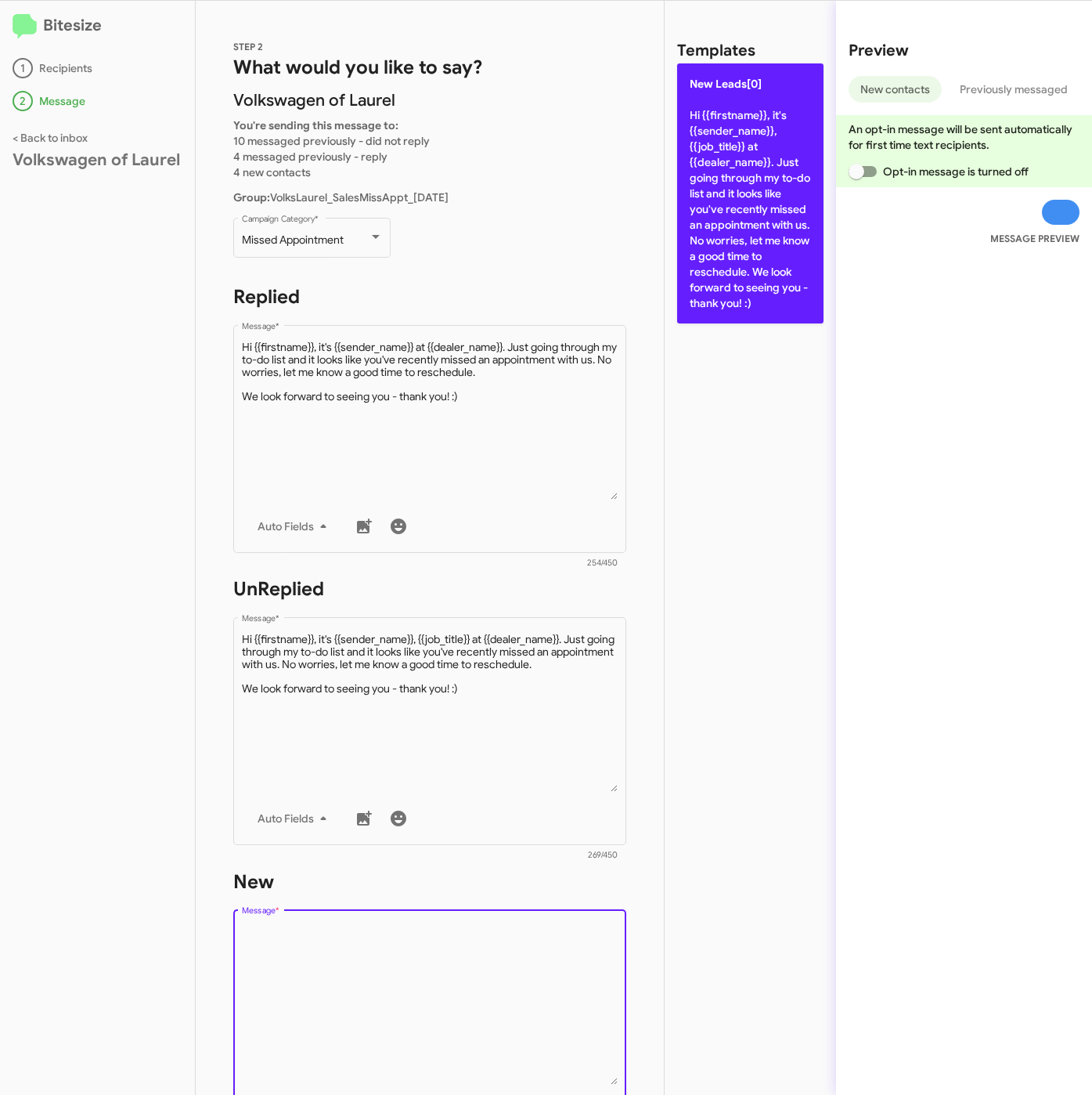
click at [769, 228] on p "New Leads[0] Hi {{firstname}}, it's {{sender_name}}, {{job_title}} at {{dealer_…" at bounding box center [750, 193] width 146 height 260
type textarea "Hi {{firstname}}, it's {{sender_name}}, {{job_title}} at {{dealer_name}}. Just …"
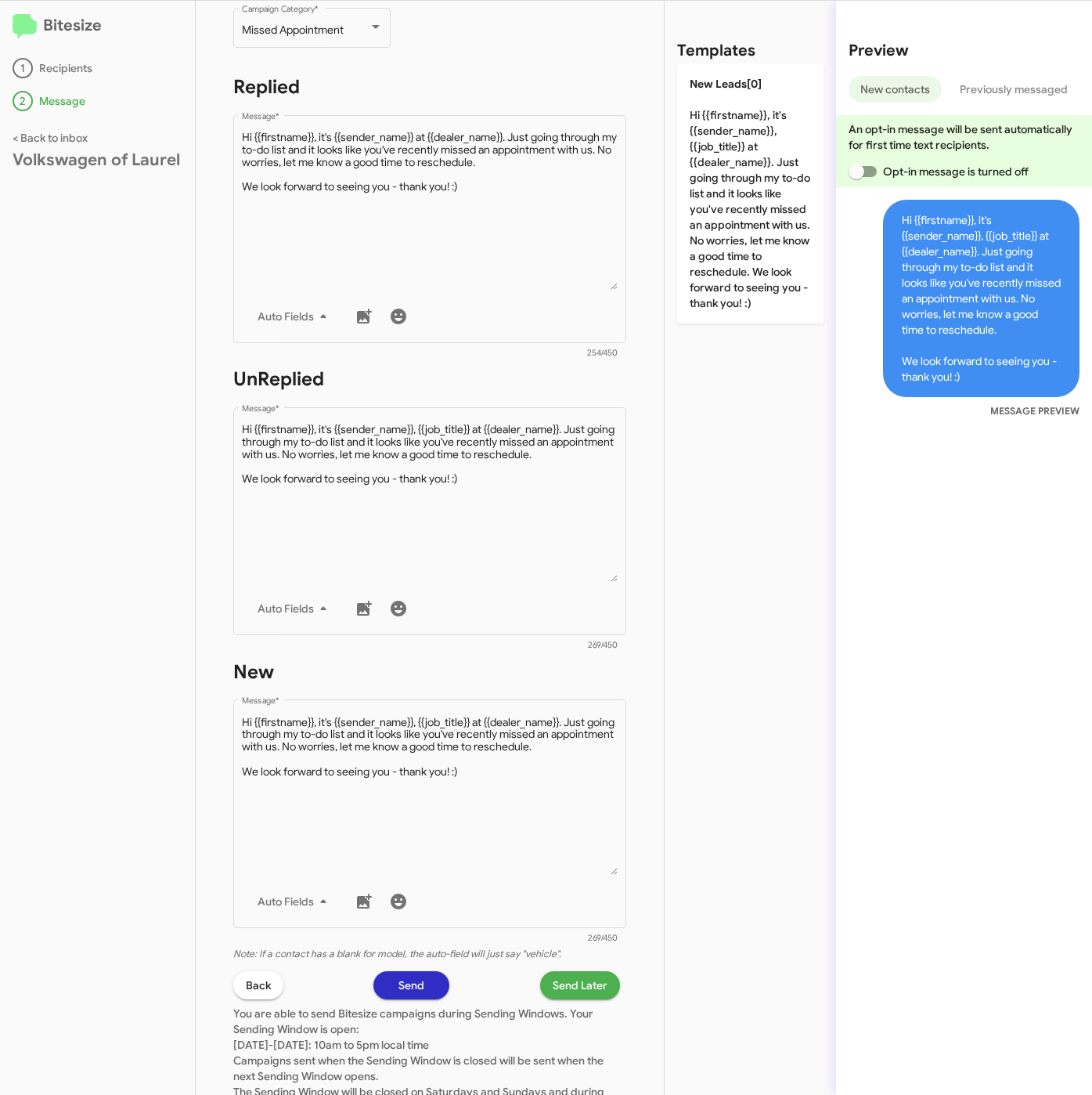
scroll to position [337, 0]
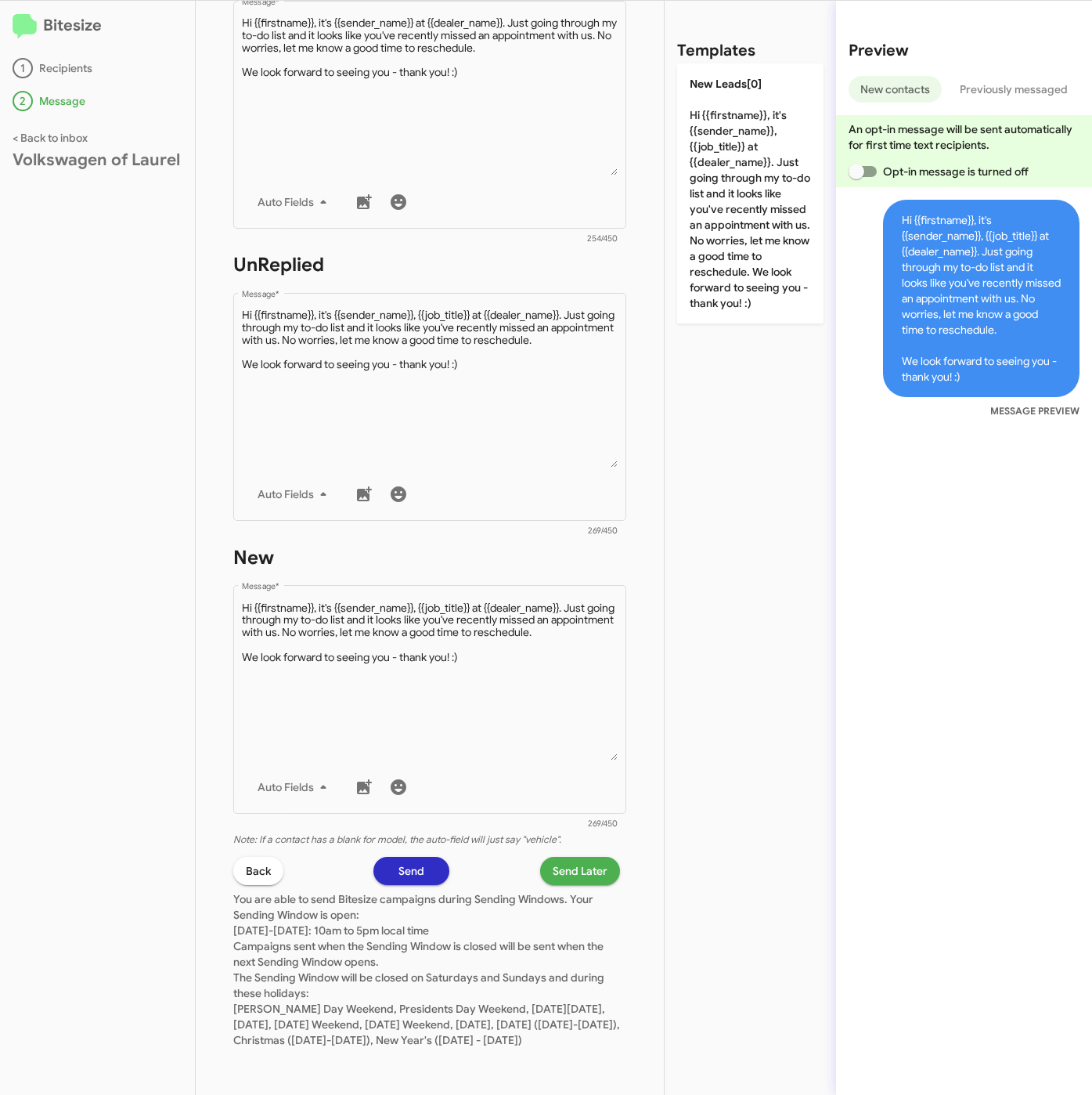
click at [563, 859] on span "Send Later" at bounding box center [580, 870] width 55 height 28
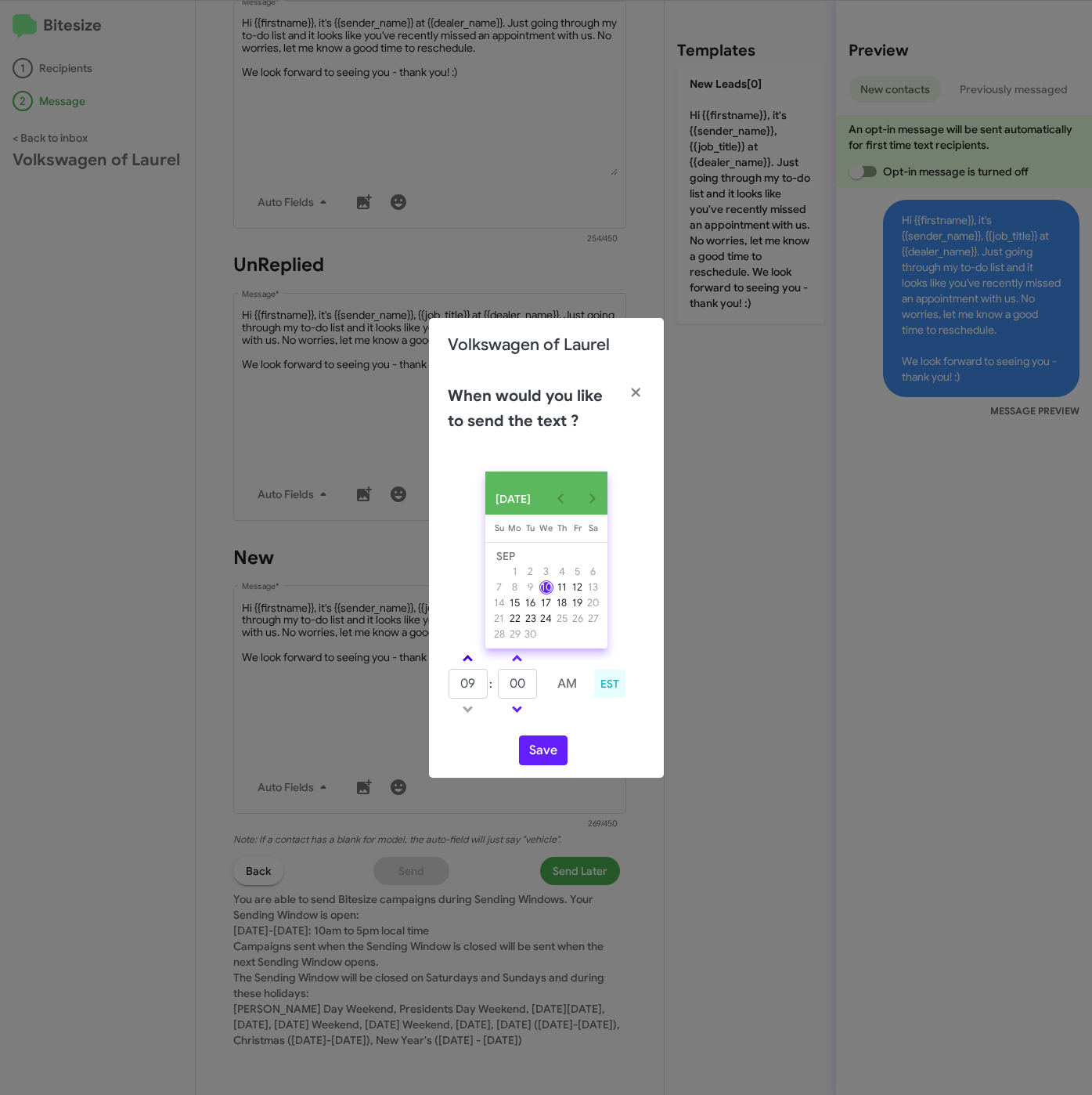
click at [470, 661] on span at bounding box center [467, 659] width 10 height 10
type input "10"
click at [532, 751] on button "Save" at bounding box center [544, 750] width 49 height 30
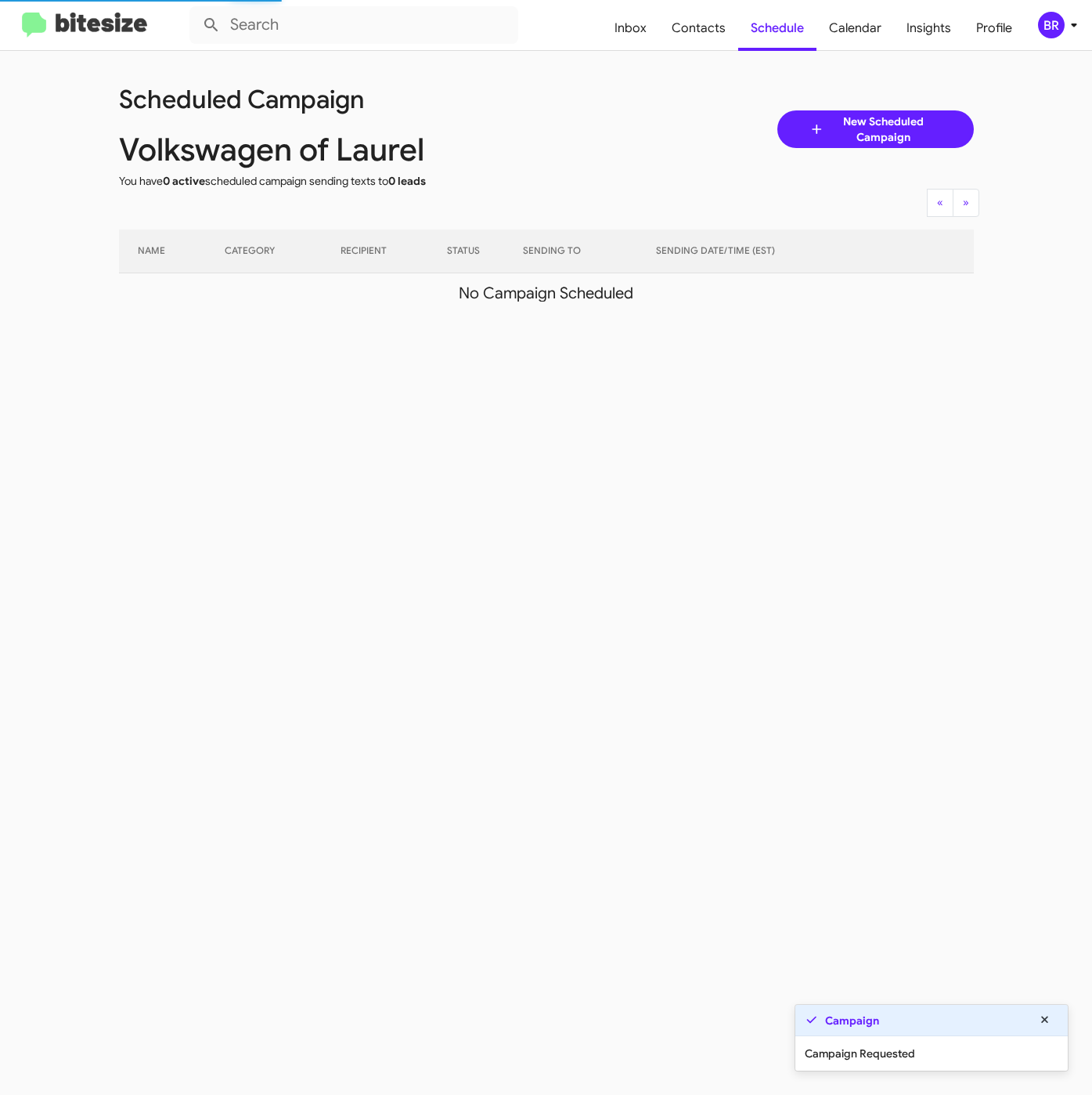
click at [1071, 26] on icon at bounding box center [1074, 24] width 19 height 19
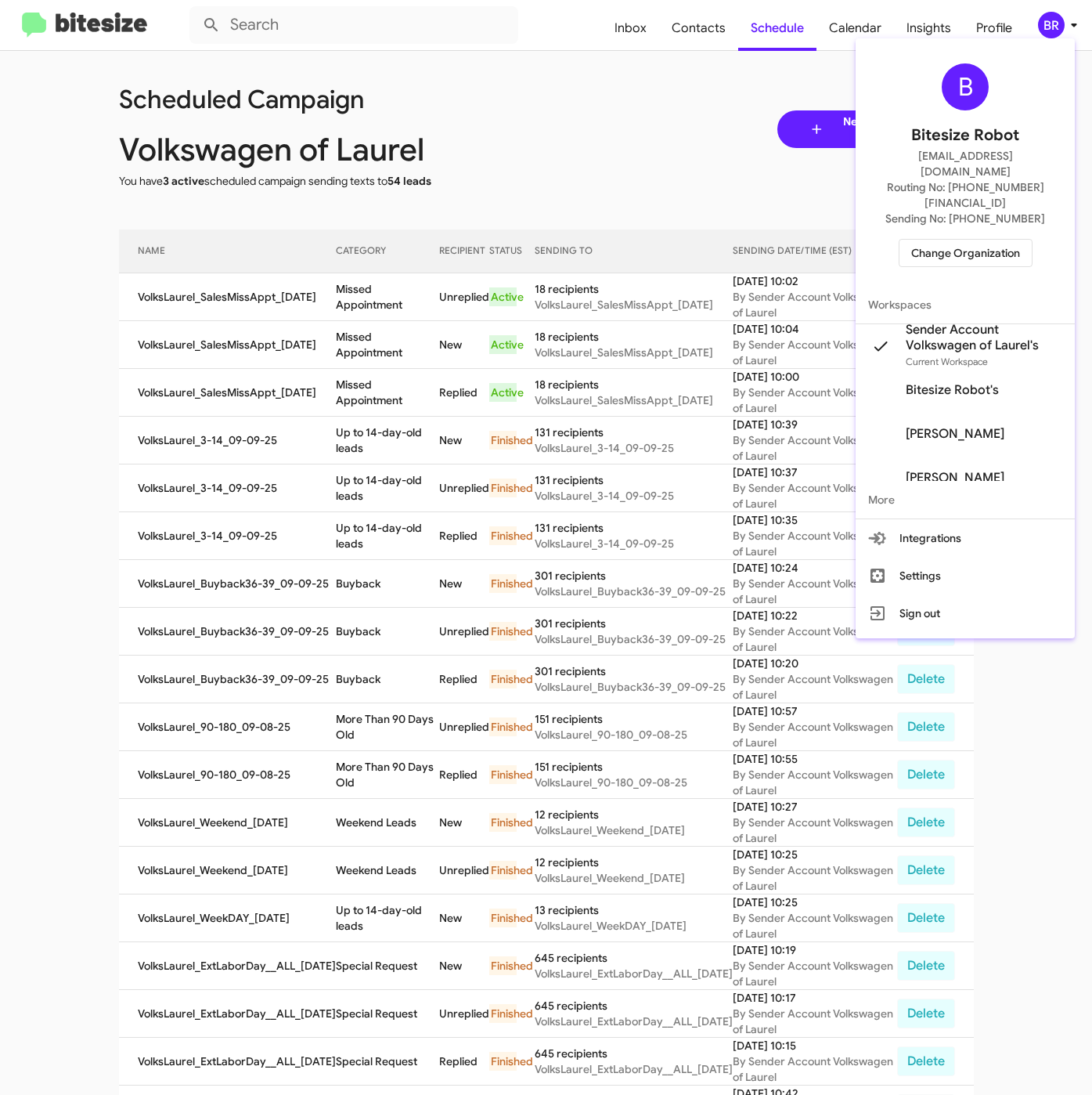
click at [560, 179] on div at bounding box center [546, 548] width 1092 height 1095
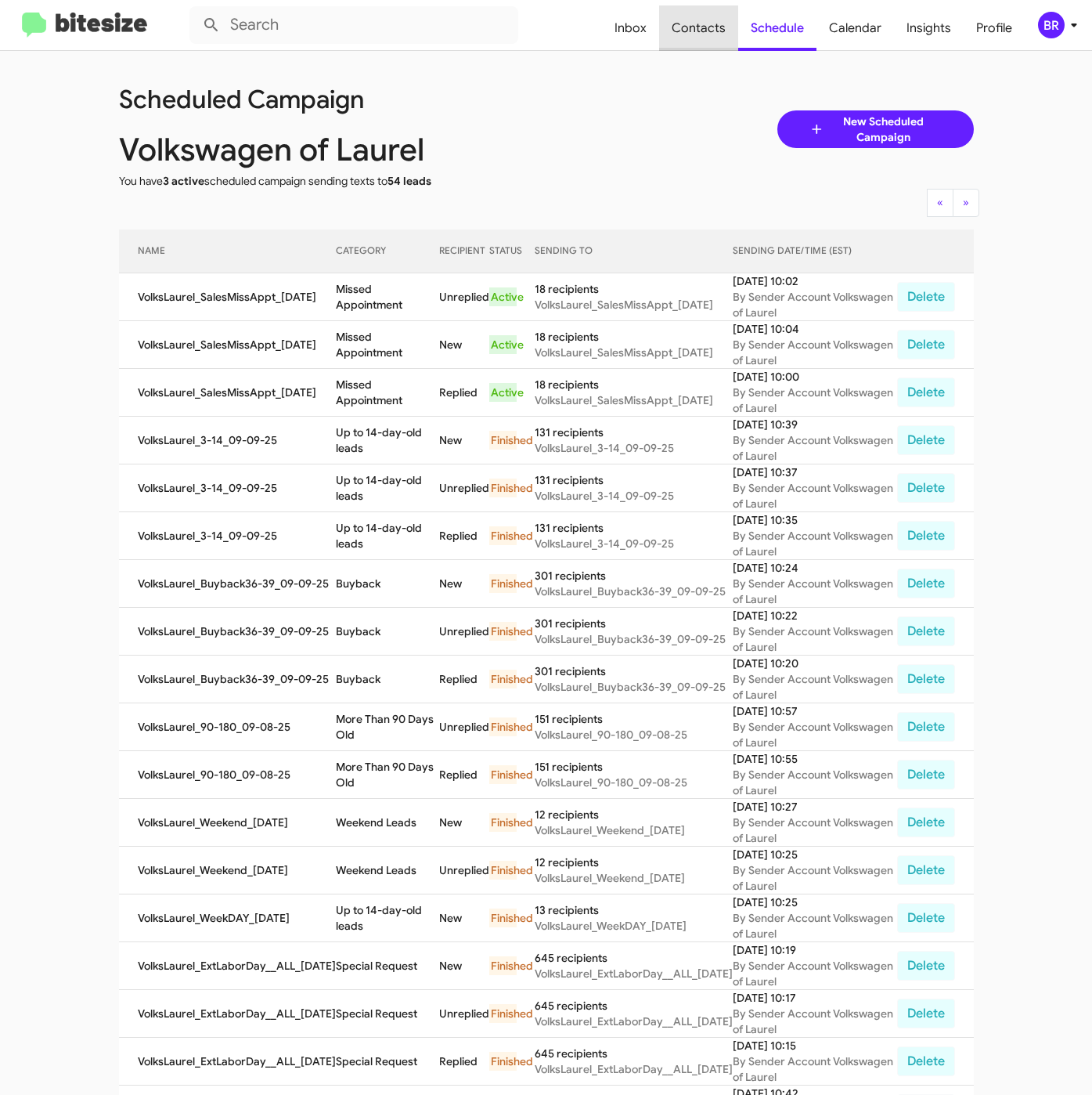
click at [708, 40] on span "Contacts" at bounding box center [699, 28] width 79 height 46
type input "in:groups"
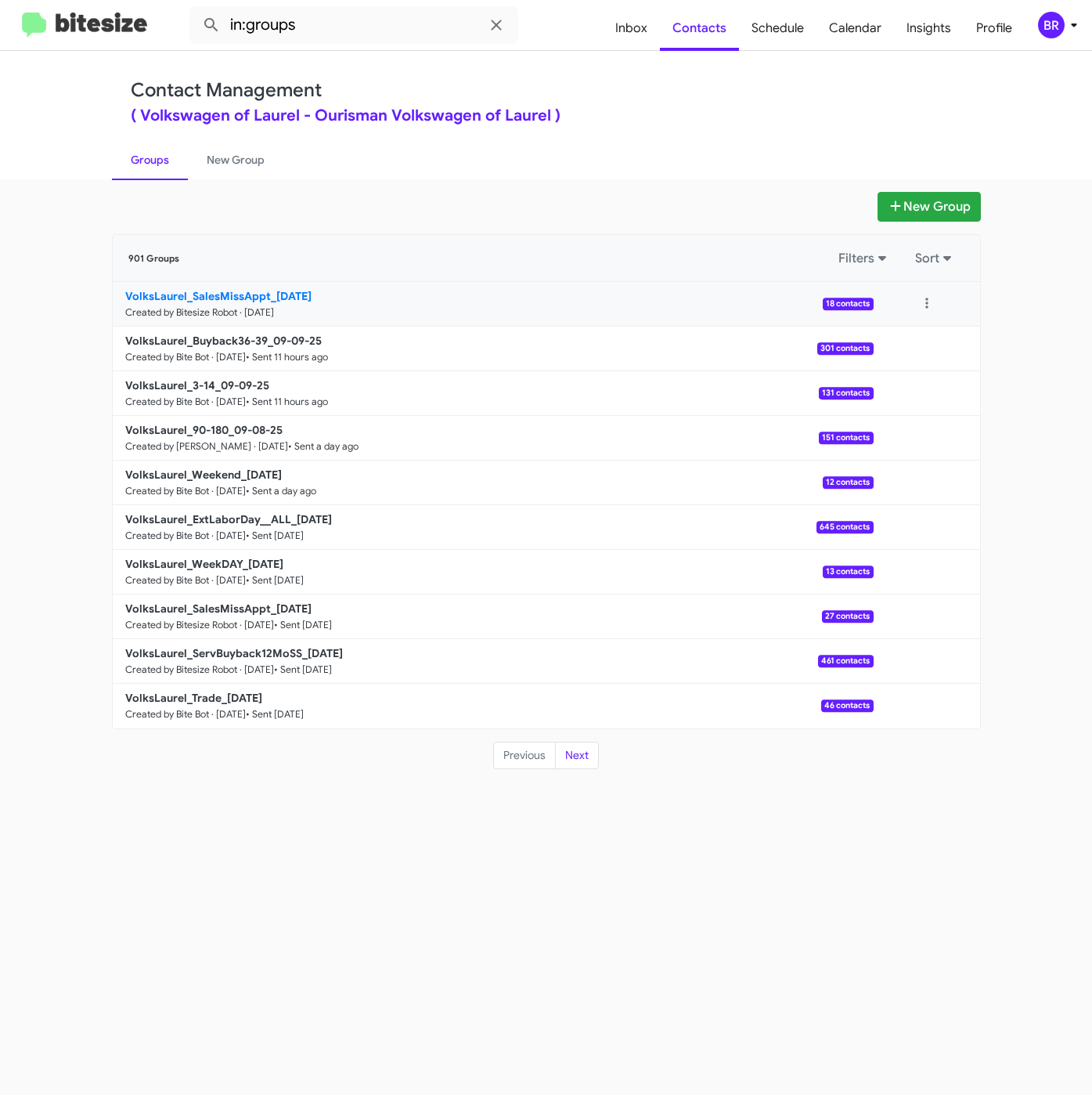
click at [271, 297] on b "VolksLaurel_SalesMissAppt_09-10-25" at bounding box center [218, 296] width 186 height 14
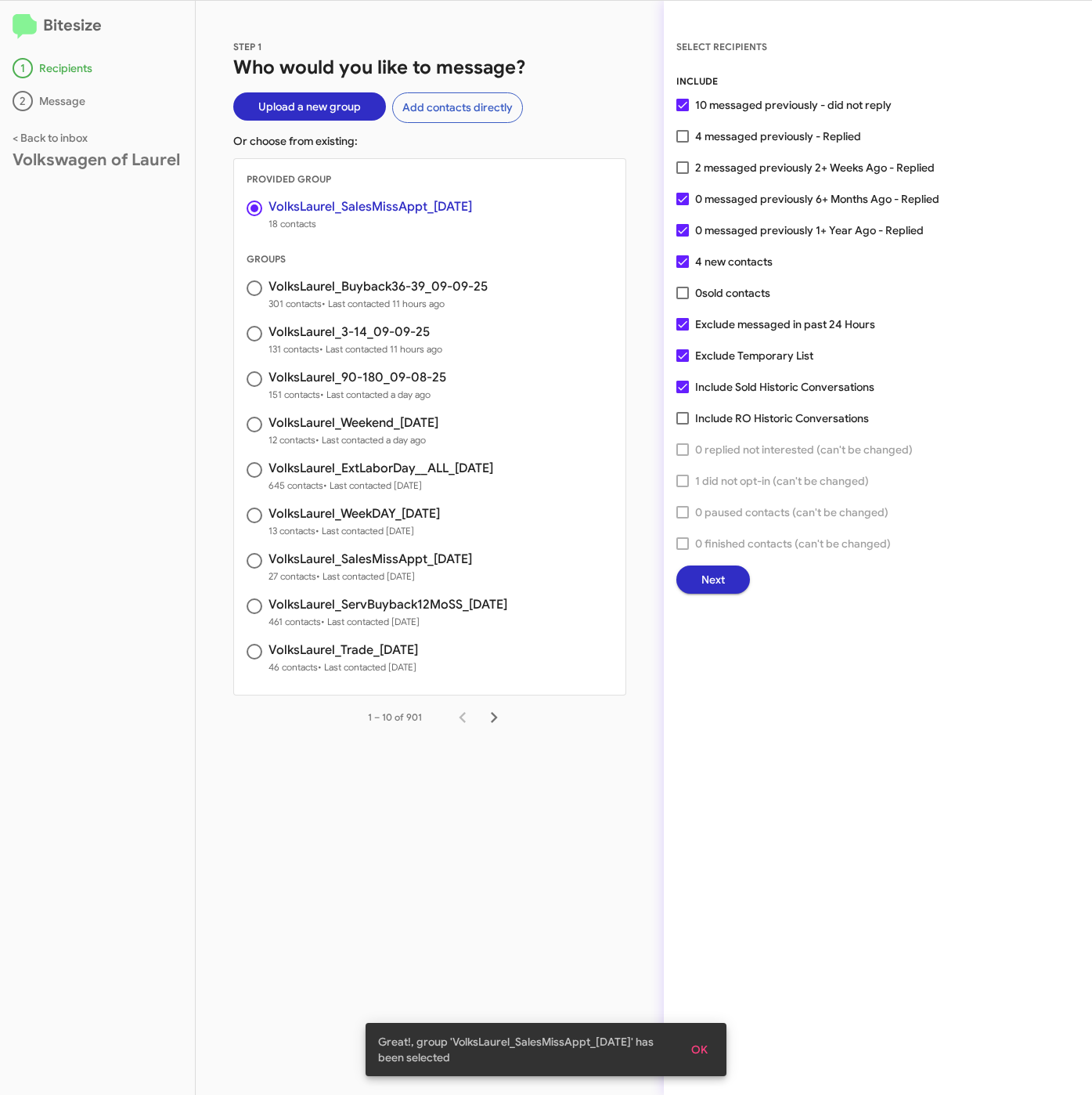
drag, startPoint x: 706, startPoint y: 327, endPoint x: 709, endPoint y: 342, distance: 15.3
click at [707, 327] on span "Exclude messaged in past 24 Hours" at bounding box center [786, 324] width 180 height 19
click at [683, 331] on input "Exclude messaged in past 24 Hours" at bounding box center [682, 331] width 1 height 1
checkbox input "false"
click at [709, 358] on span "Exclude Temporary List" at bounding box center [755, 355] width 119 height 19
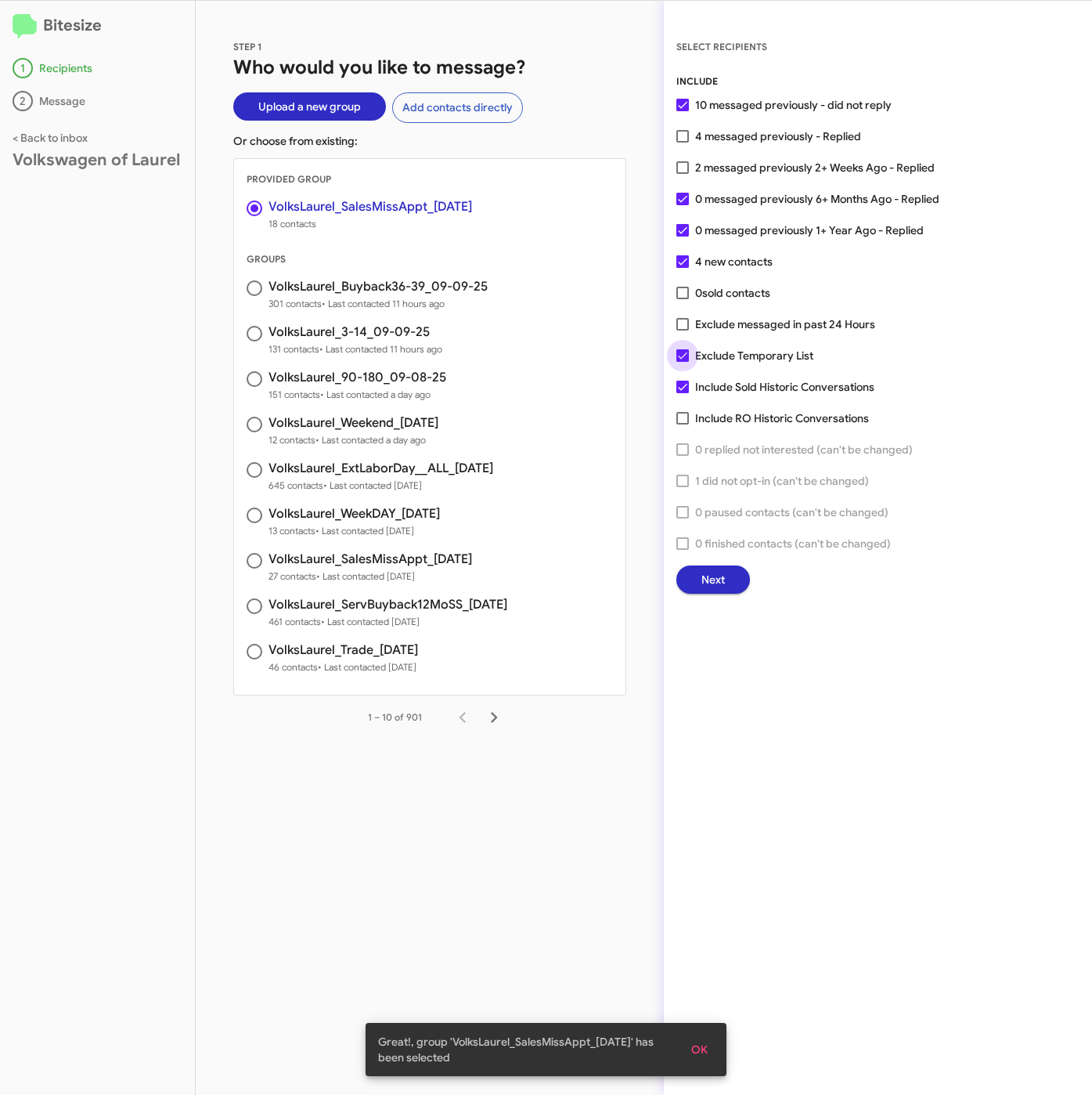
click at [683, 362] on input "Exclude Temporary List" at bounding box center [682, 362] width 1 height 1
checkbox input "false"
click at [696, 137] on span "4 messaged previously - Replied" at bounding box center [778, 136] width 166 height 19
click at [683, 143] on input "4 messaged previously - Replied" at bounding box center [682, 143] width 1 height 1
checkbox input "true"
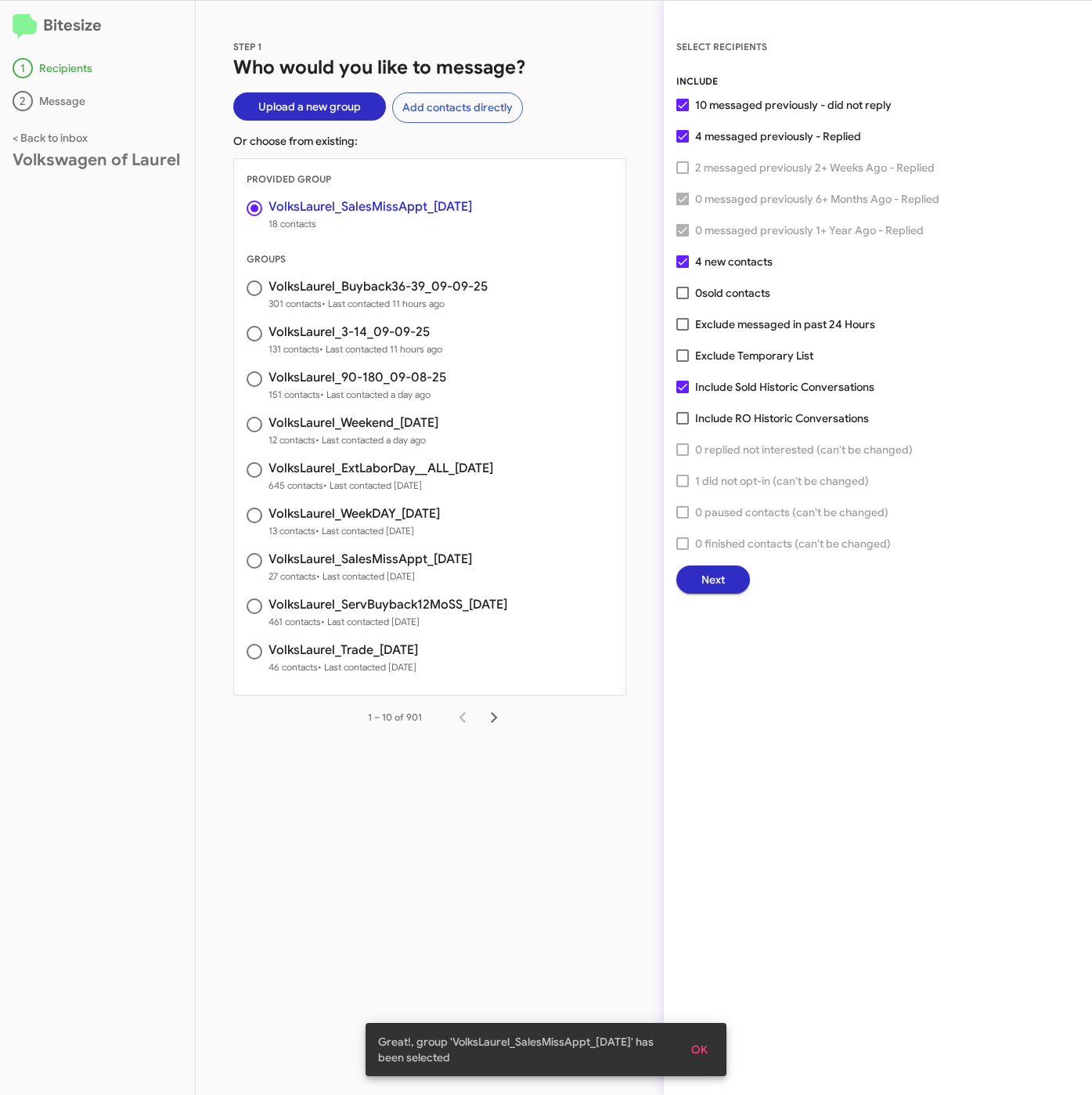
click at [724, 581] on span "Next" at bounding box center [714, 579] width 23 height 28
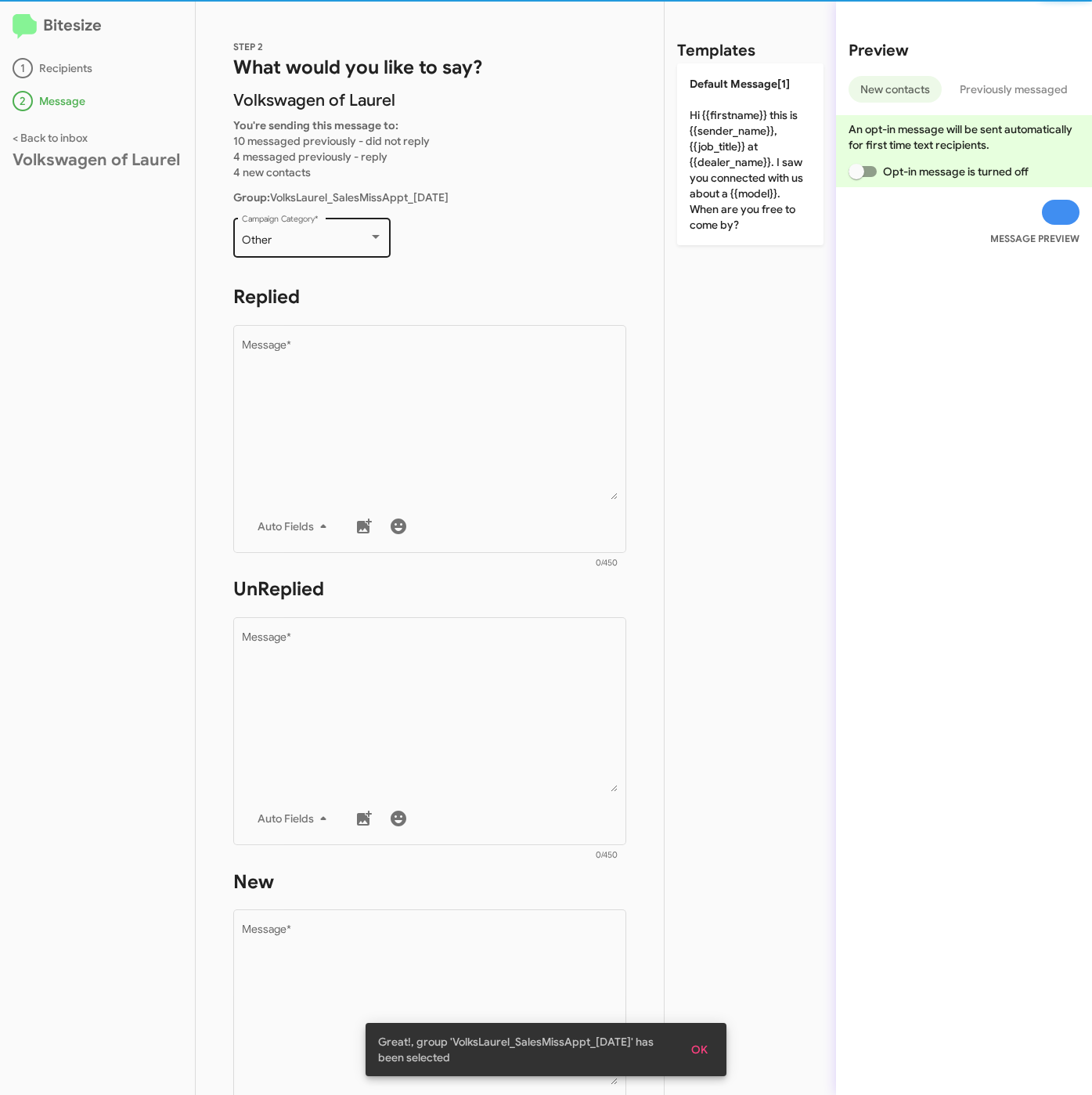
click at [324, 247] on div "Other Campaign Category *" at bounding box center [312, 236] width 141 height 43
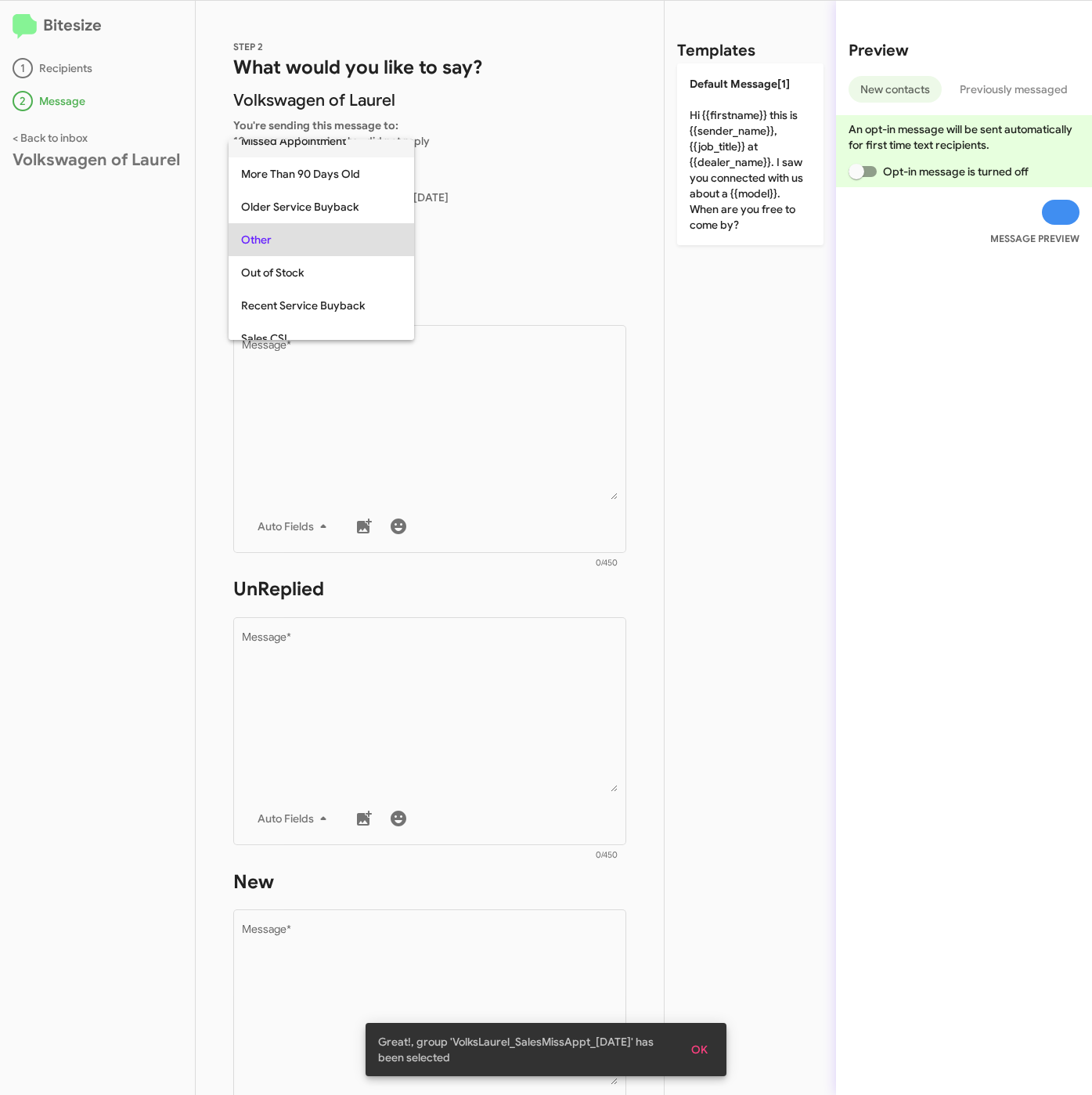
scroll to position [329, 0]
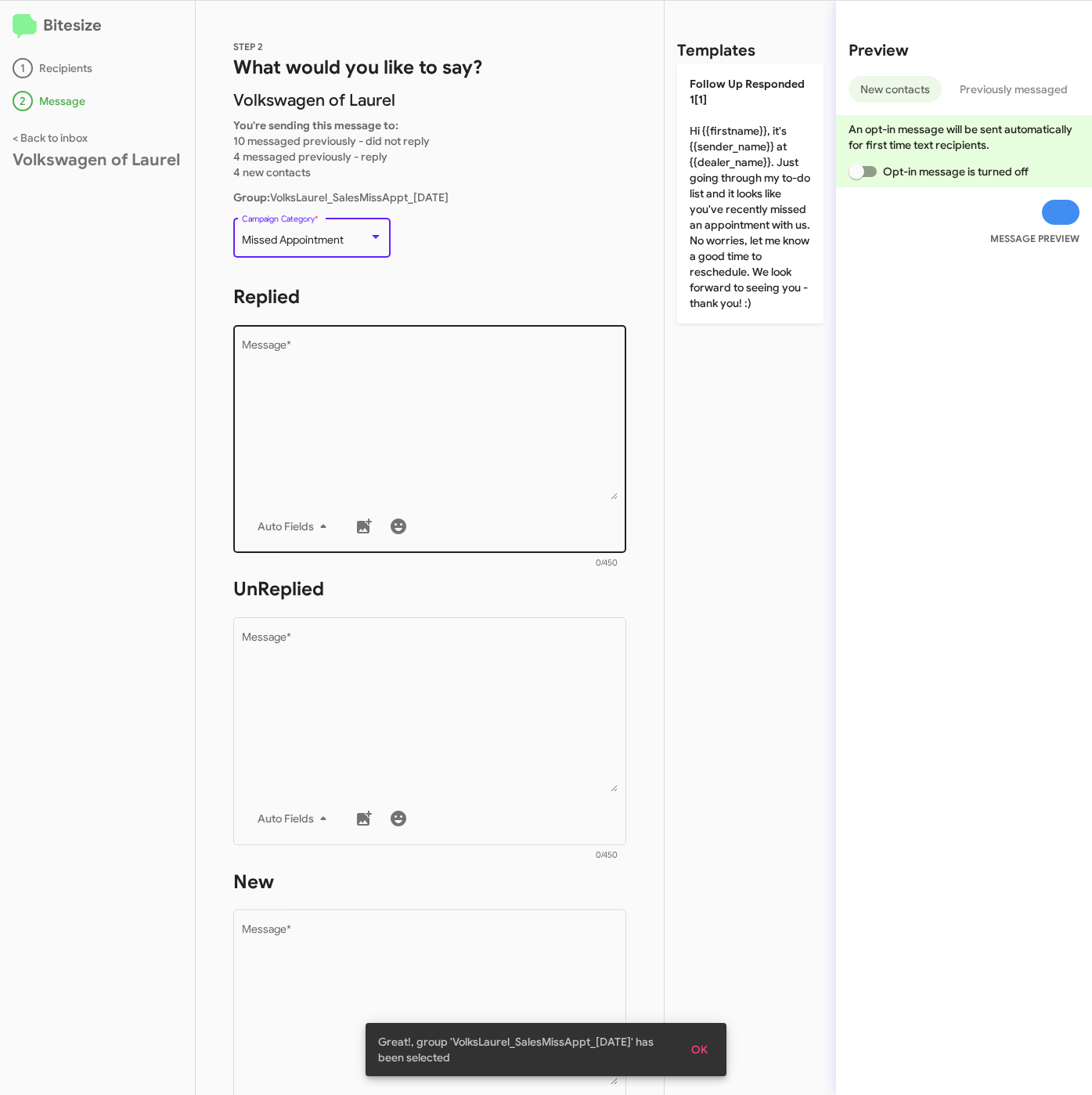
click at [351, 360] on textarea "Message *" at bounding box center [430, 420] width 377 height 160
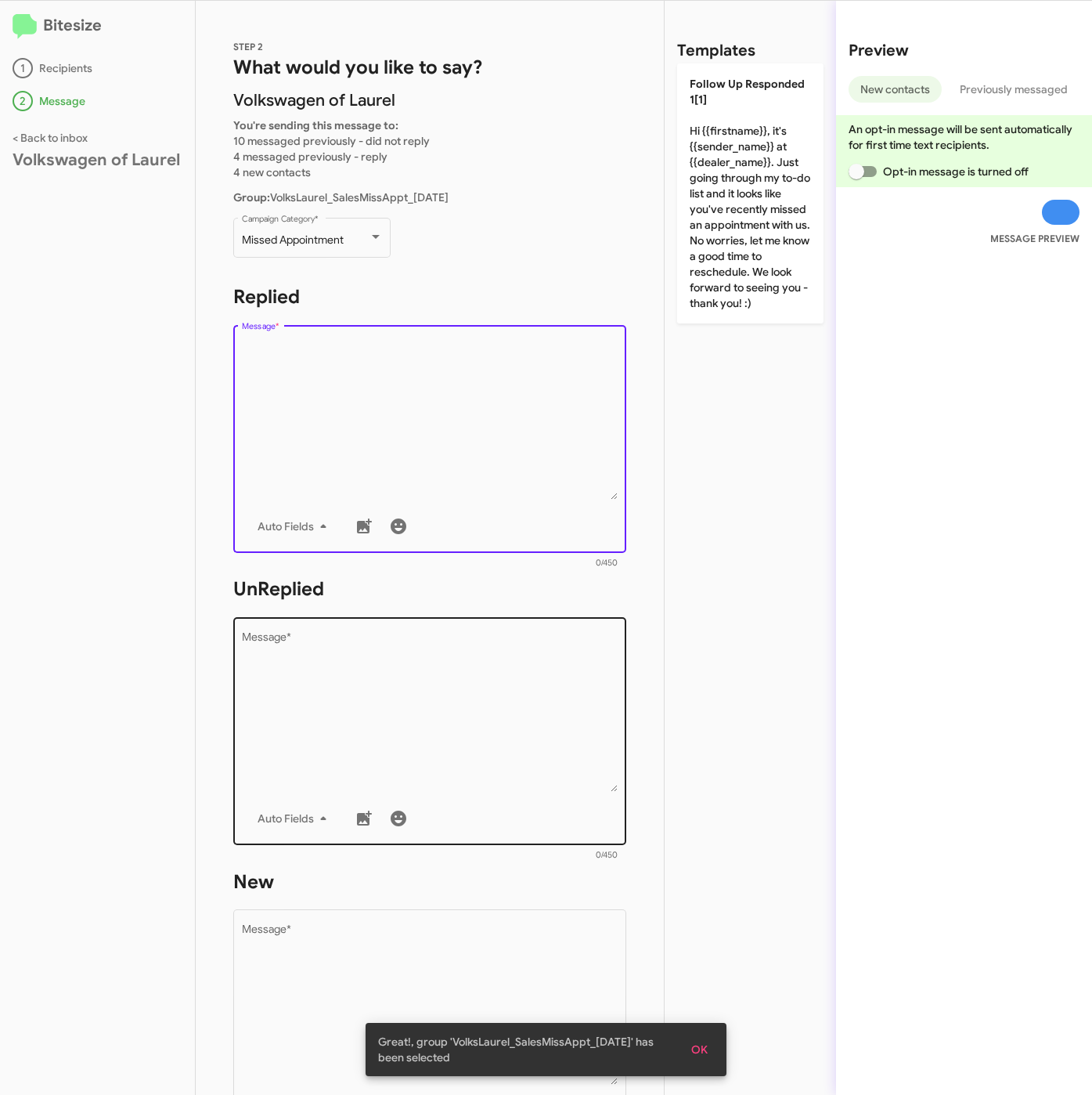
click at [413, 715] on textarea "Message *" at bounding box center [430, 712] width 377 height 160
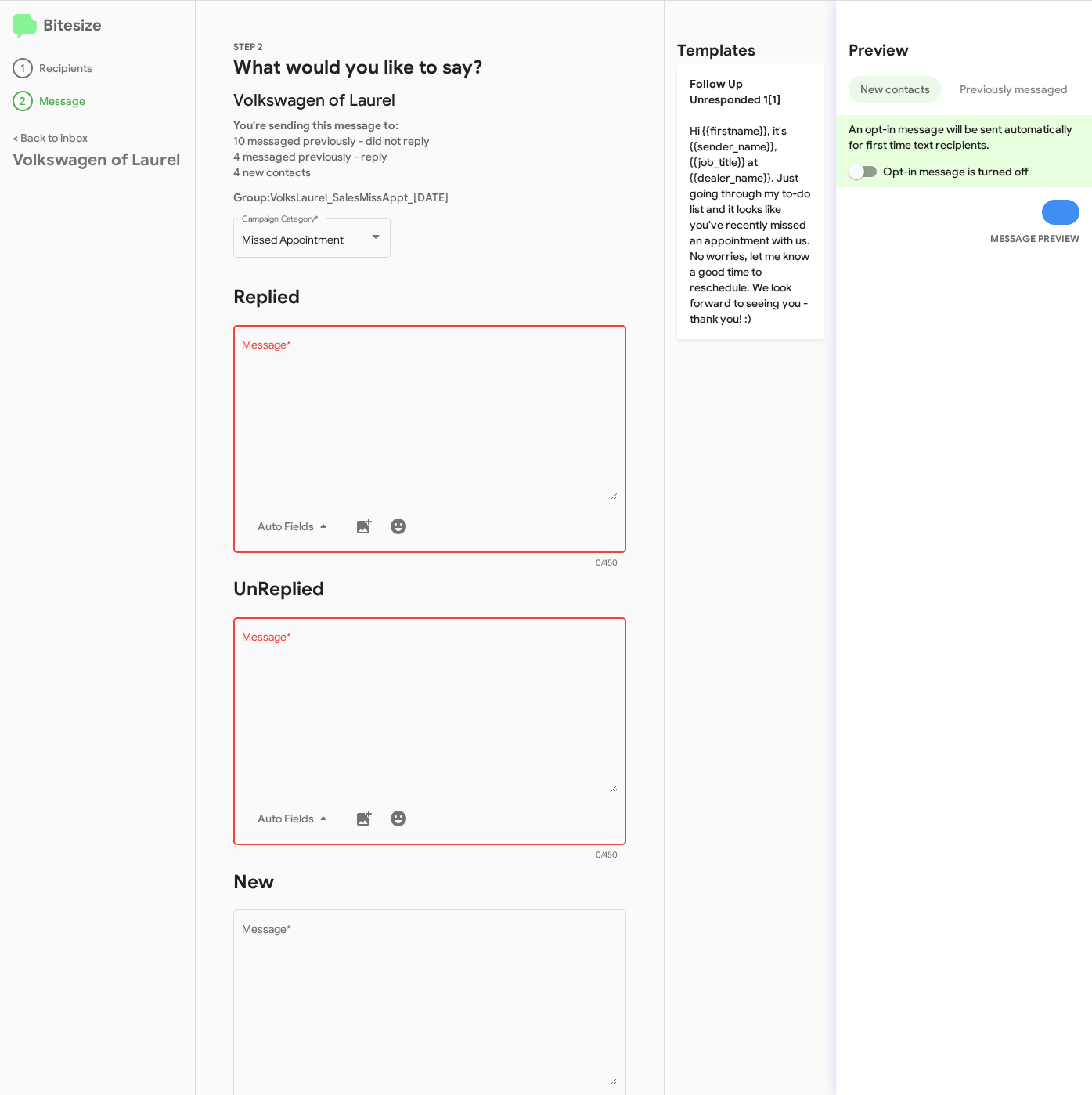
click at [581, 69] on h1 "What would you like to say?" at bounding box center [430, 67] width 393 height 25
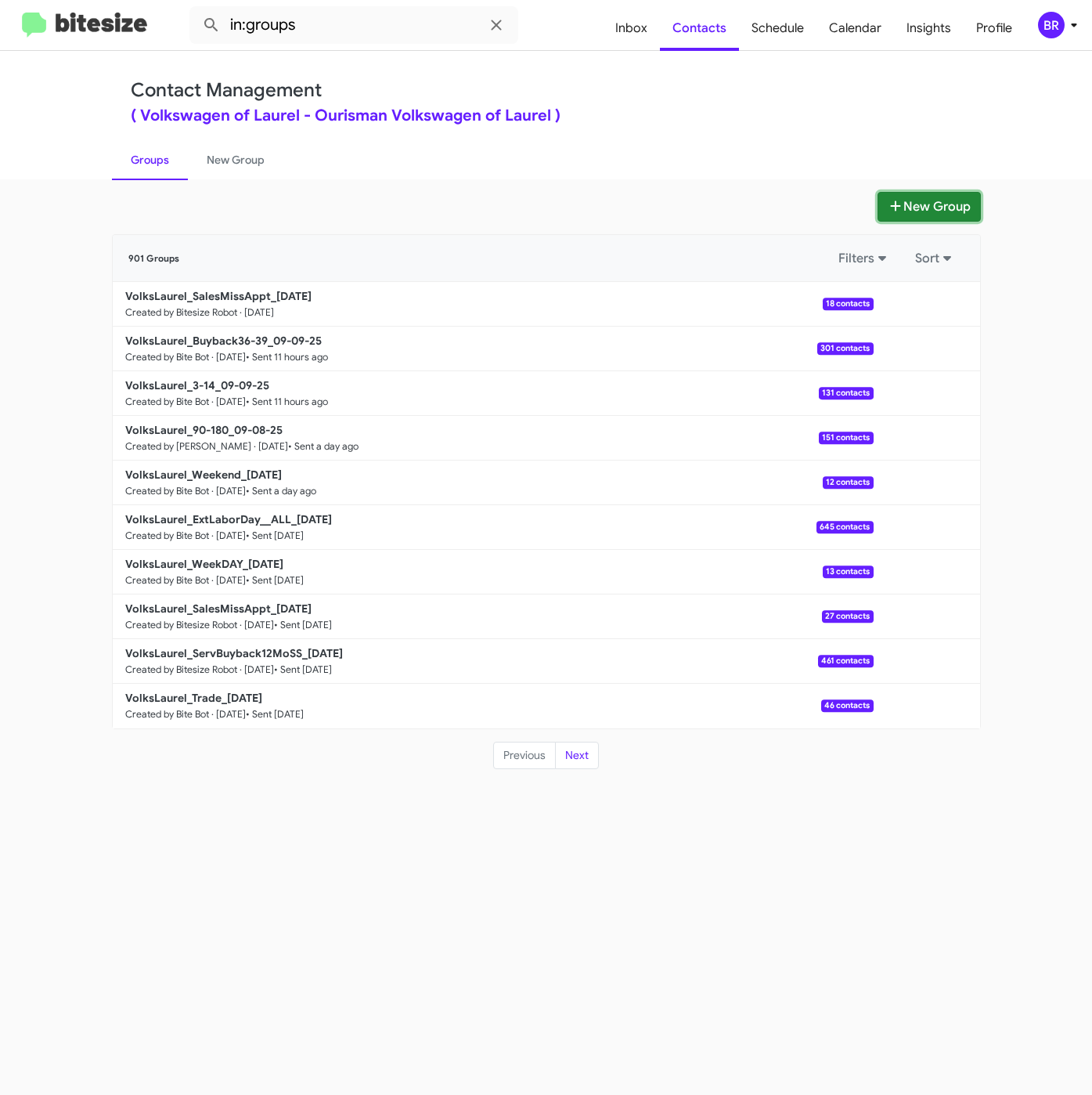
click at [895, 205] on icon at bounding box center [895, 205] width 10 height 10
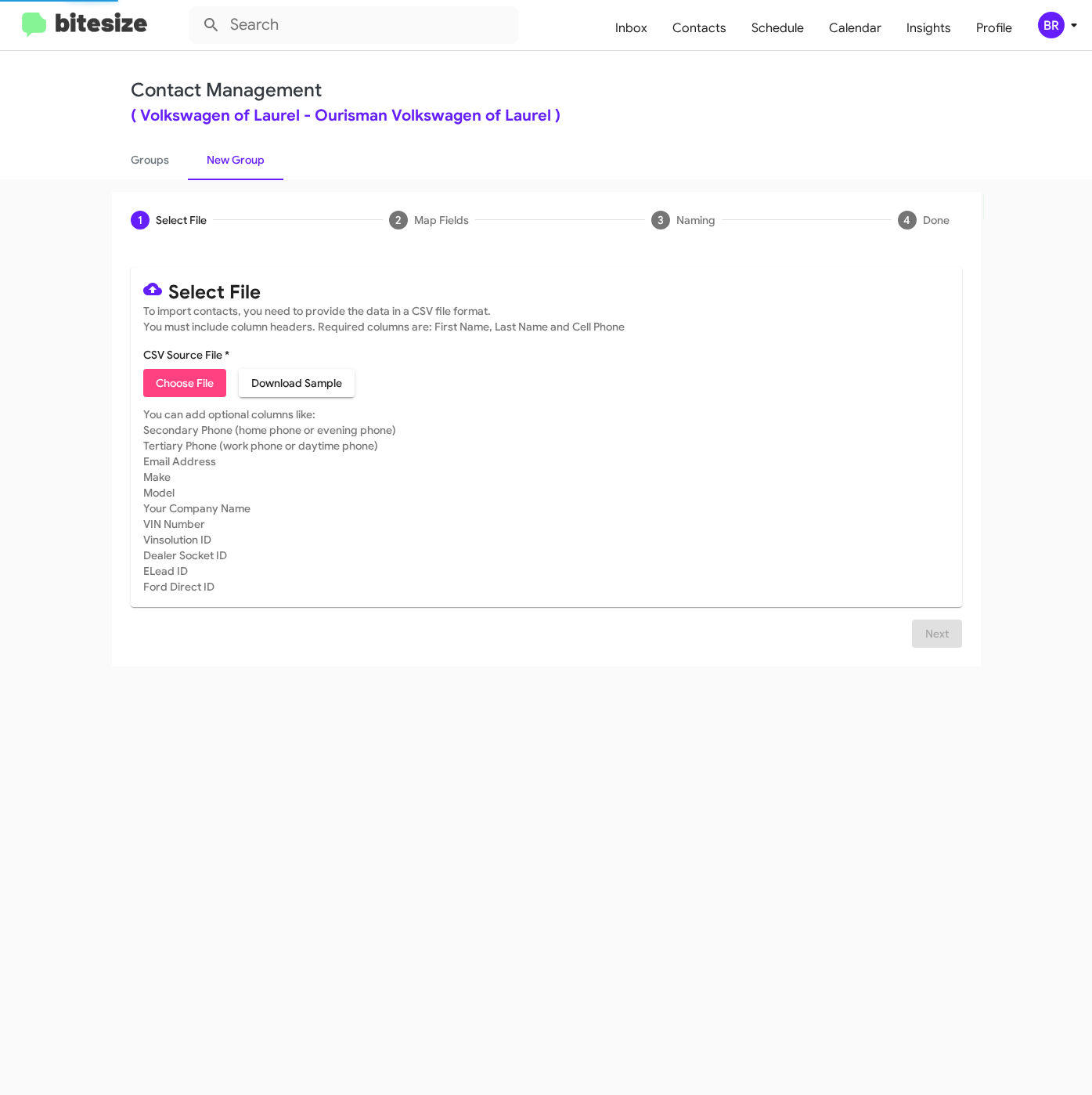
click at [183, 388] on span "Choose File" at bounding box center [184, 382] width 58 height 28
type input "VolksLaurel_ServBuyback24mo_09-10-25"
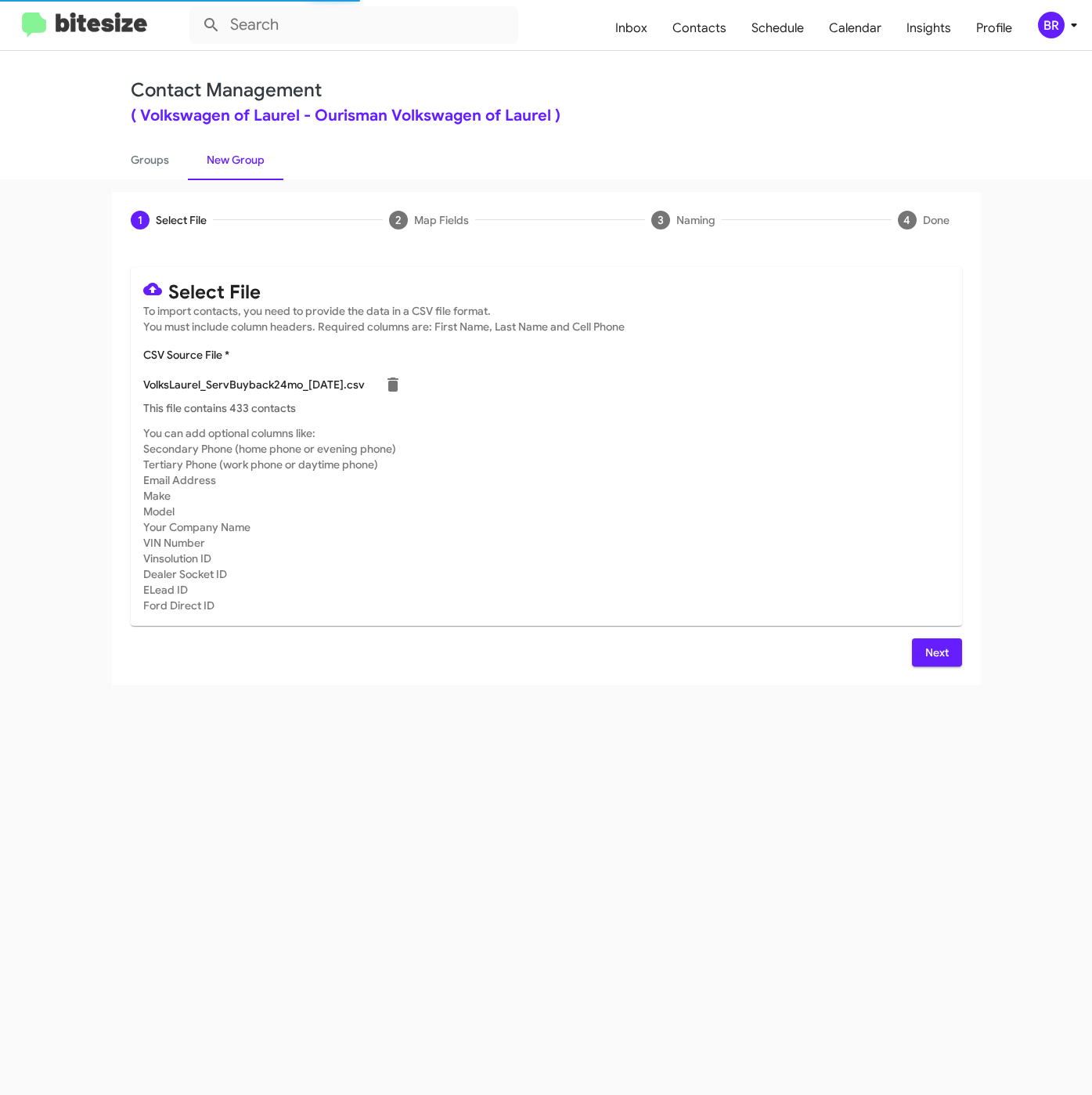
click at [928, 647] on span "Next" at bounding box center [937, 652] width 25 height 28
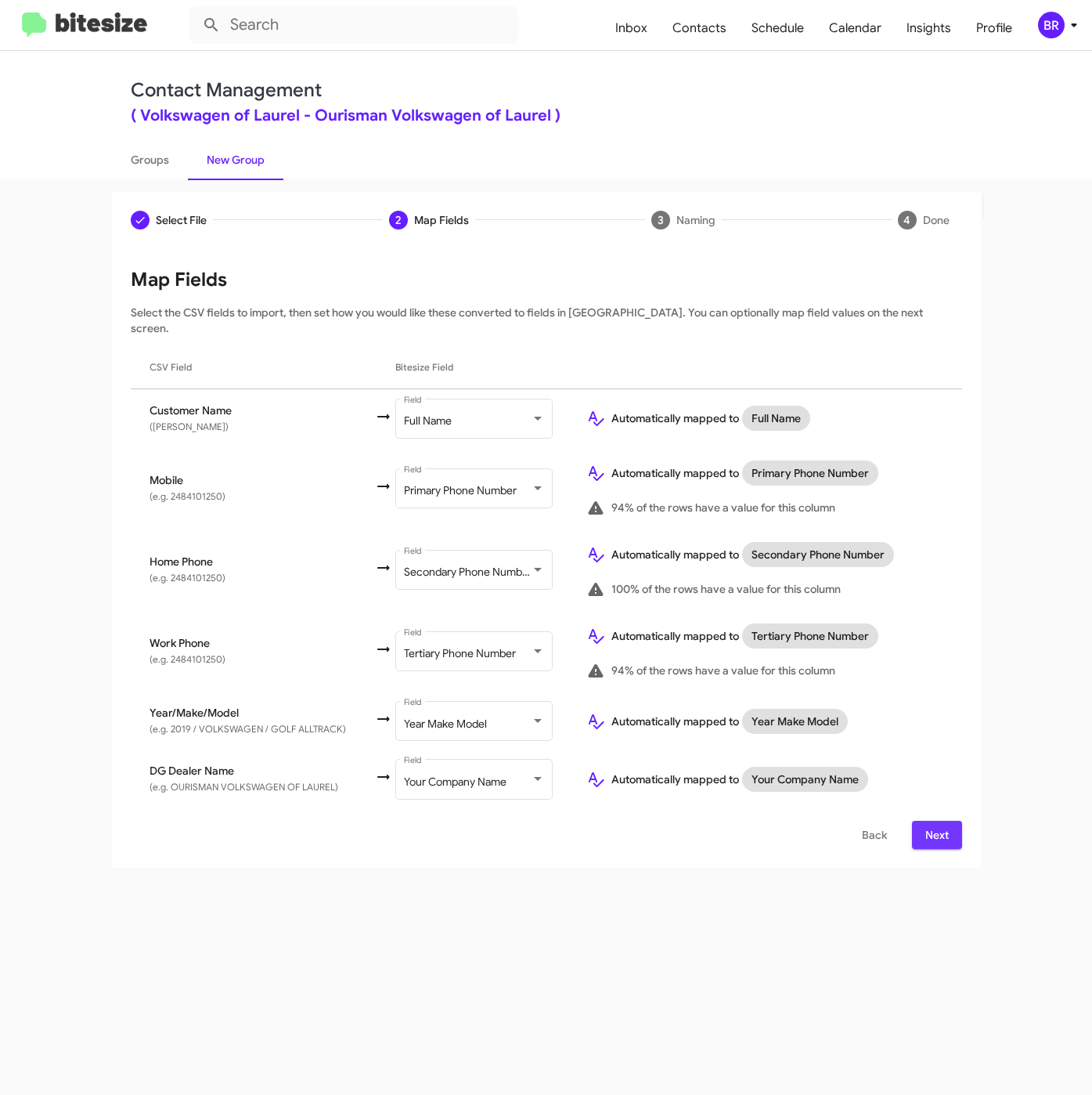
click at [935, 828] on span "Next" at bounding box center [937, 834] width 25 height 28
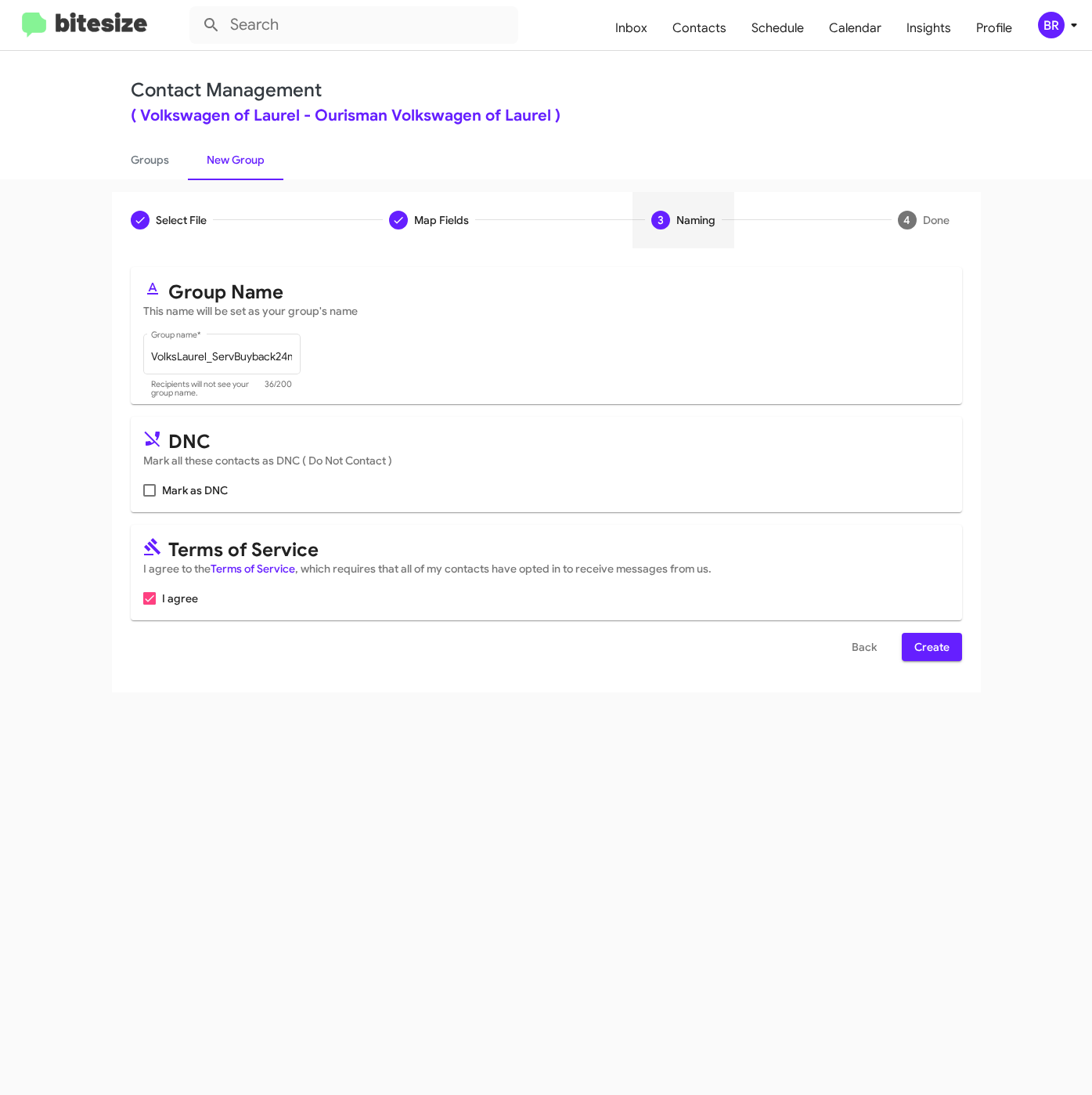
click at [924, 651] on span "Create" at bounding box center [932, 646] width 35 height 28
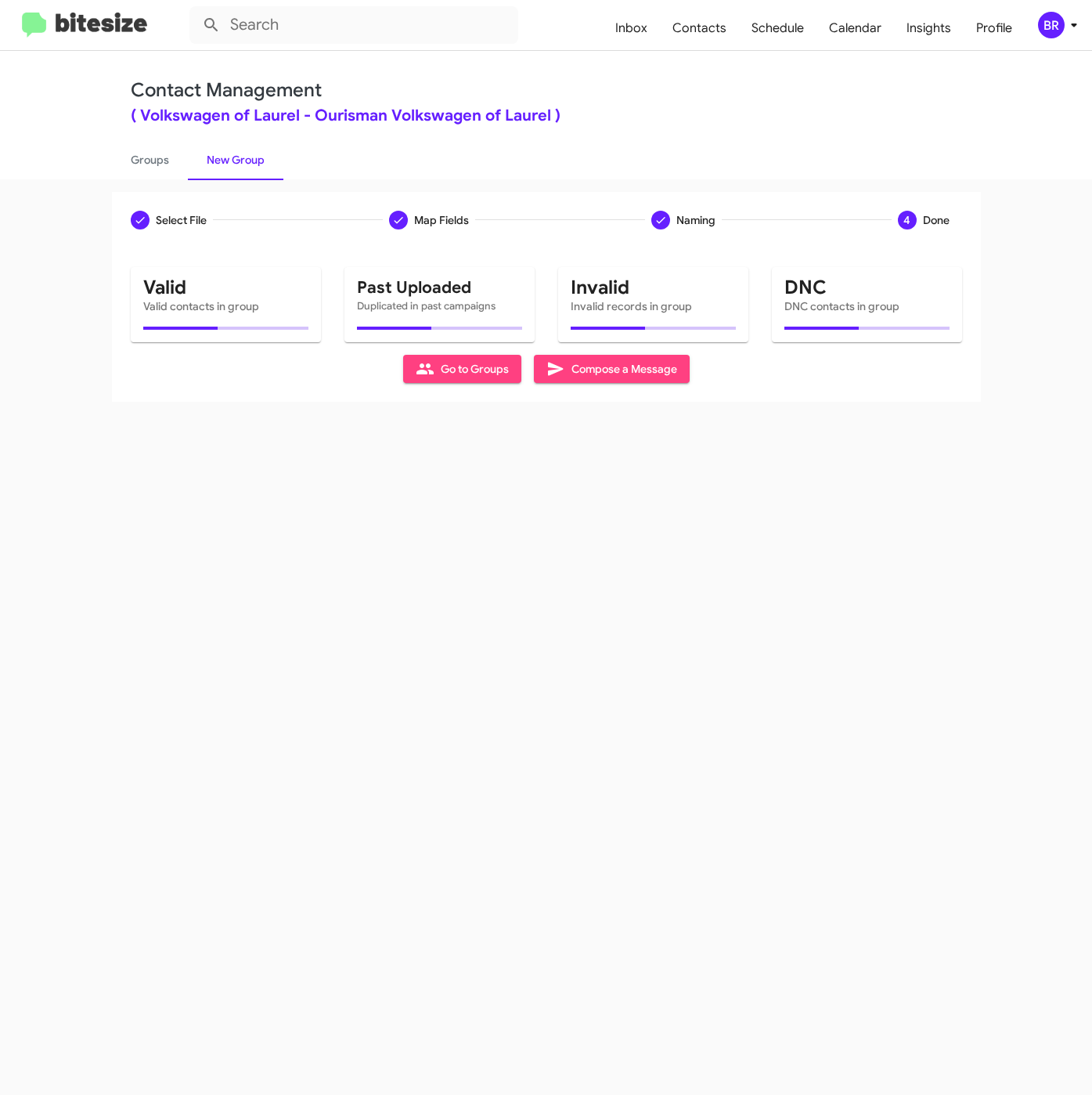
click at [659, 99] on div "Contact Management ( Volkswagen of Laurel - Ourisman Volkswagen of Laurel )" at bounding box center [546, 102] width 831 height 45
click at [150, 161] on link "Groups" at bounding box center [150, 159] width 76 height 40
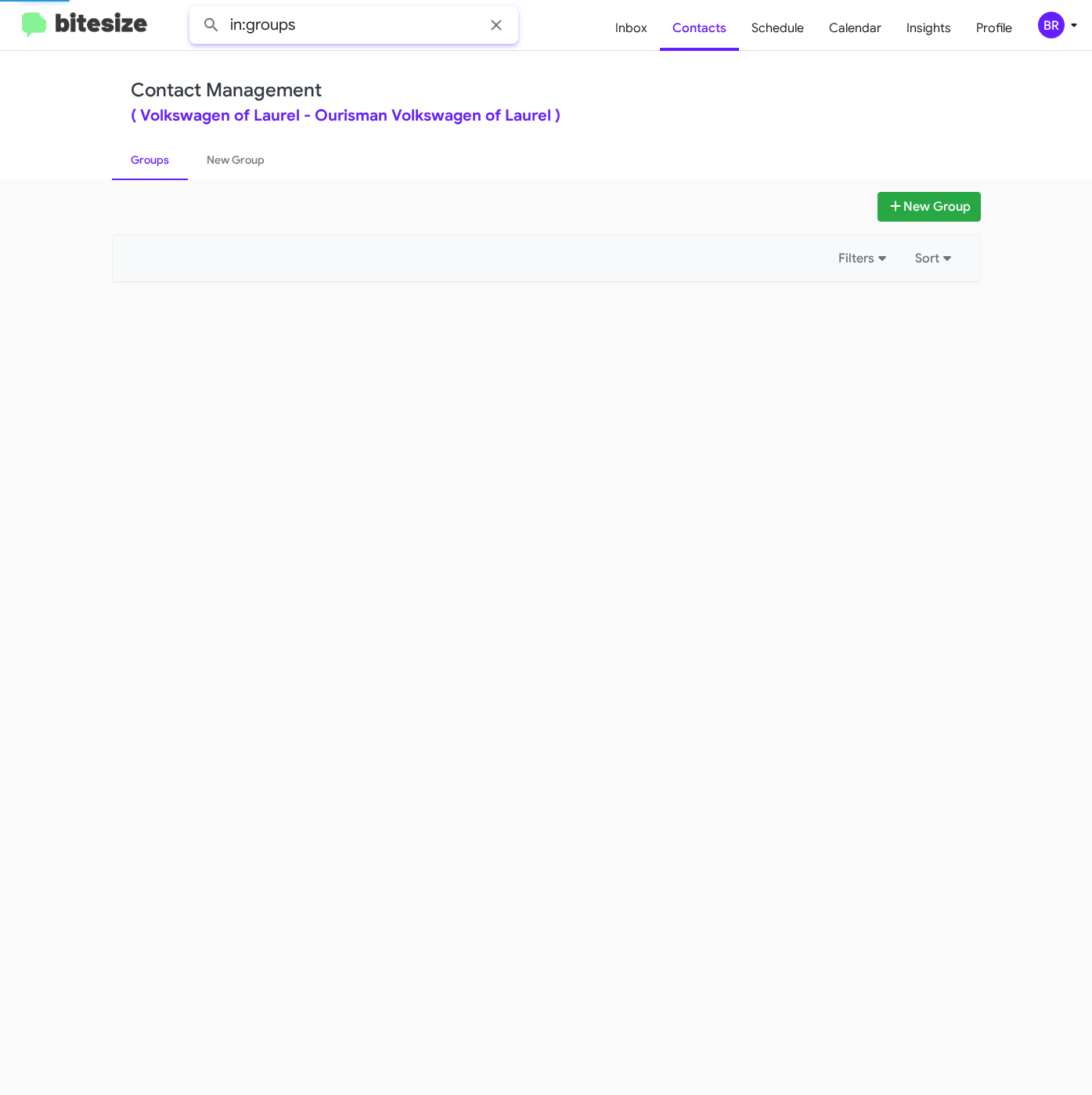
click at [299, 35] on input "in:groups" at bounding box center [354, 25] width 329 height 38
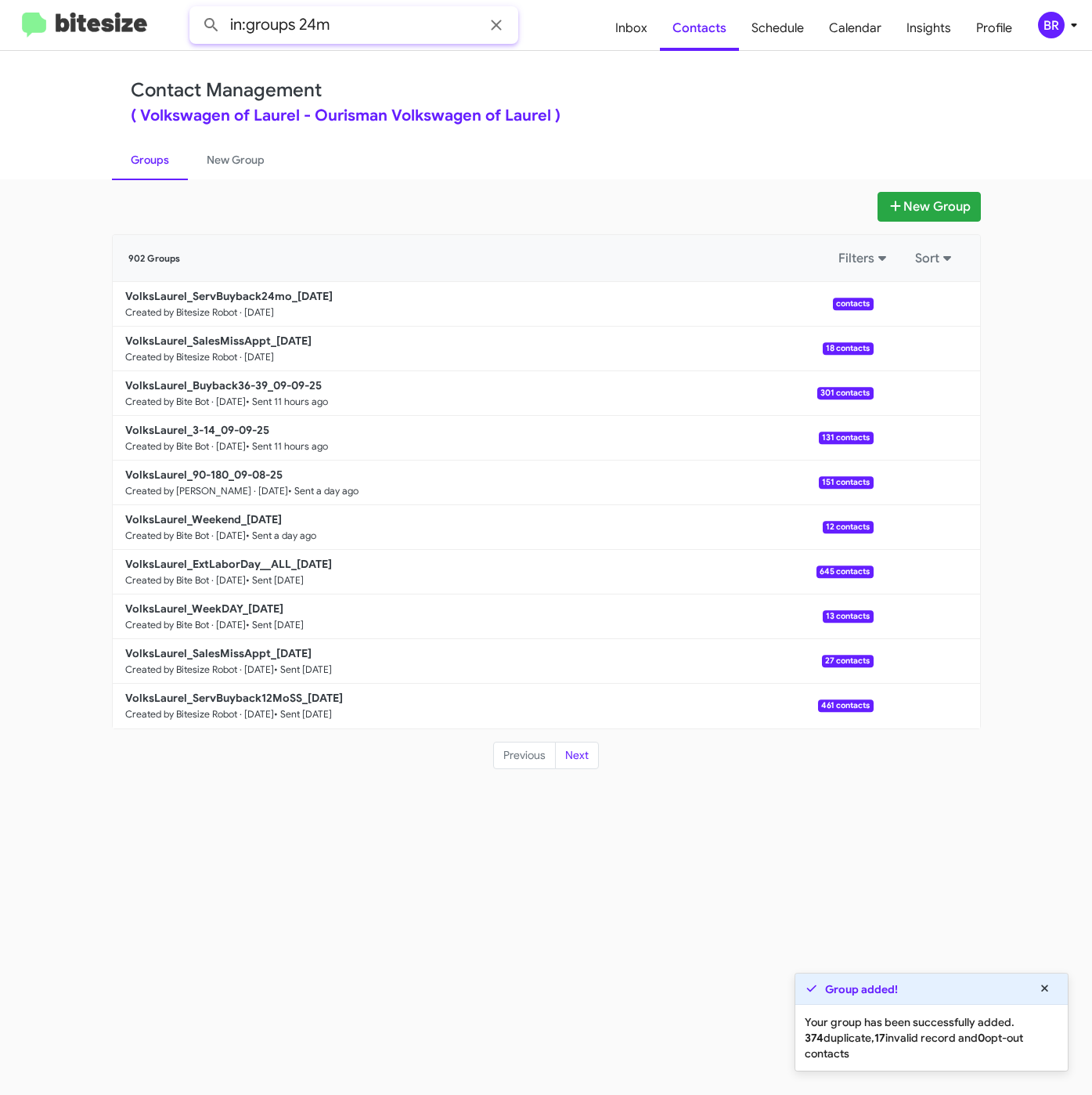
type input "in:groups 24m"
click at [196, 9] on button at bounding box center [211, 24] width 31 height 31
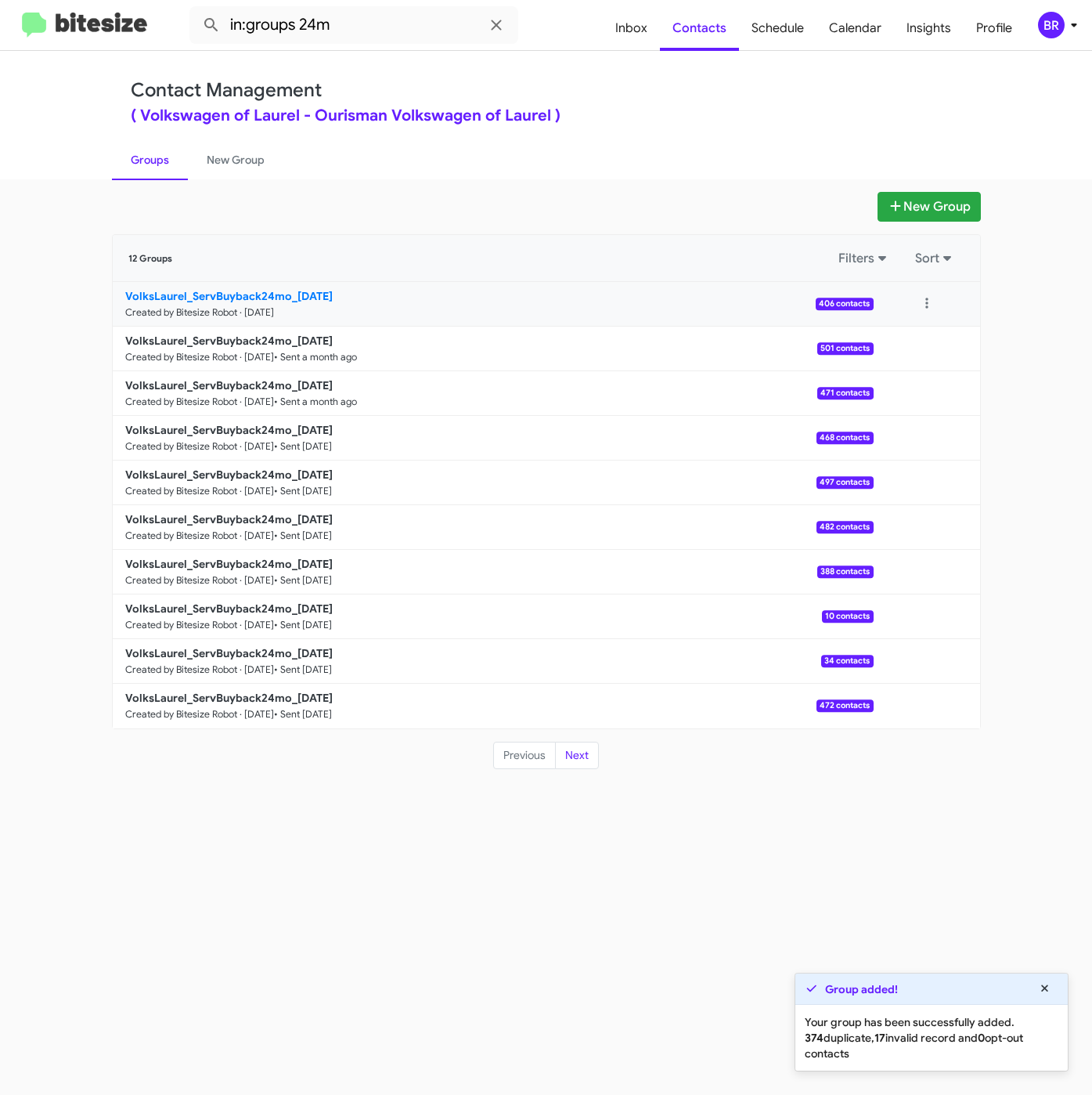
click at [222, 301] on b "VolksLaurel_ServBuyback24mo_09-10-25" at bounding box center [228, 296] width 208 height 14
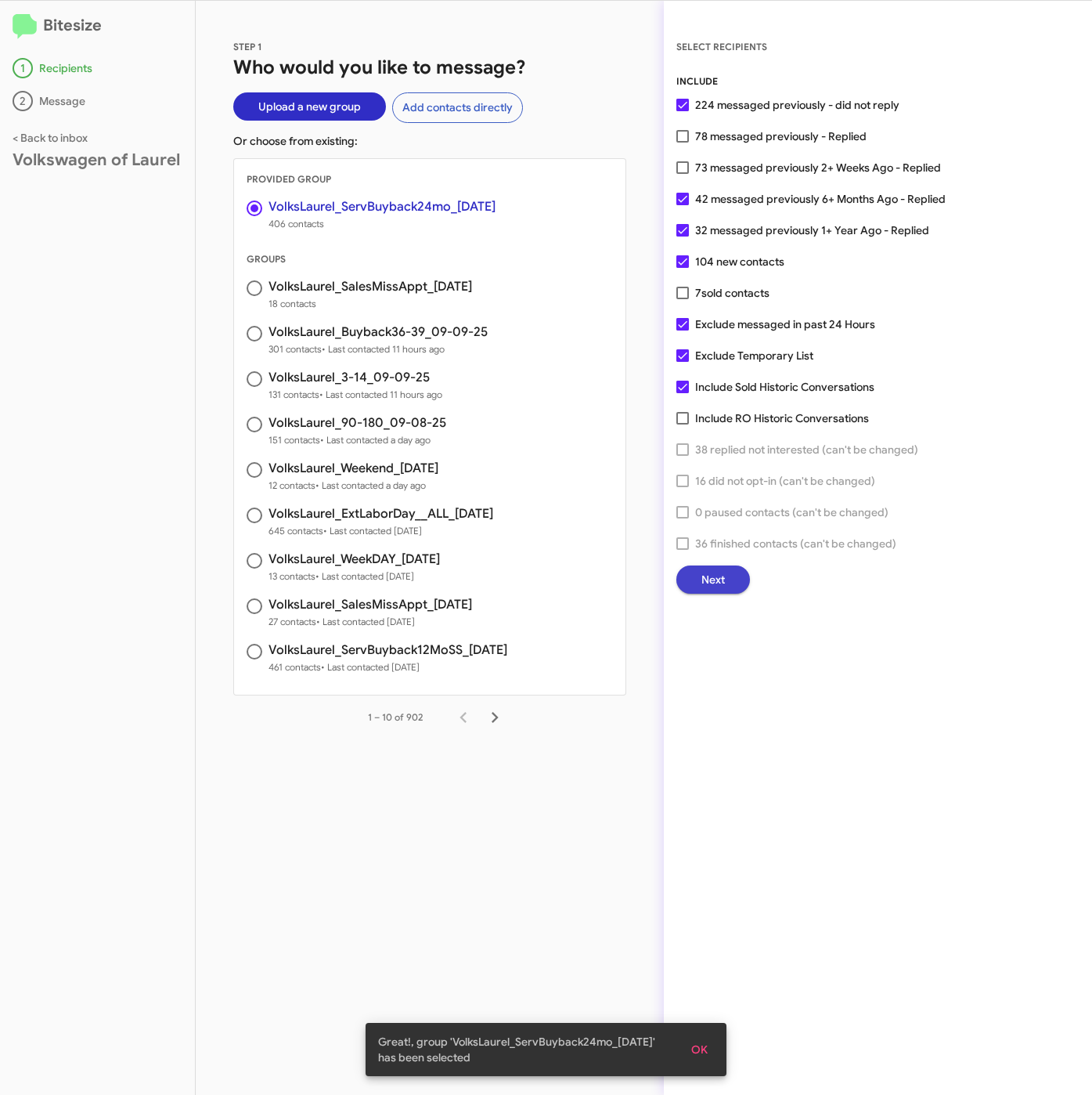
click at [735, 581] on button "Next" at bounding box center [714, 579] width 74 height 28
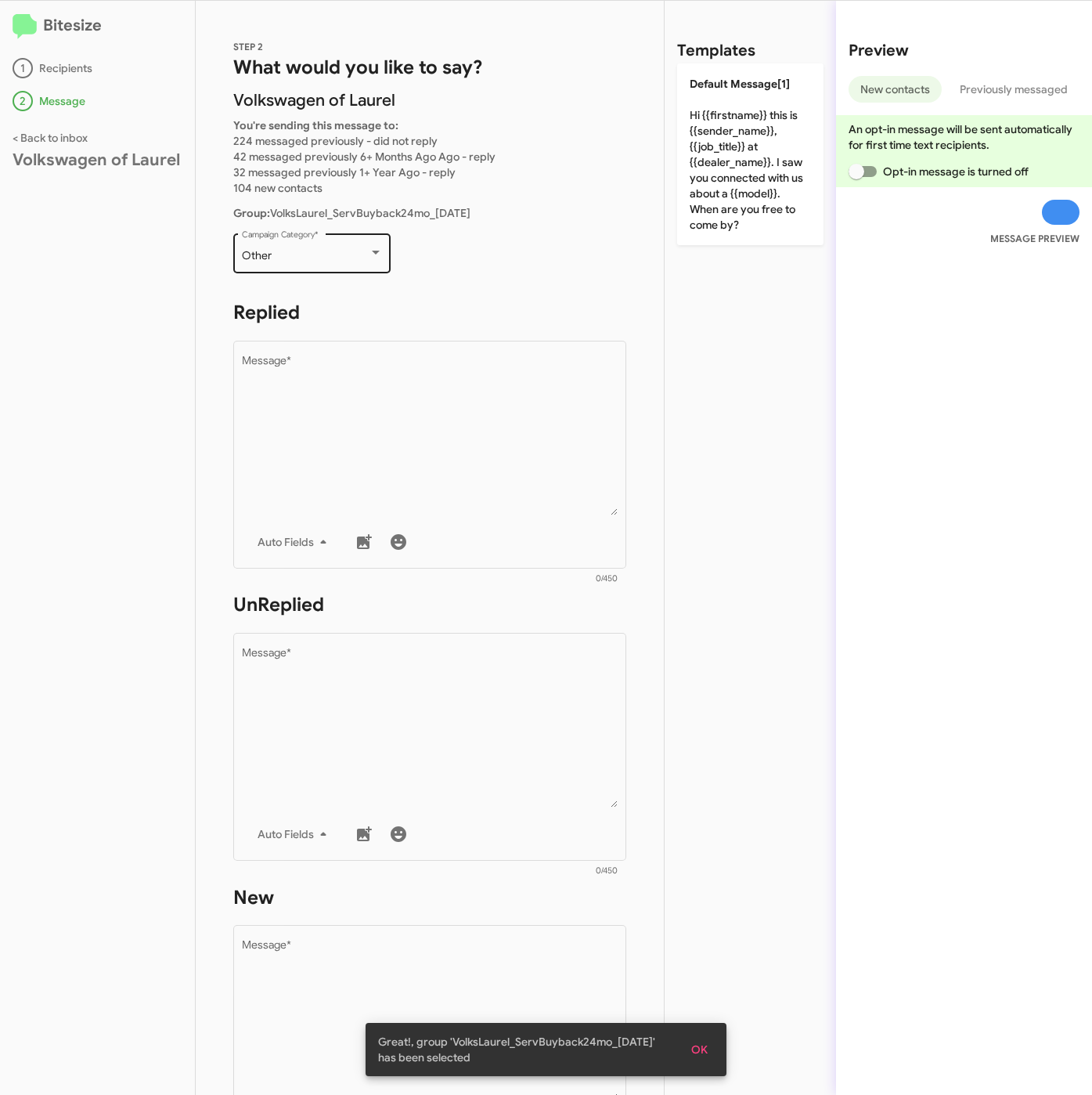
click at [291, 252] on div "Other" at bounding box center [305, 256] width 127 height 13
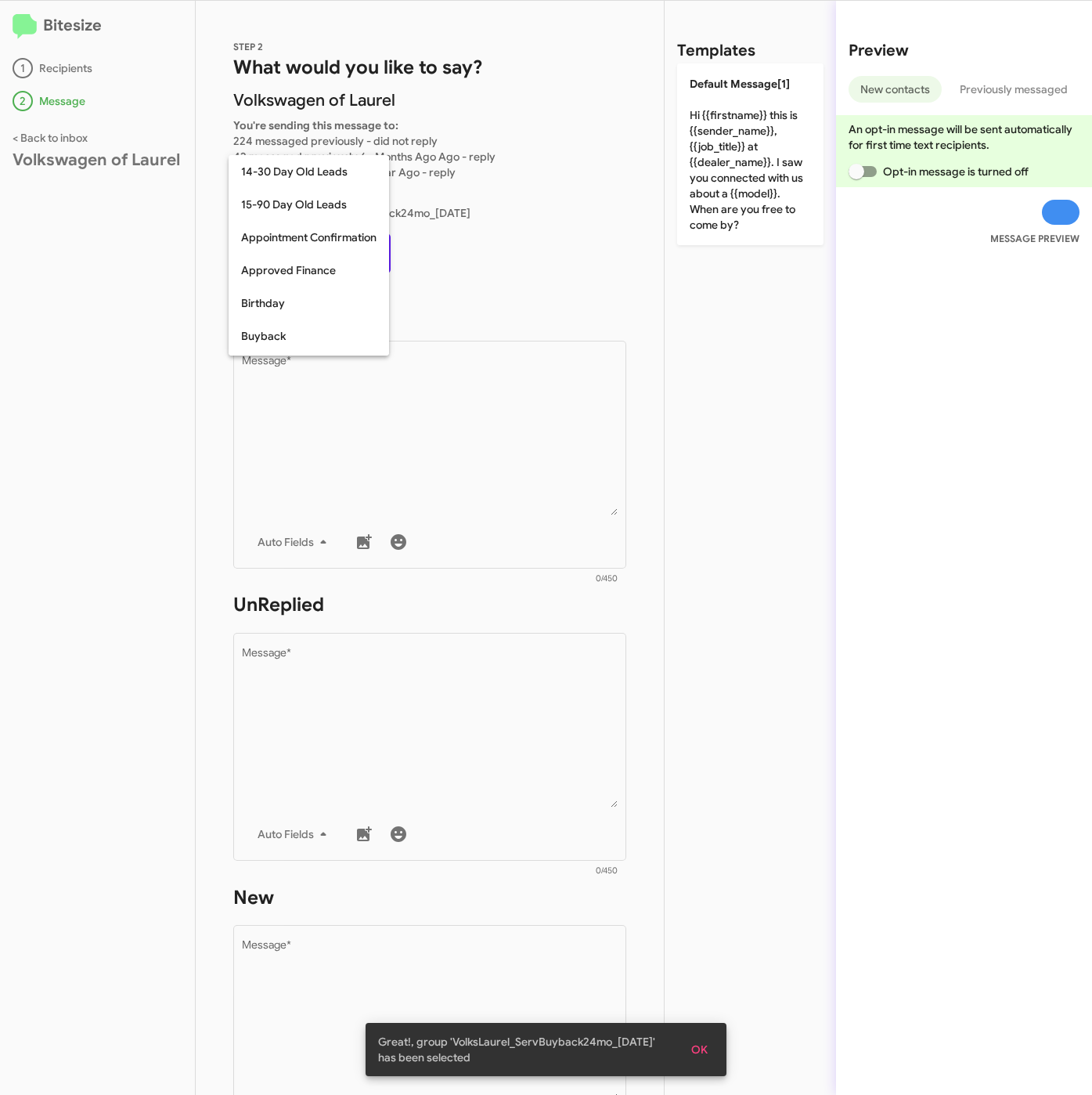
scroll to position [343, 0]
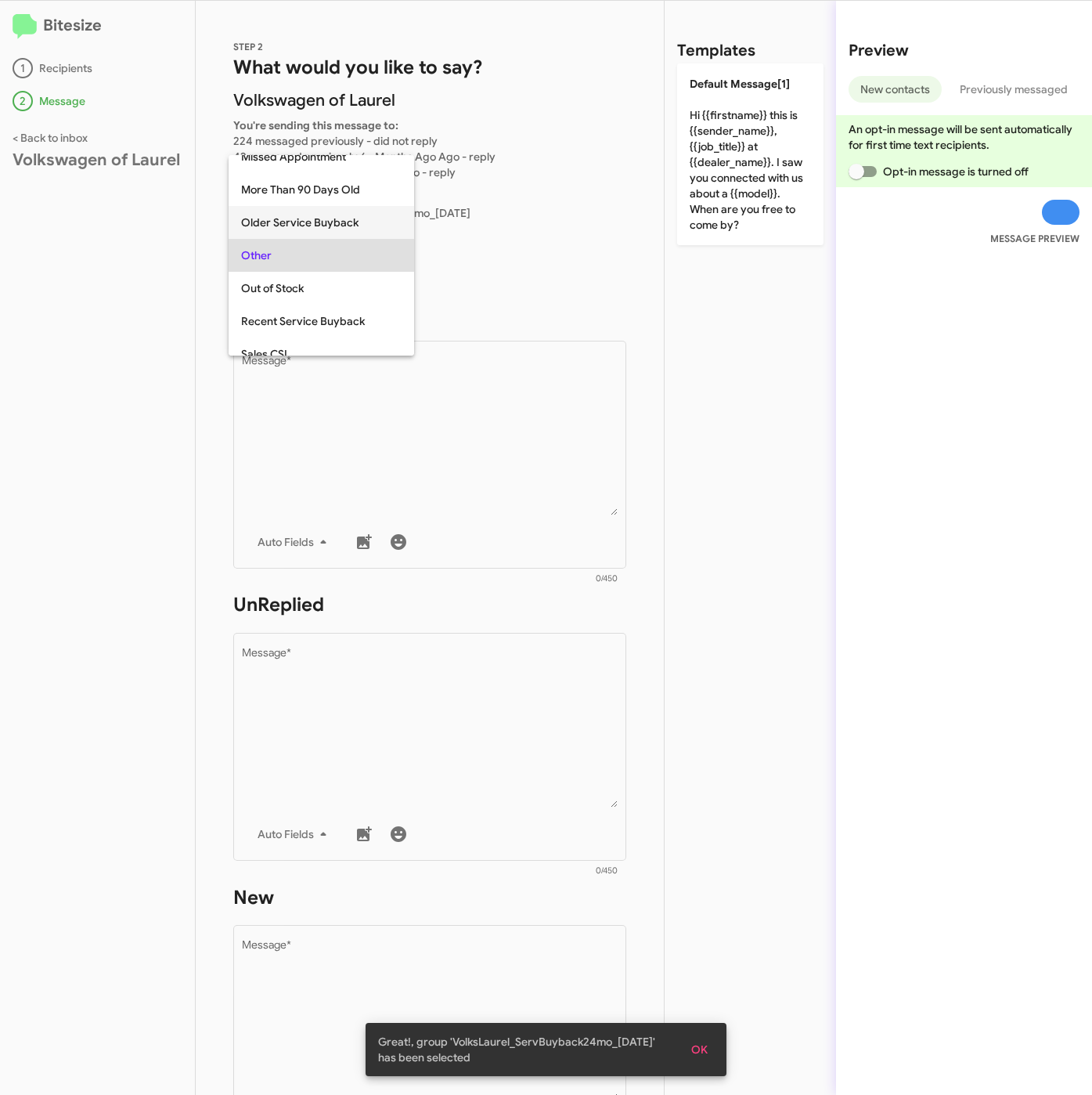
click at [295, 209] on span "Older Service Buyback" at bounding box center [321, 222] width 161 height 33
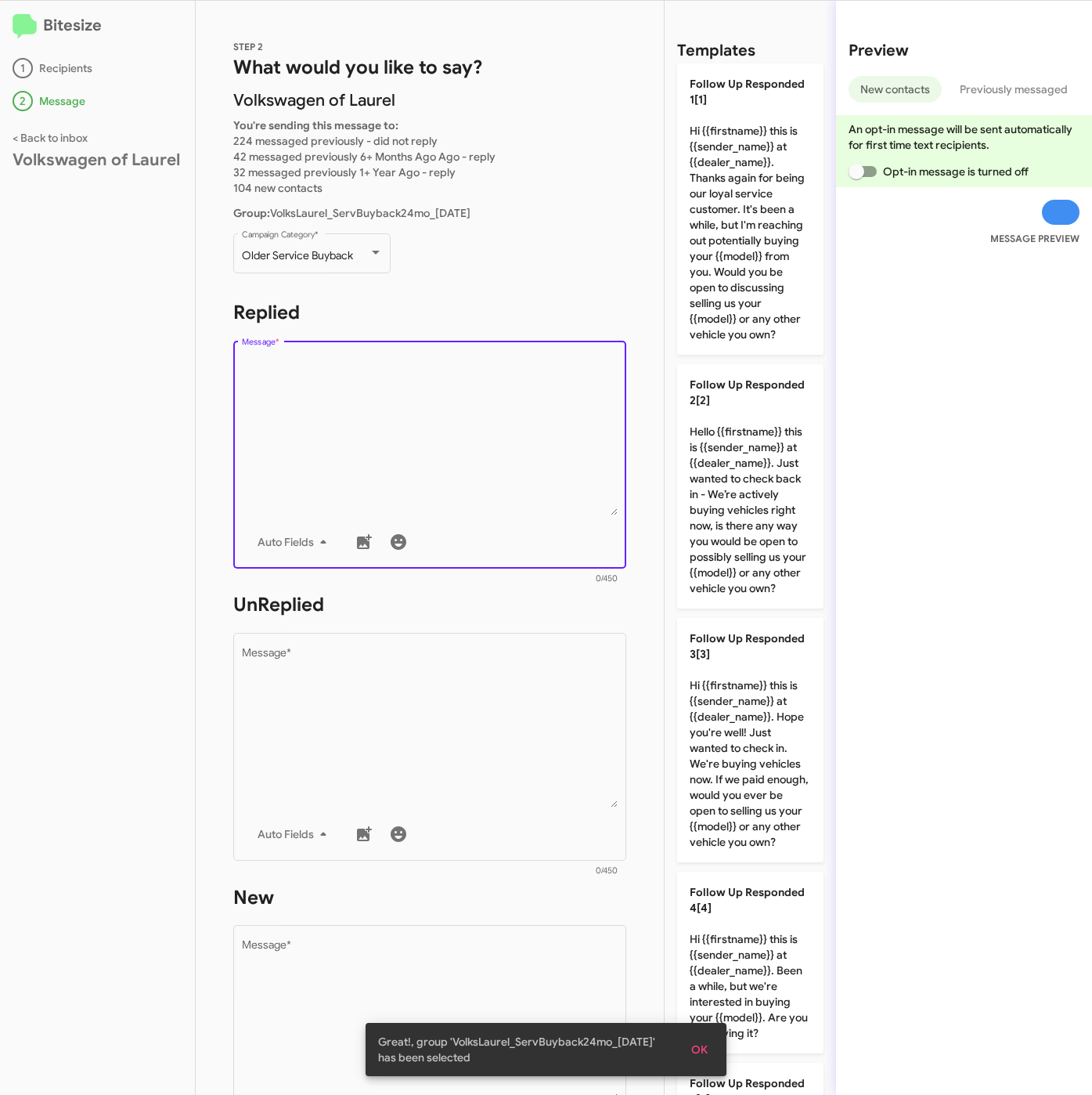
click at [386, 459] on textarea "Message *" at bounding box center [430, 436] width 377 height 160
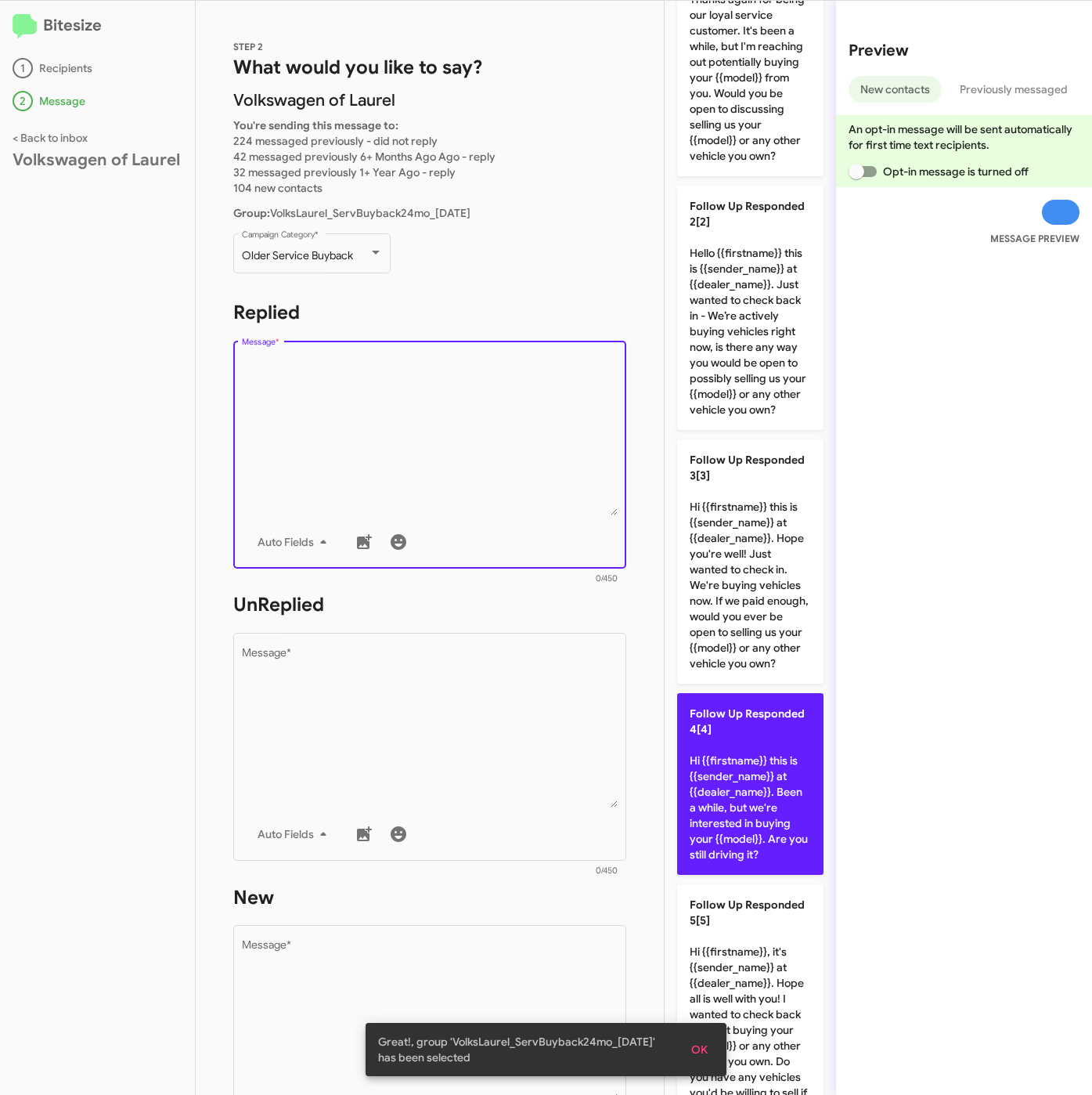
scroll to position [470, 0]
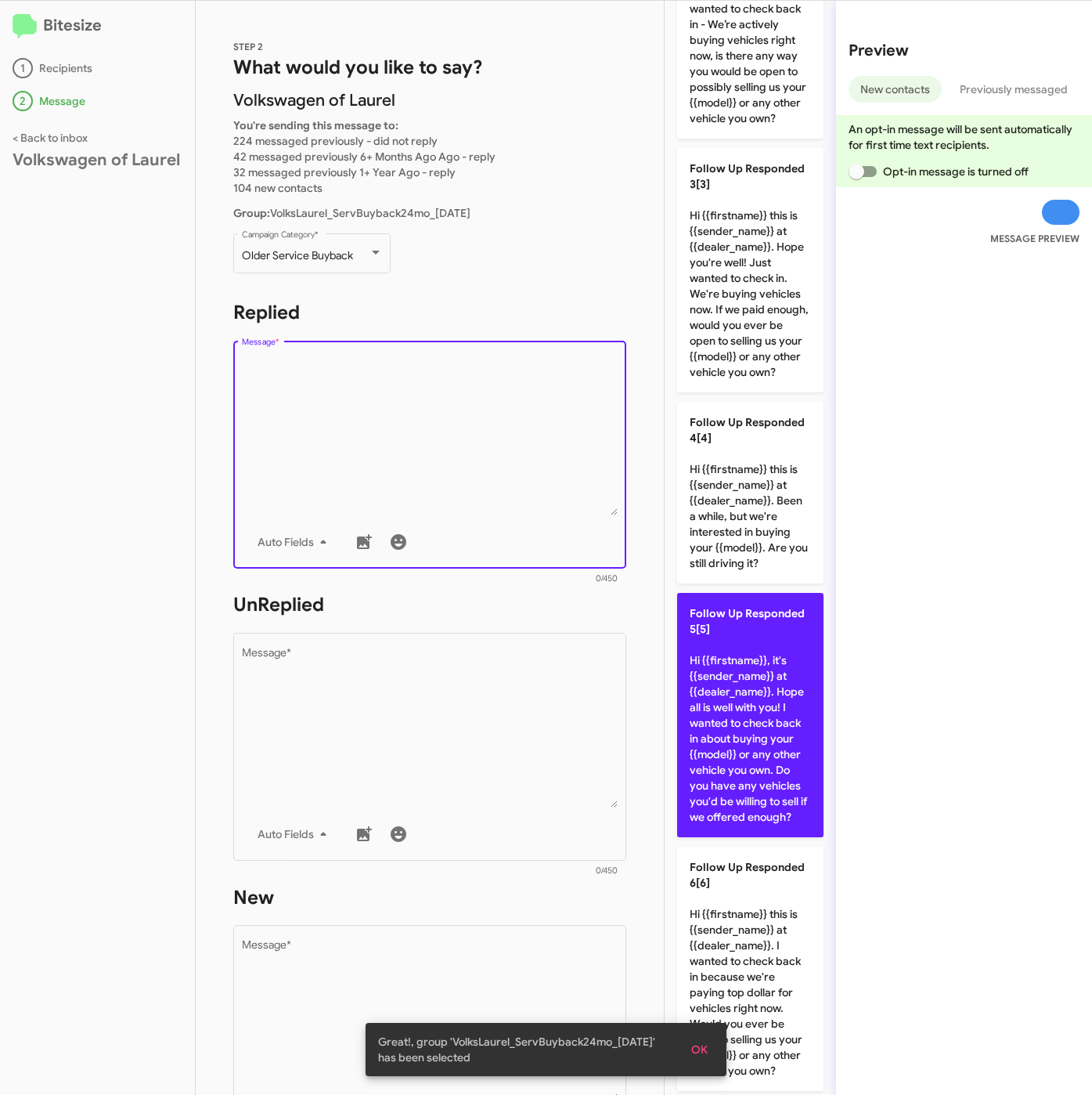
click at [748, 837] on p "Follow Up Responded 5[5] Hi {{firstname}}, it's {{sender_name}} at {{dealer_nam…" at bounding box center [750, 716] width 146 height 245
type textarea "Hi {{firstname}}, it's {{sender_name}} at {{dealer_name}}. Hope all is well wit…"
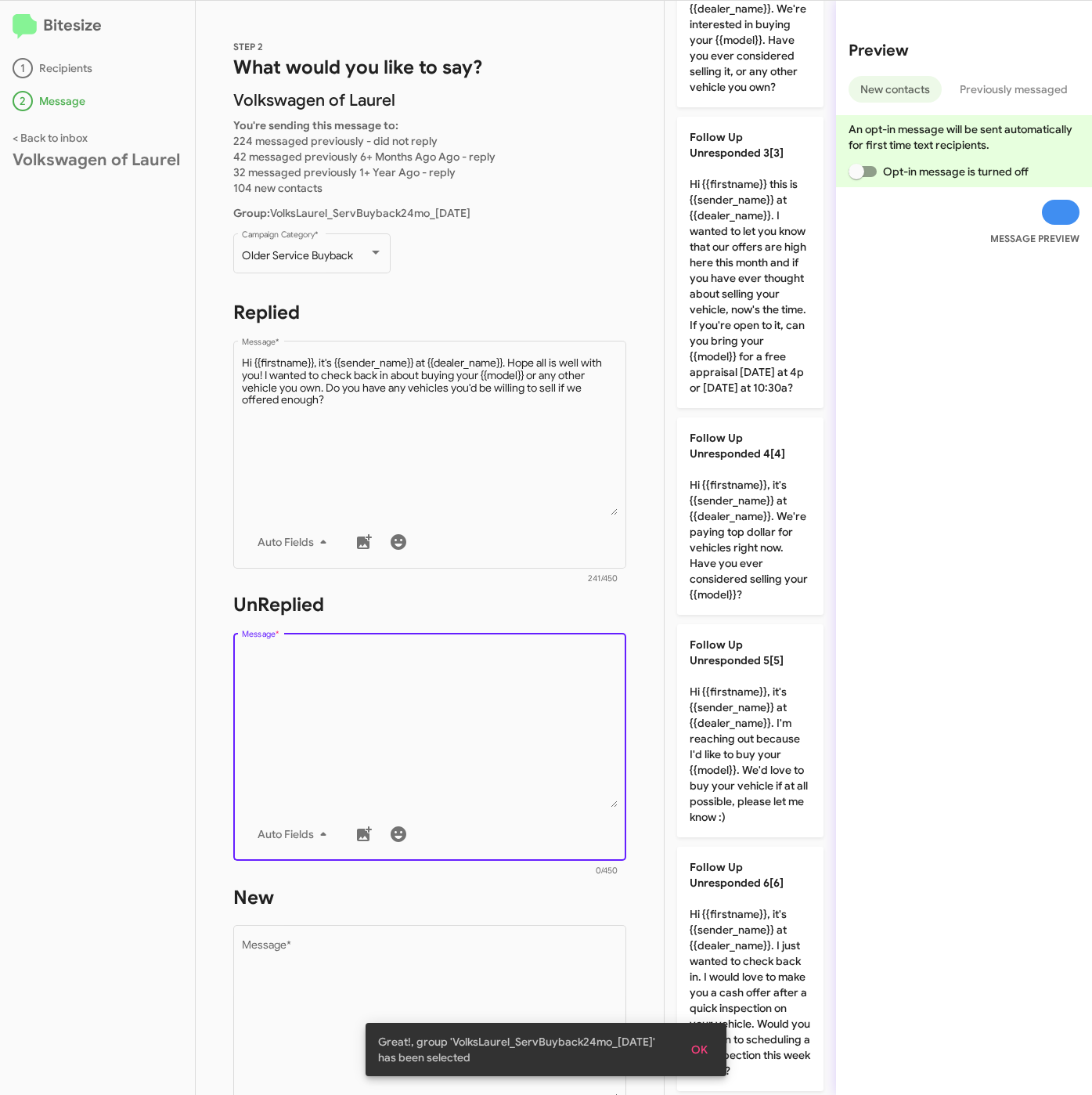
click at [475, 745] on textarea "Message *" at bounding box center [430, 728] width 377 height 160
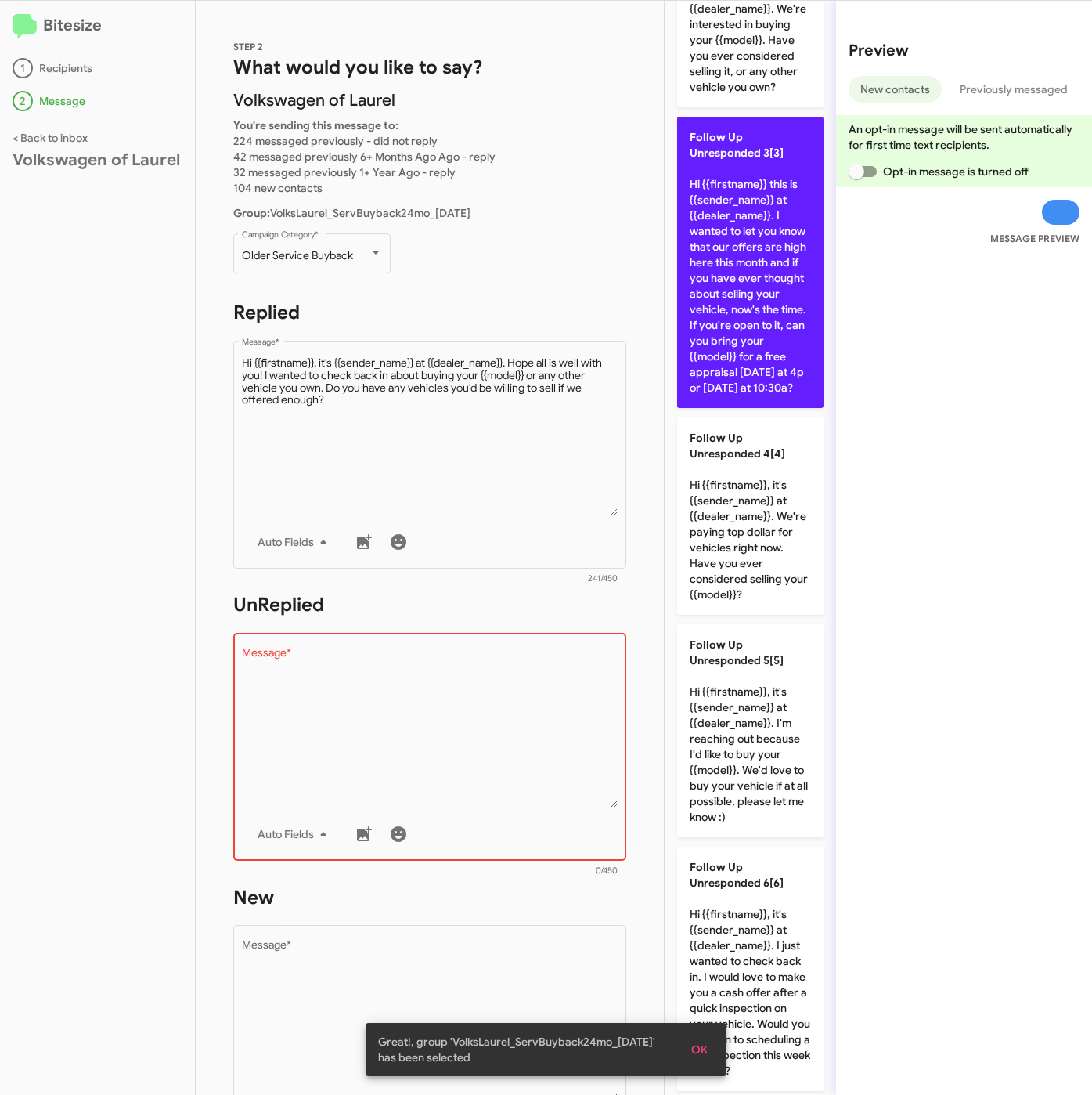
drag, startPoint x: 697, startPoint y: 393, endPoint x: 566, endPoint y: 842, distance: 467.7
click at [697, 393] on p "Follow Up Unresponded 3[3] Hi {{firstname}} this is {{sender_name}} at {{dealer…" at bounding box center [750, 263] width 146 height 291
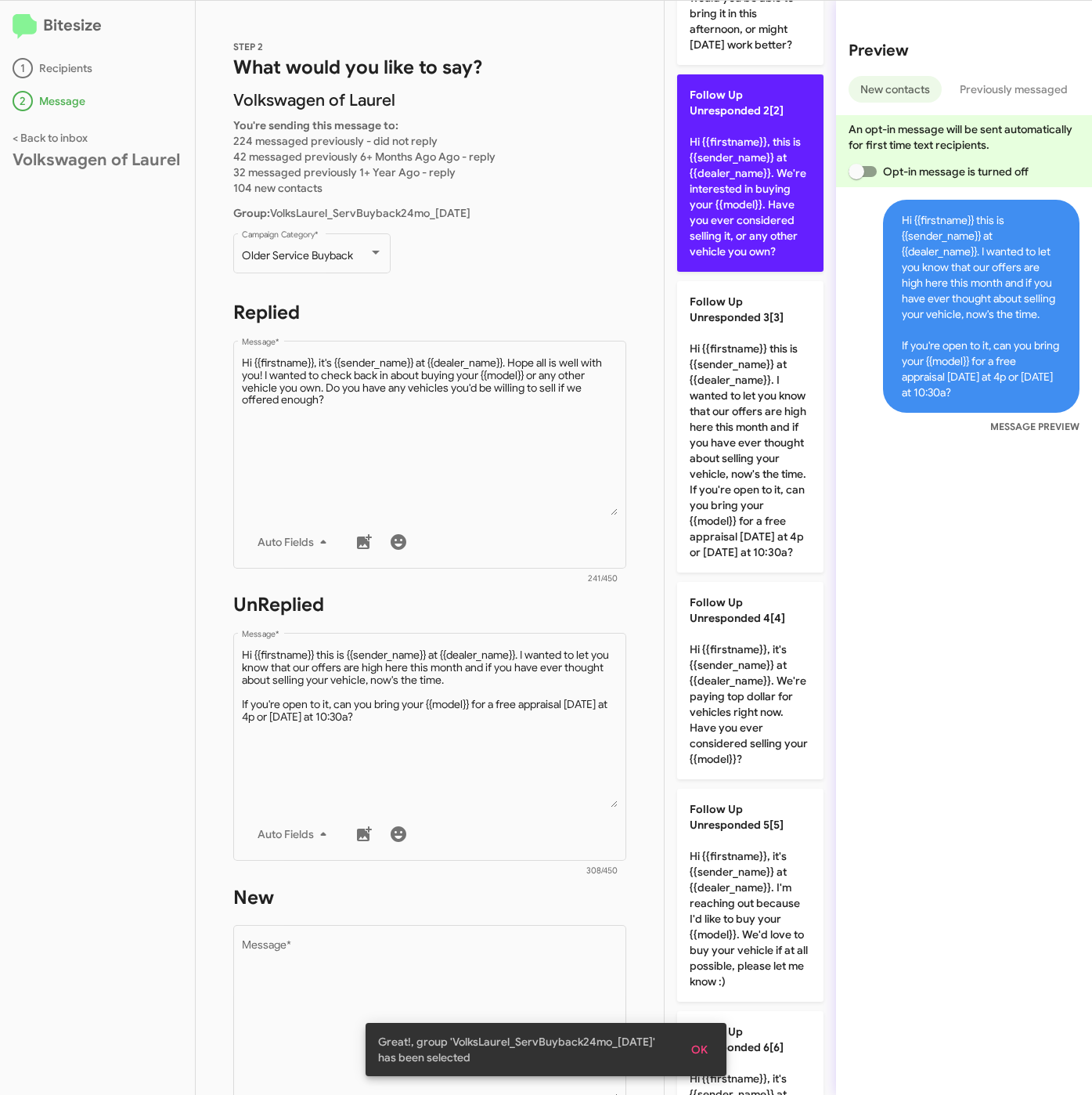
scroll to position [0, 0]
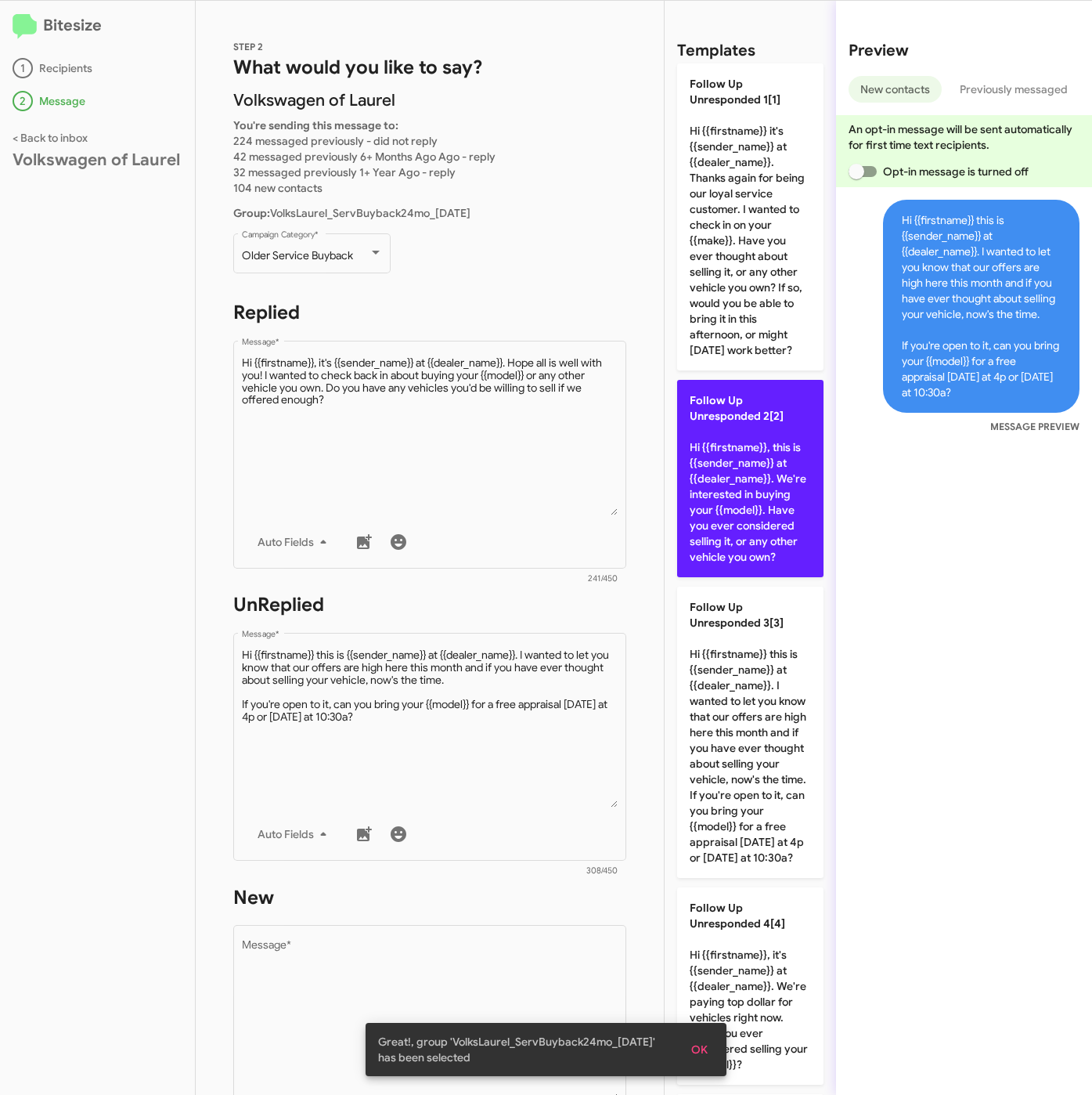
click at [731, 525] on p "Follow Up Unresponded 2[2] Hi {{firstname}}, this is {{sender_name}} at {{deale…" at bounding box center [750, 479] width 146 height 198
type textarea "Hi {{firstname}}, this is {{sender_name}} at {{dealer_name}}. We're interested …"
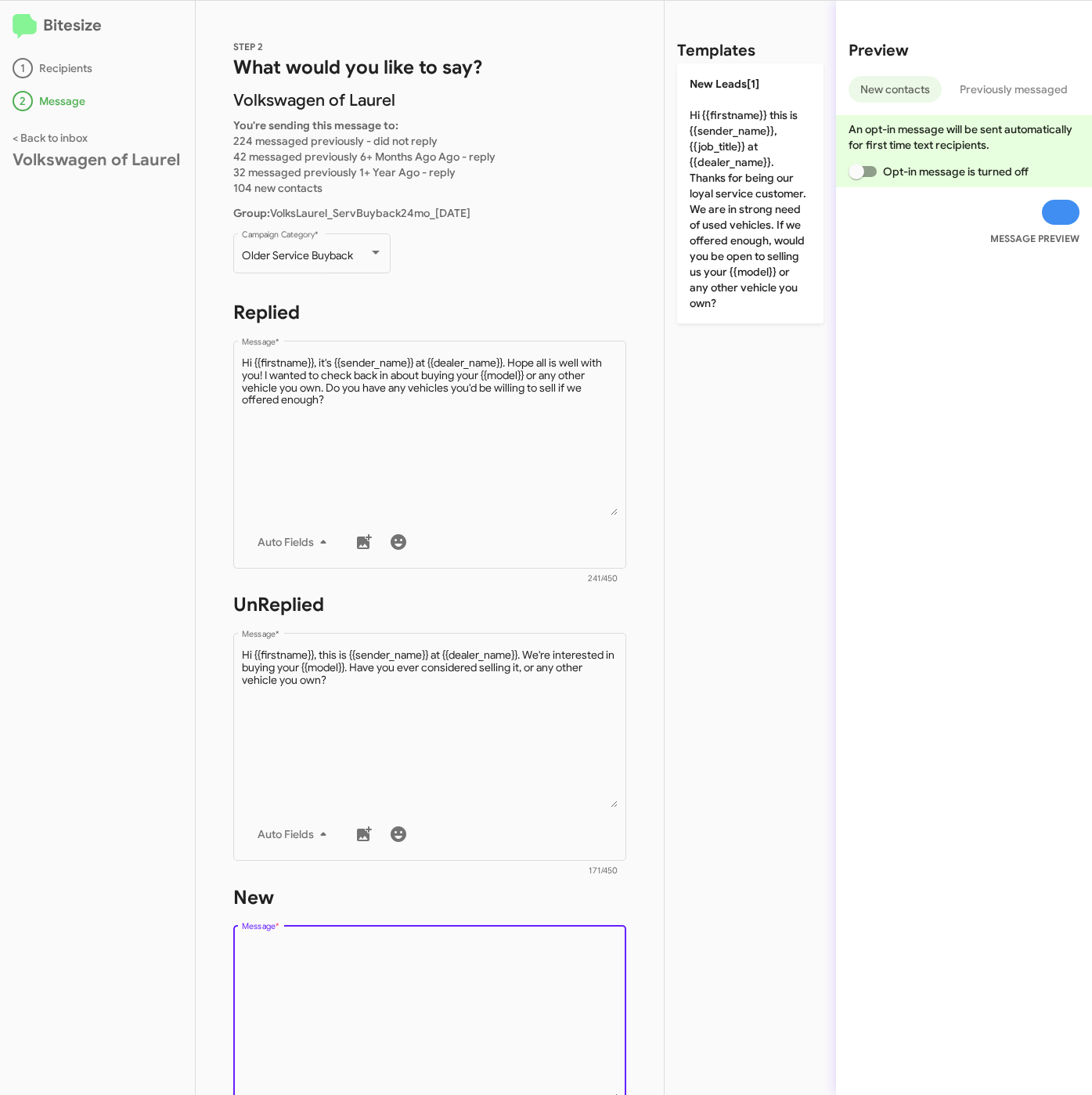
click at [457, 961] on textarea "Message *" at bounding box center [430, 1020] width 377 height 160
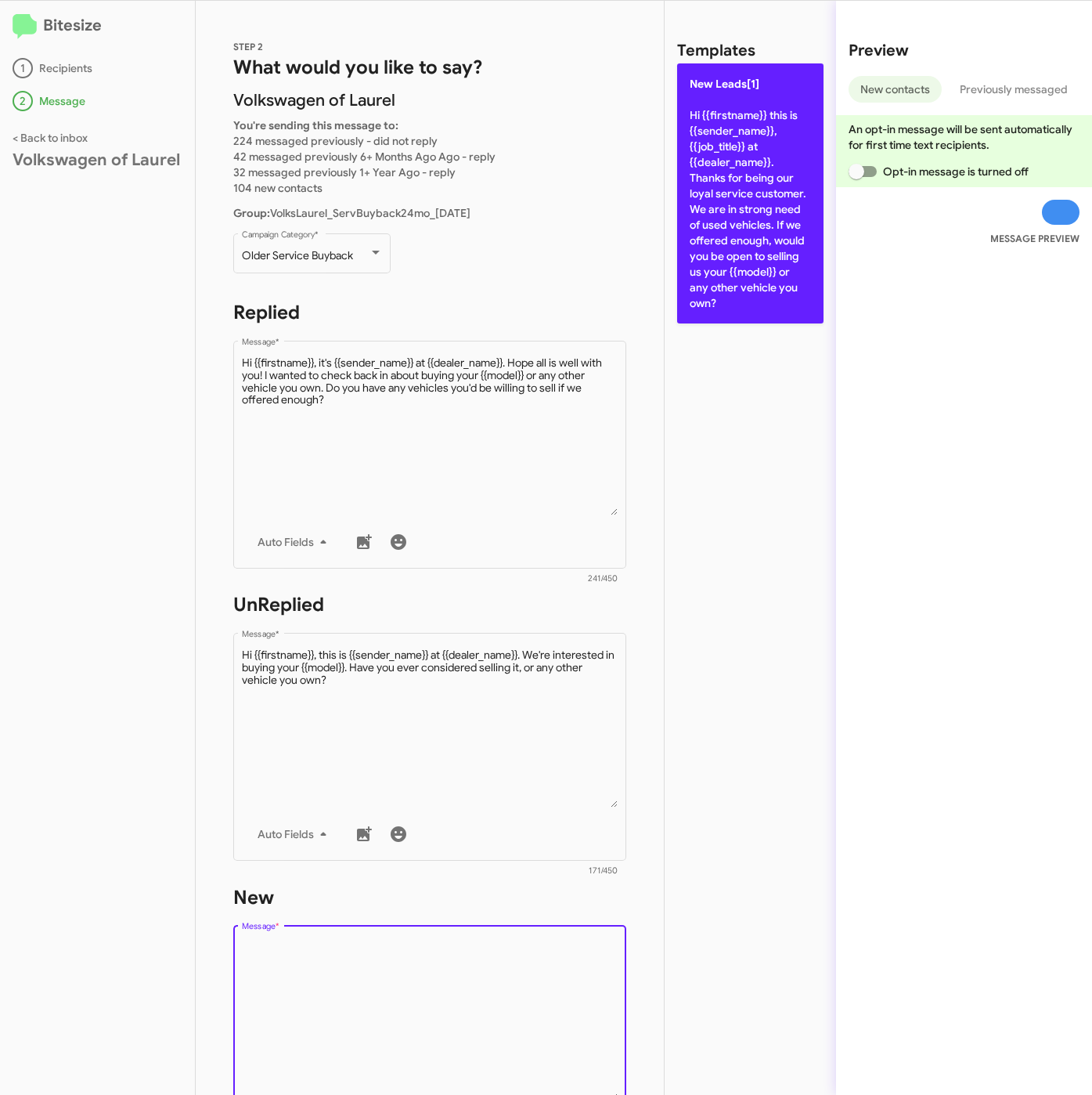
click at [719, 186] on p "New Leads[1] Hi {{firstname}} this is {{sender_name}}, {{job_title}} at {{deale…" at bounding box center [750, 193] width 146 height 260
type textarea "Hi {{firstname}} this is {{sender_name}}, {{job_title}} at {{dealer_name}}. Tha…"
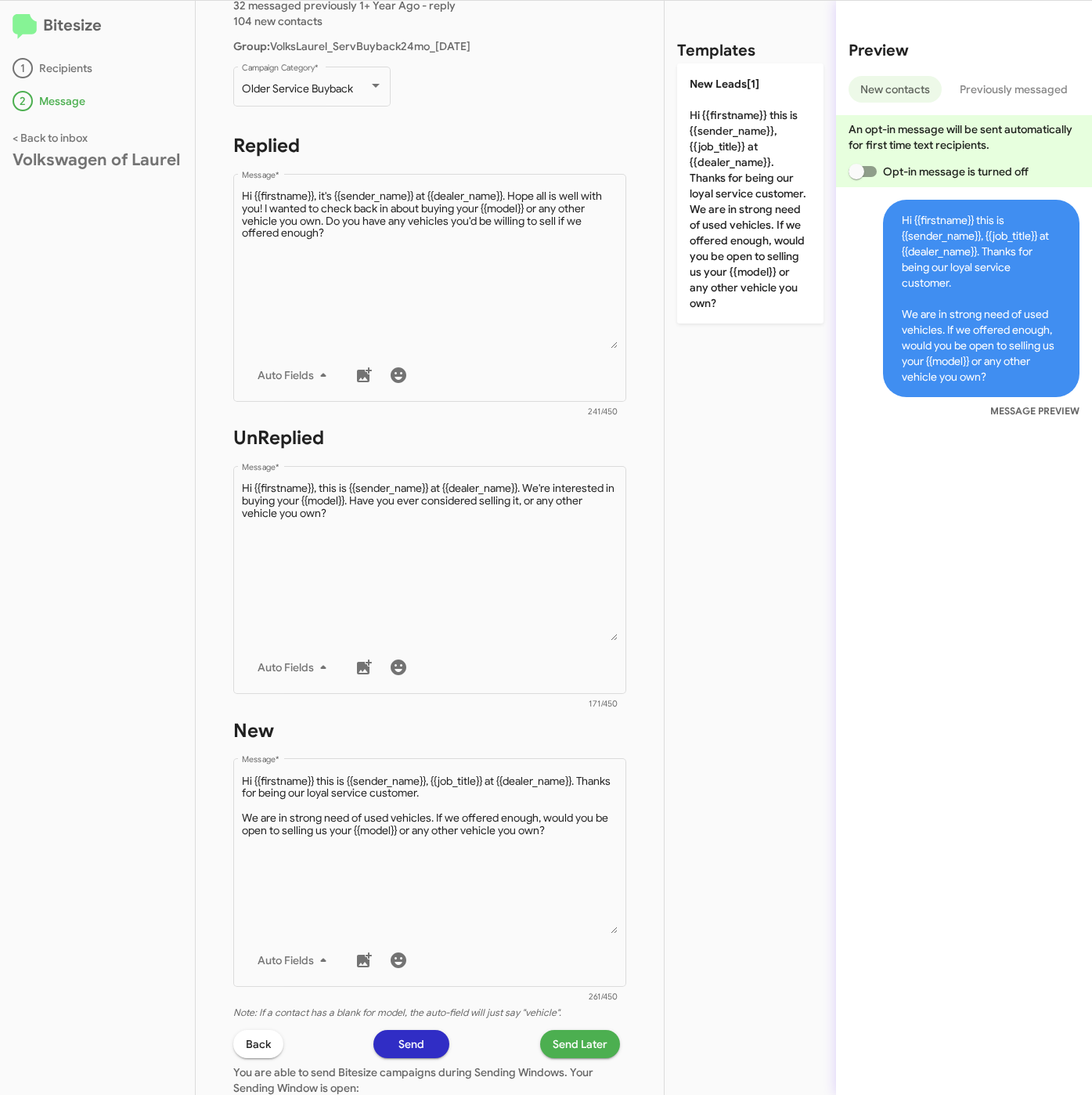
scroll to position [352, 0]
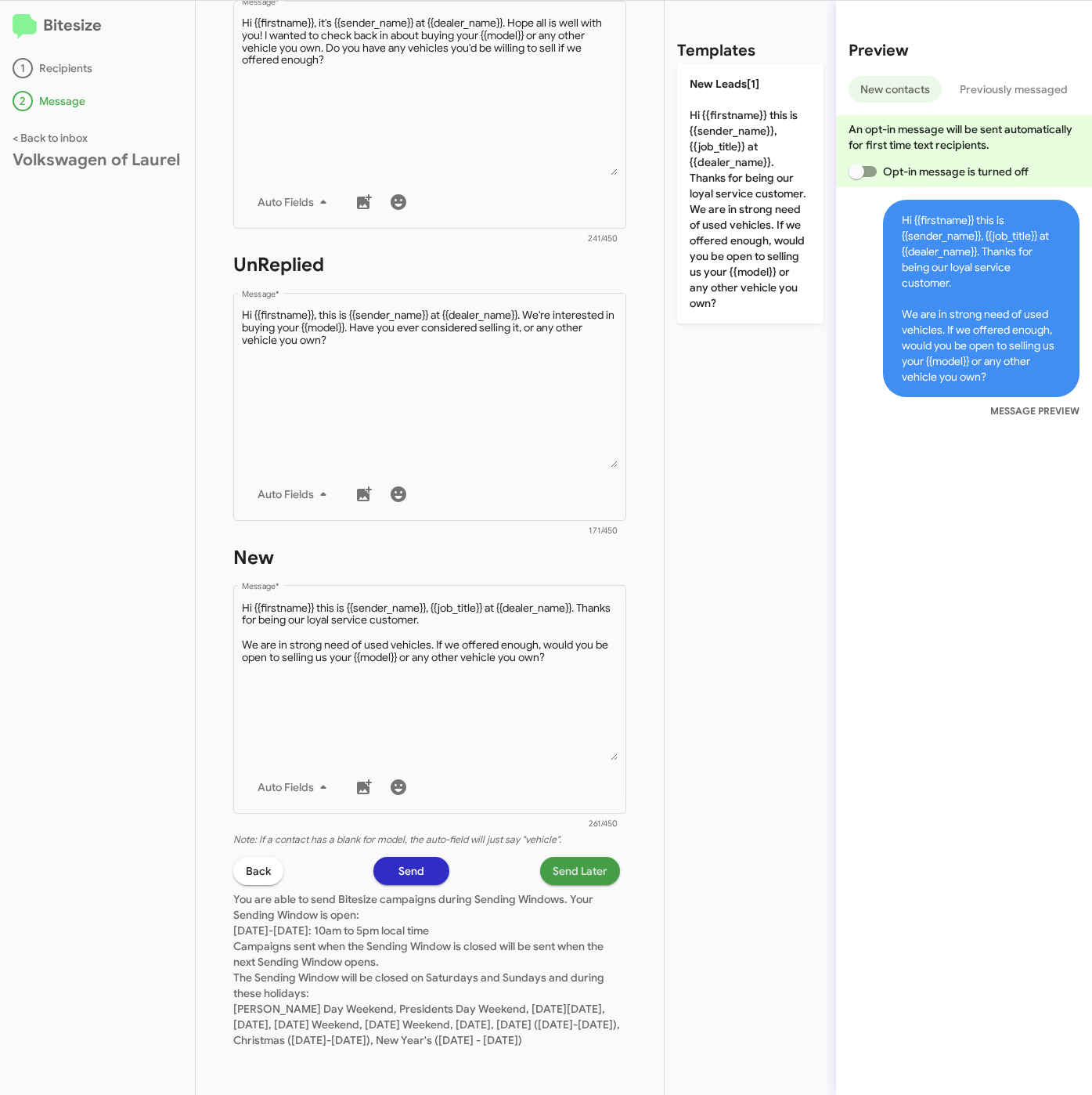
click at [553, 857] on span "Send Later" at bounding box center [580, 870] width 55 height 28
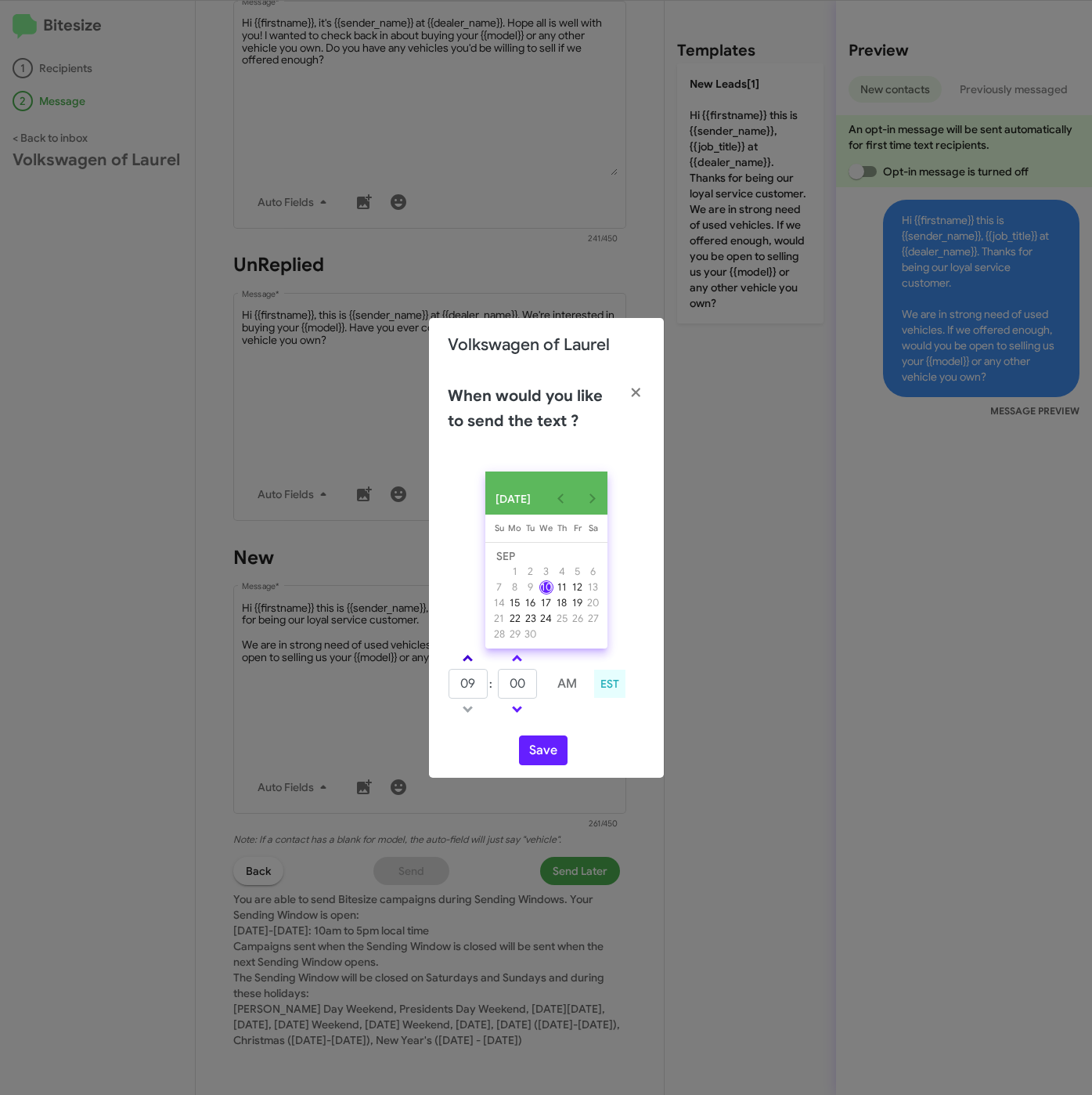
click at [475, 660] on link at bounding box center [467, 658] width 27 height 18
type input "10"
click at [531, 690] on input "00" at bounding box center [518, 683] width 40 height 30
type input "03"
click at [546, 758] on button "Save" at bounding box center [544, 750] width 49 height 30
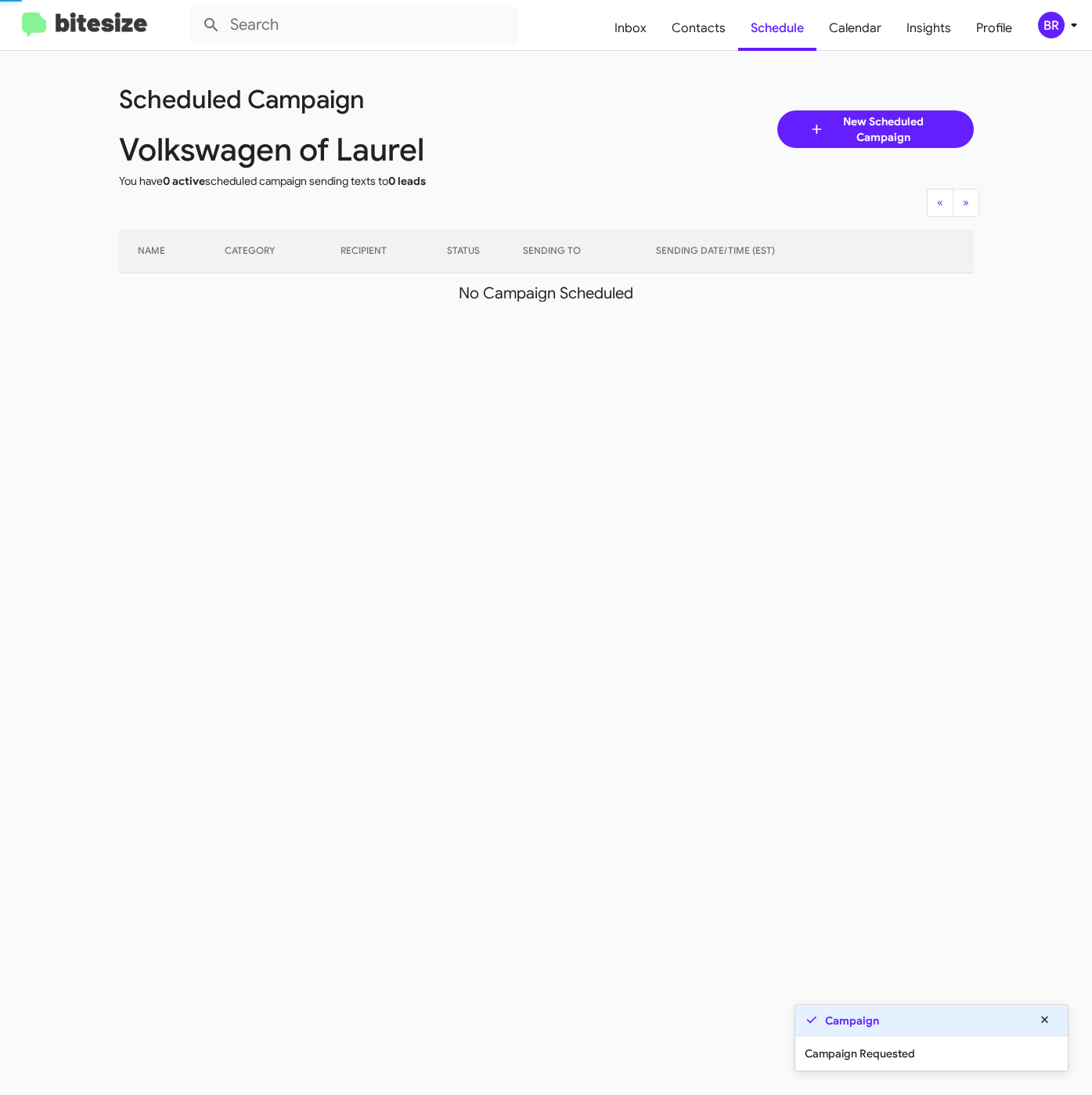
click at [1061, 16] on div "BR" at bounding box center [1052, 25] width 27 height 27
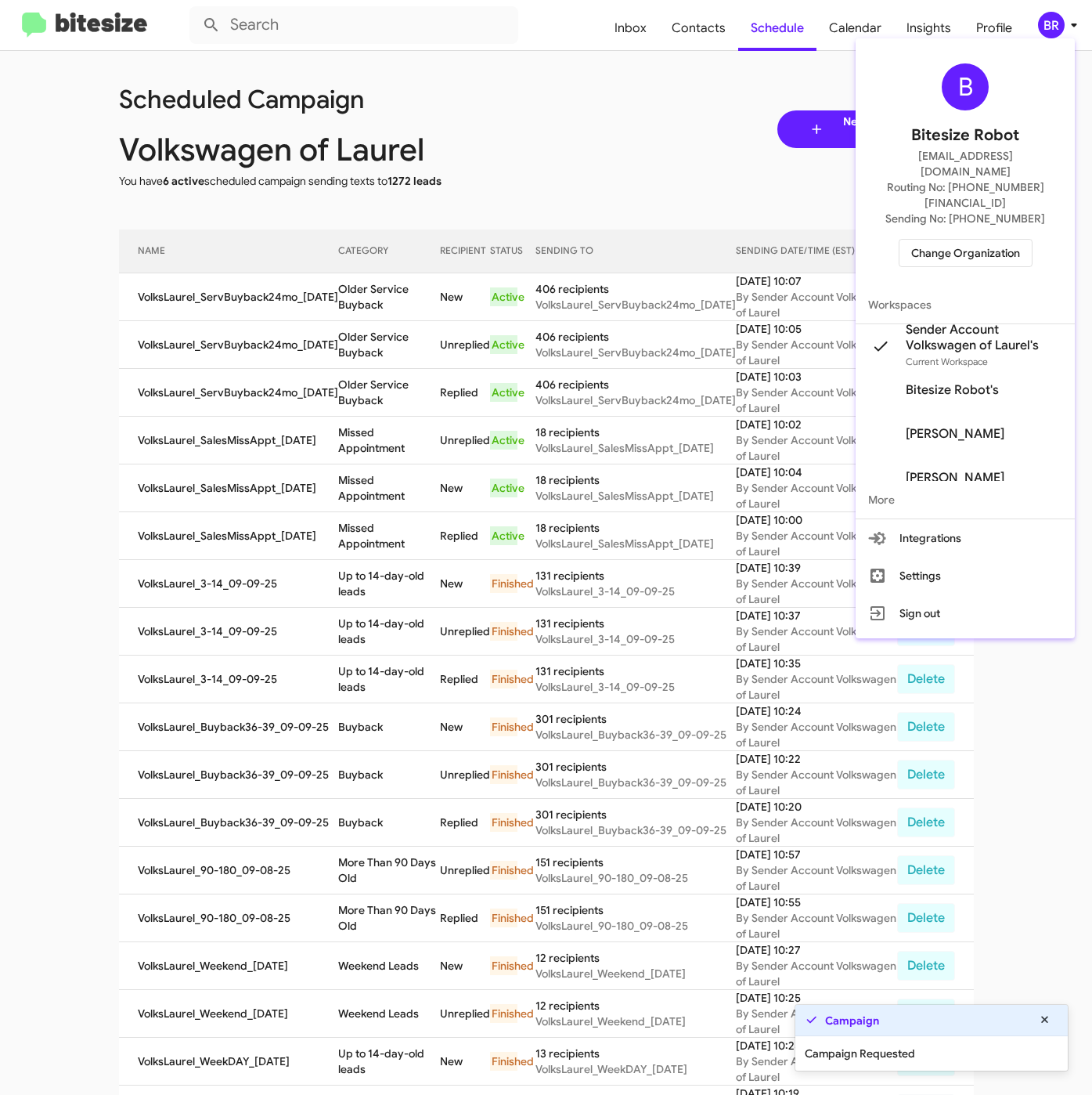
click at [374, 320] on div at bounding box center [546, 548] width 1092 height 1095
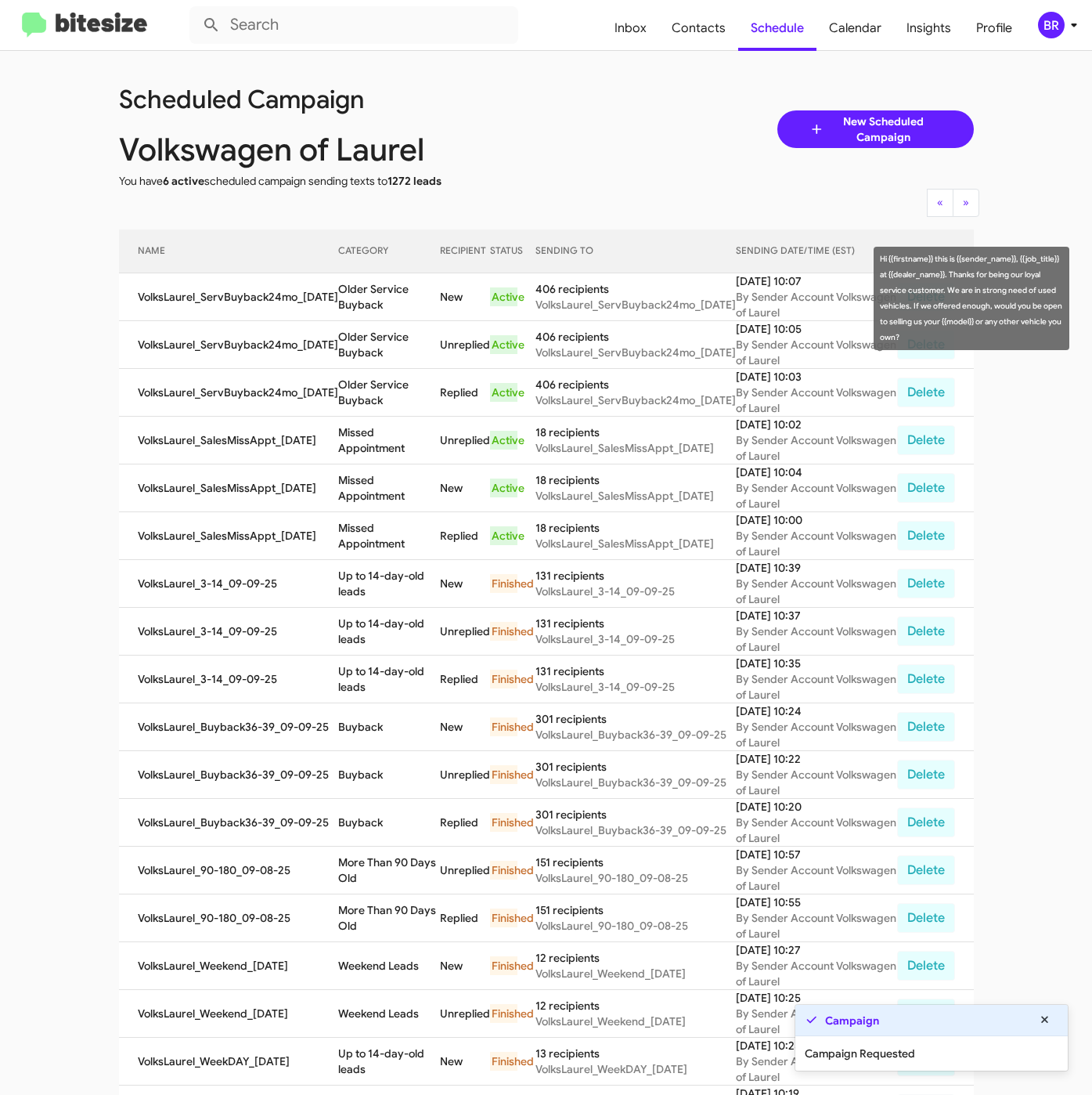
drag, startPoint x: 332, startPoint y: 285, endPoint x: 374, endPoint y: 301, distance: 44.9
click at [374, 301] on td "Older Service Buyback" at bounding box center [389, 297] width 102 height 48
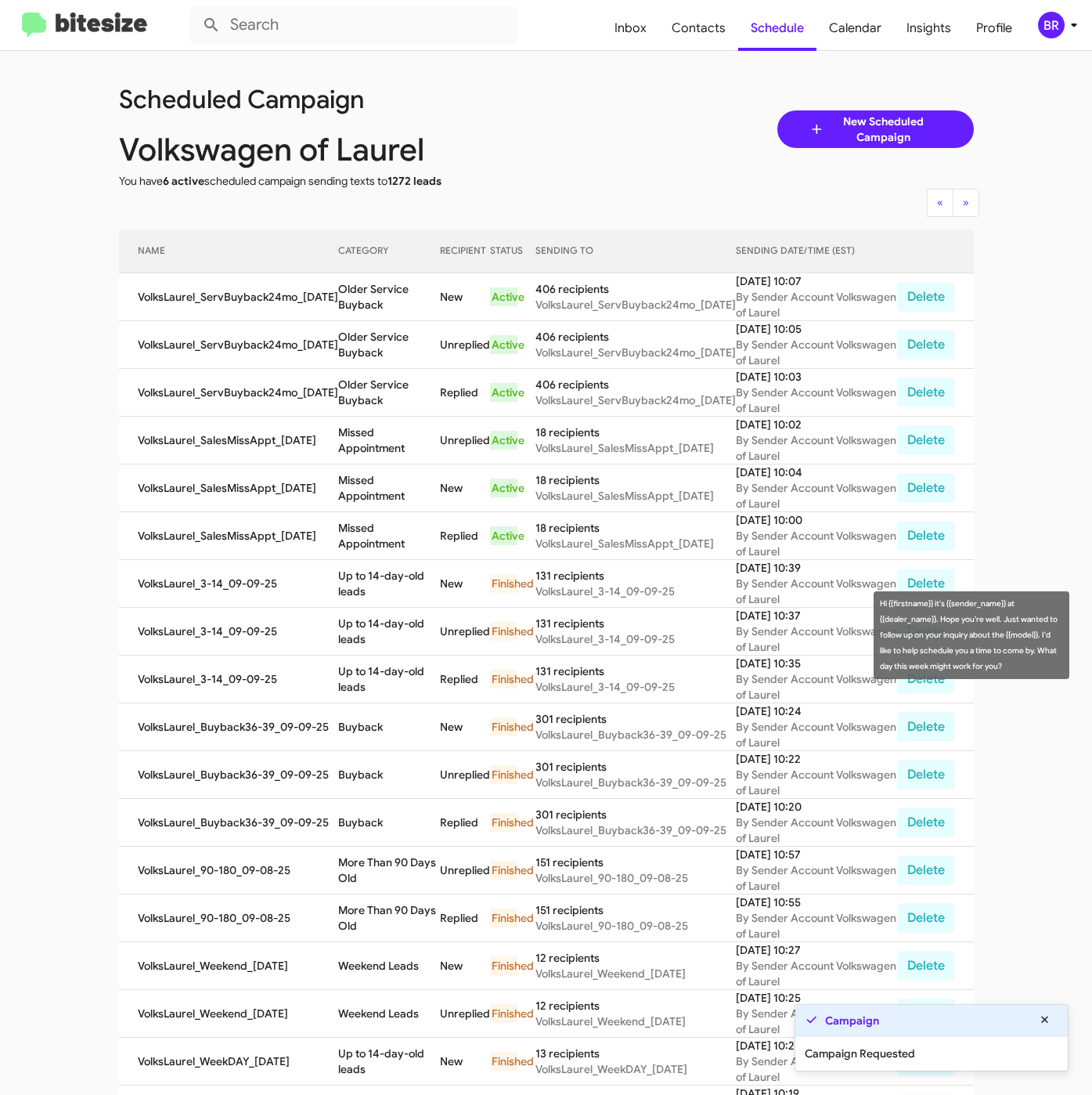
copy td "Older Service Buyback"
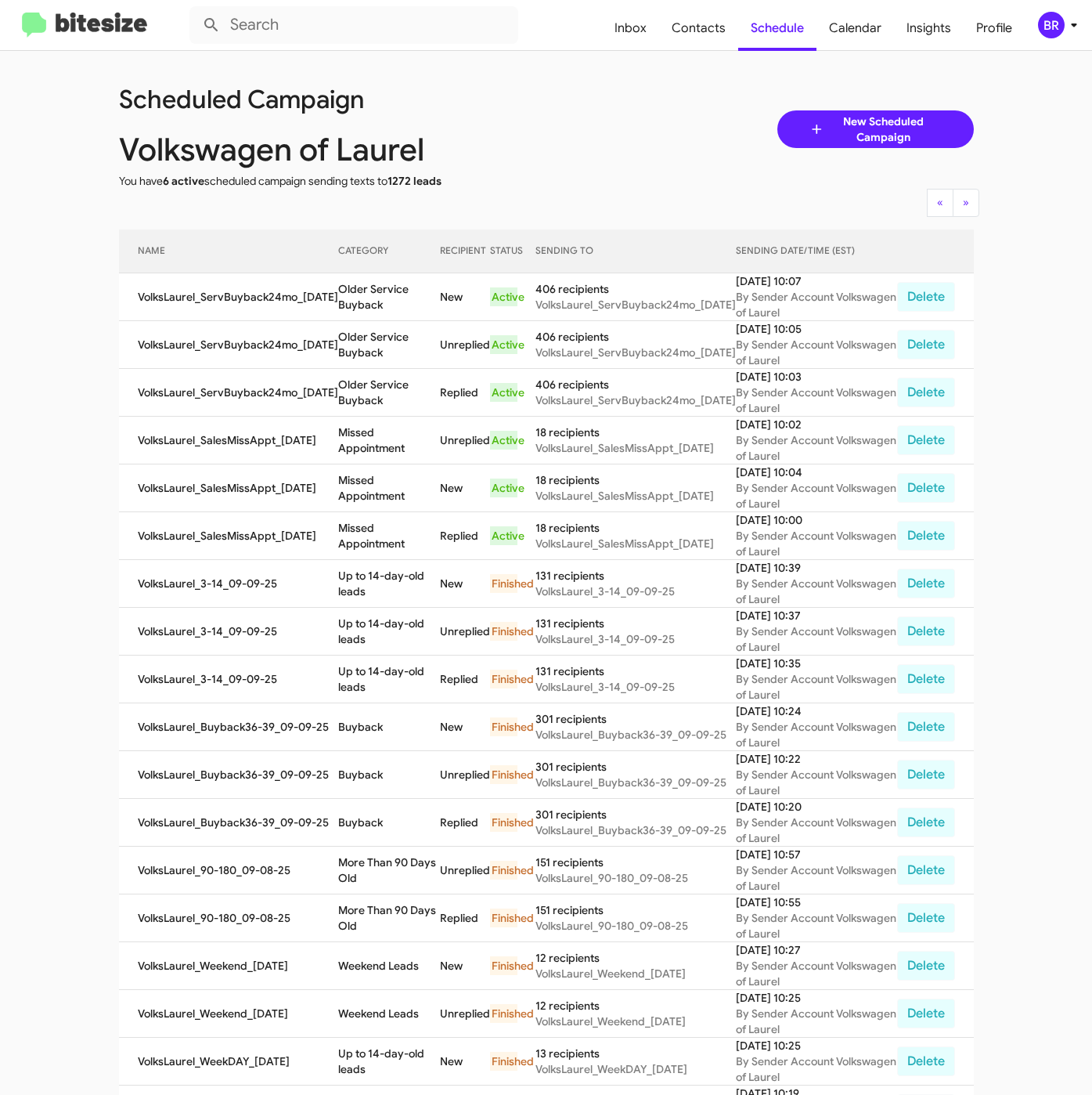
click at [1058, 23] on div "BR" at bounding box center [1052, 25] width 27 height 27
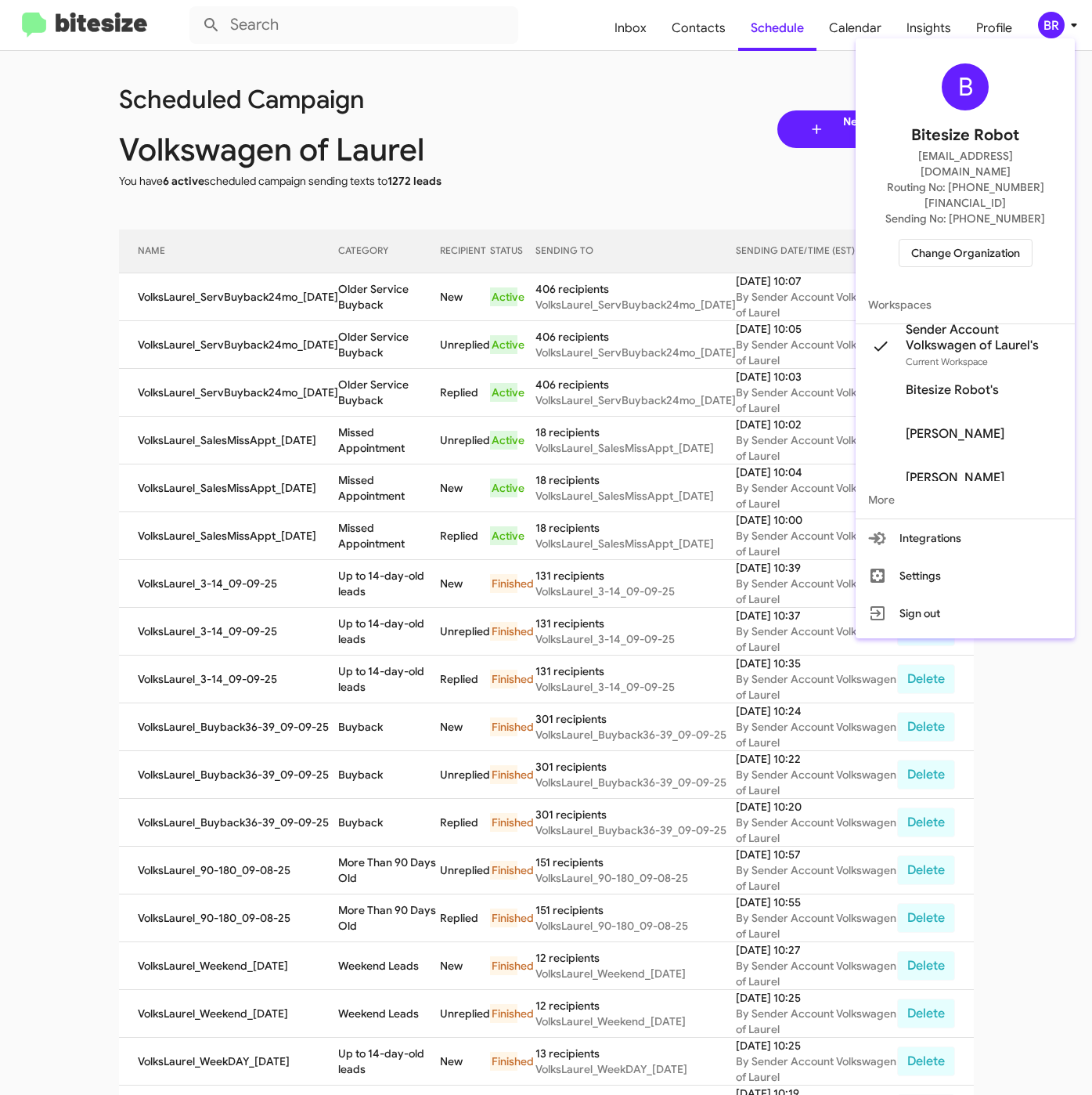
click at [958, 240] on span "Change Organization" at bounding box center [965, 254] width 109 height 27
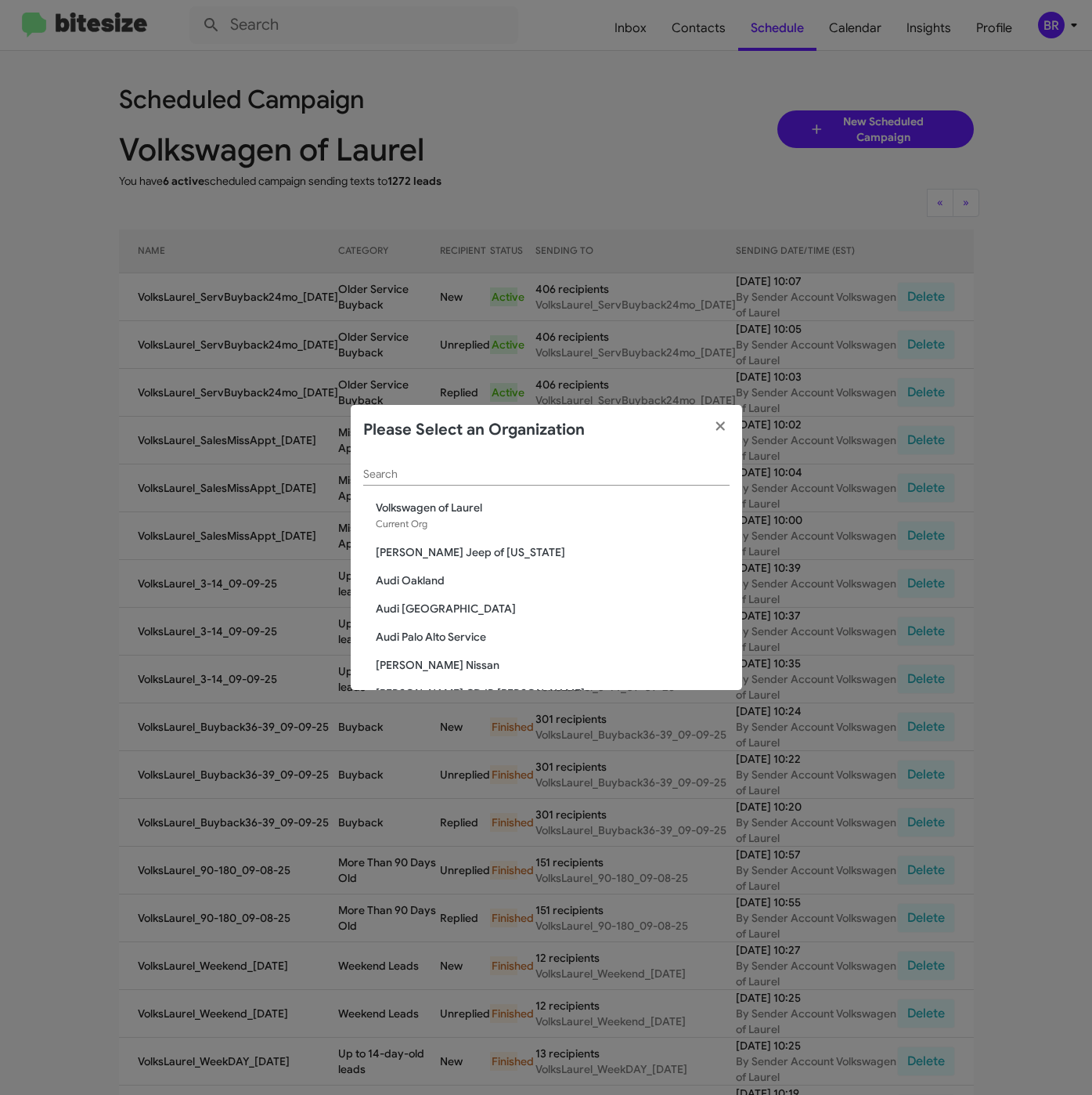
click at [432, 477] on input "Search" at bounding box center [546, 475] width 367 height 13
paste input "SERVICE: Volkswagen Laurel"
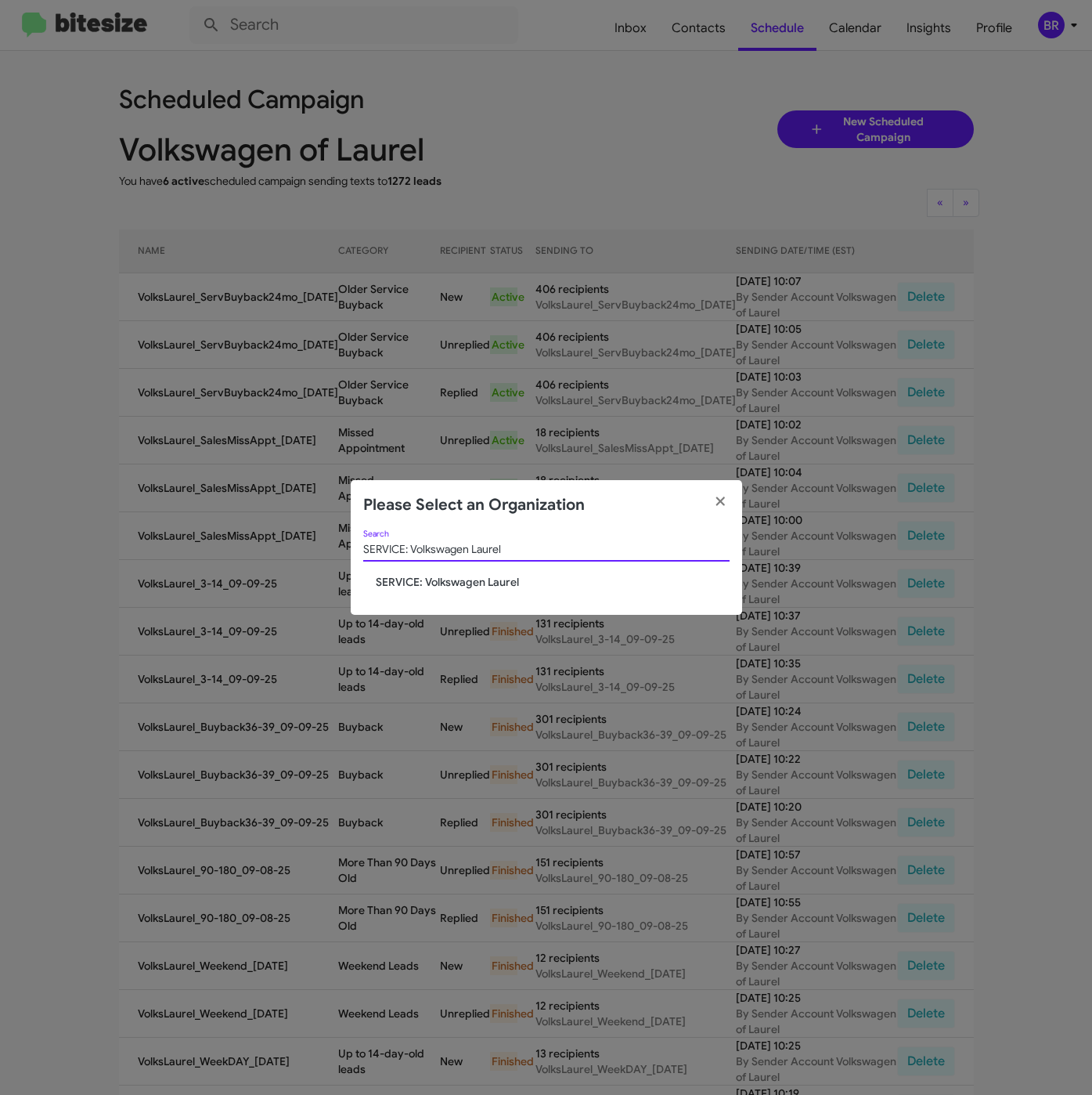
type input "SERVICE: Volkswagen Laurel"
click at [417, 574] on span "SERVICE: Volkswagen Laurel" at bounding box center [553, 582] width 354 height 15
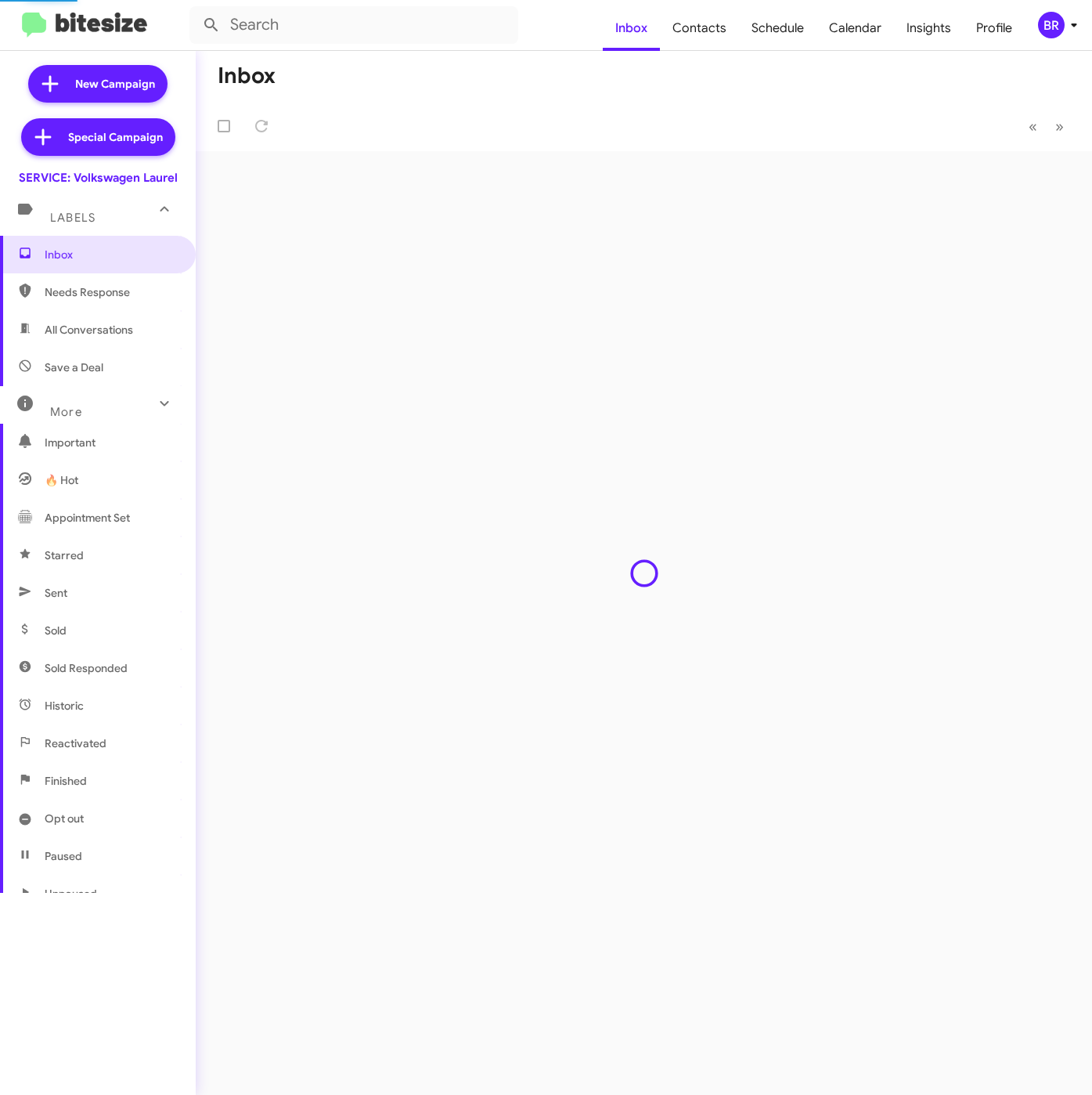
click at [712, 31] on span "Contacts" at bounding box center [699, 28] width 79 height 46
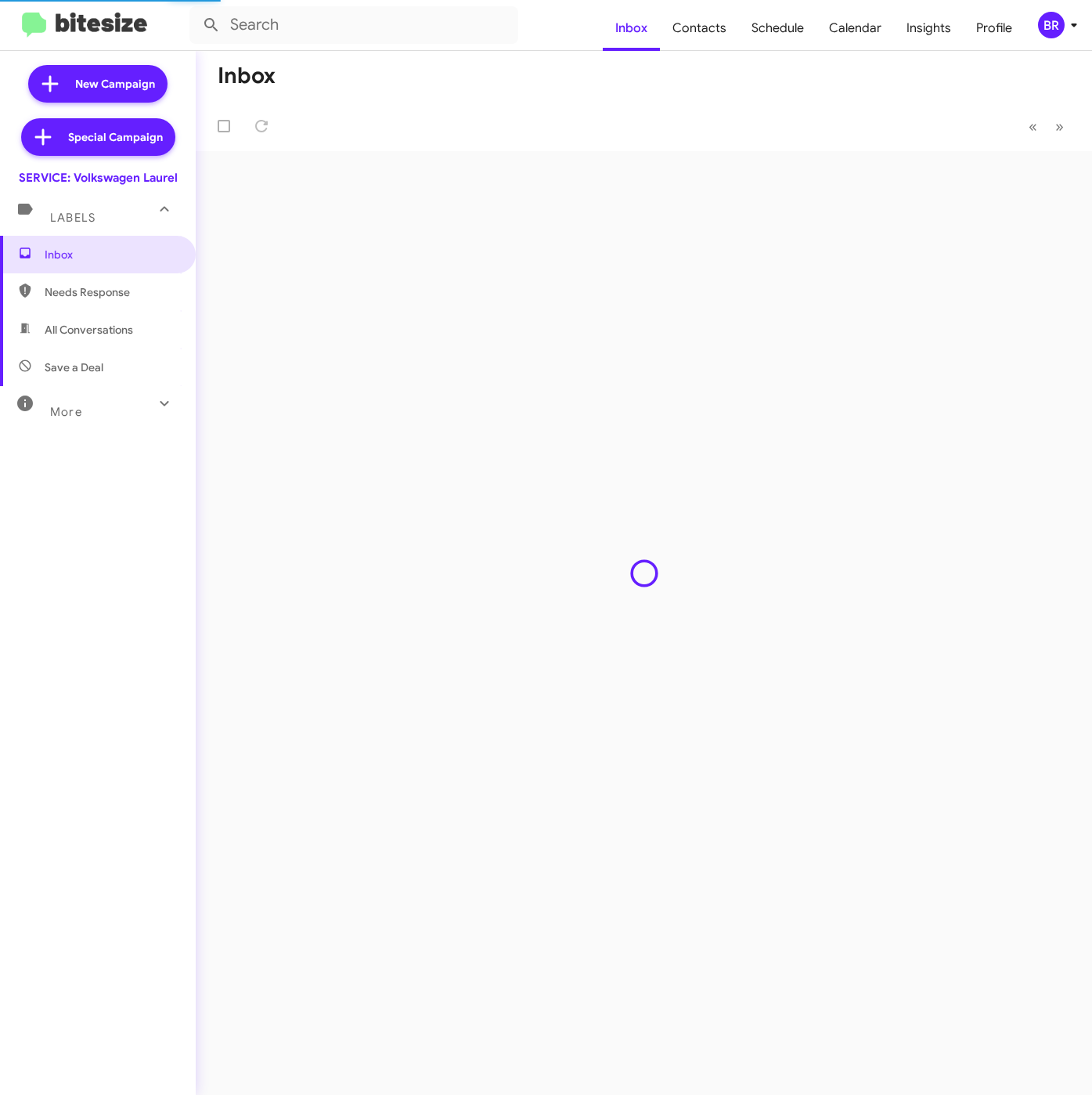
type input "in:groups"
